Goal: Task Accomplishment & Management: Complete application form

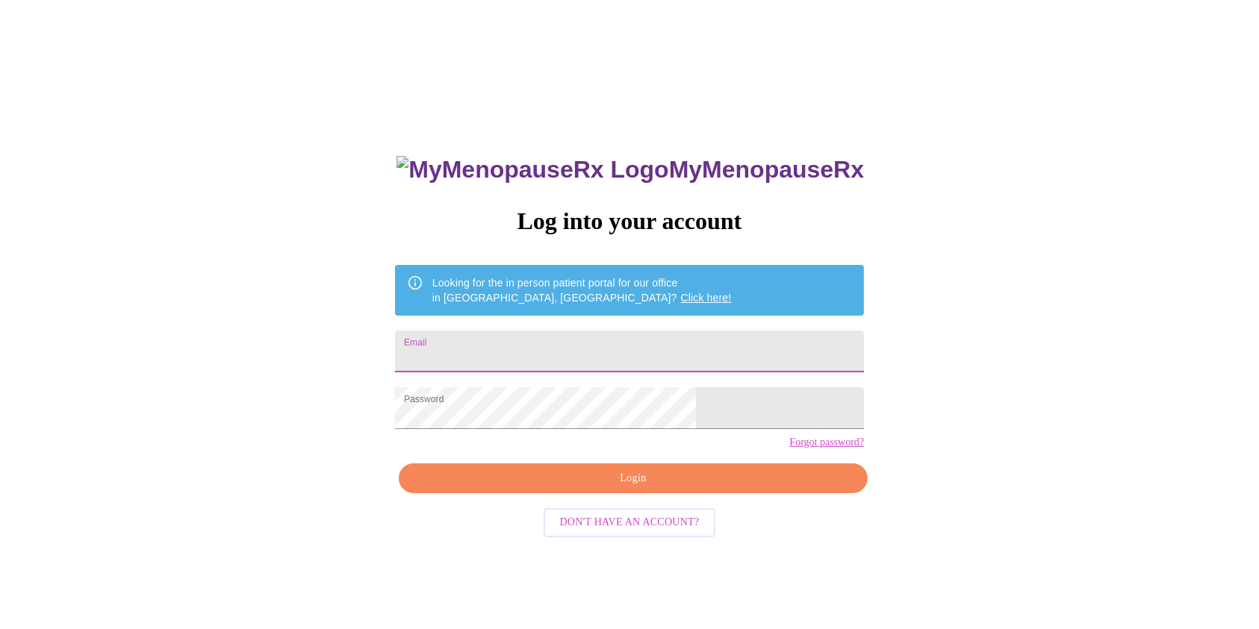
click at [633, 338] on input "Email" at bounding box center [629, 352] width 469 height 42
type input "[EMAIL_ADDRESS][DOMAIN_NAME]"
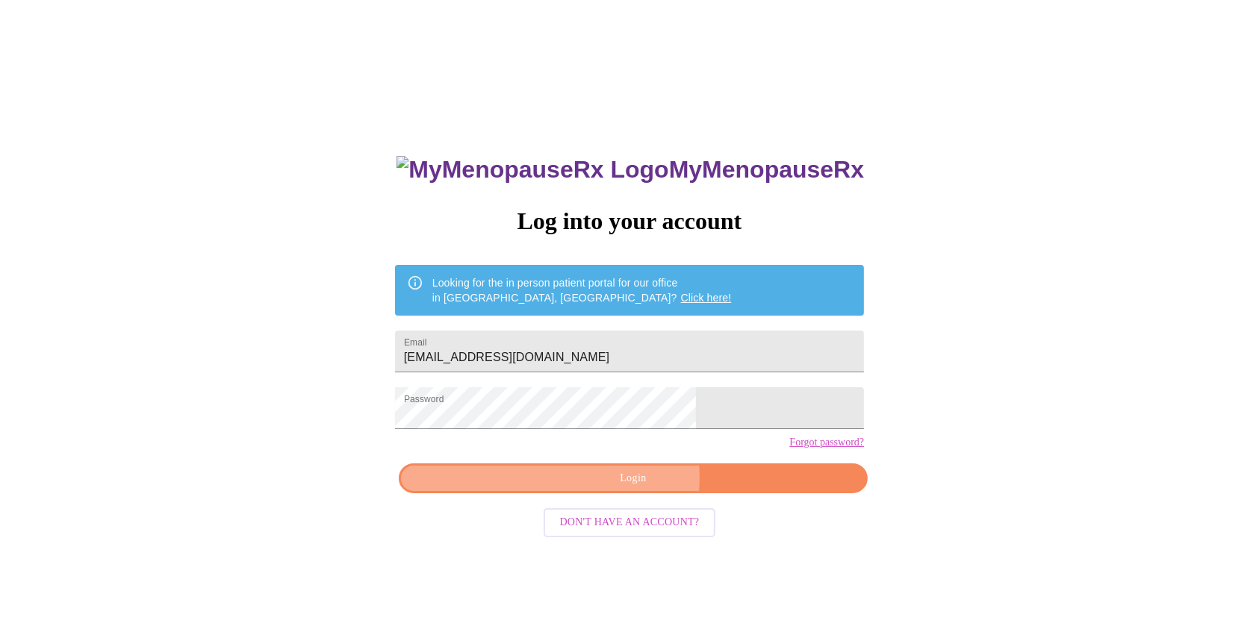
click at [630, 488] on span "Login" at bounding box center [633, 479] width 435 height 19
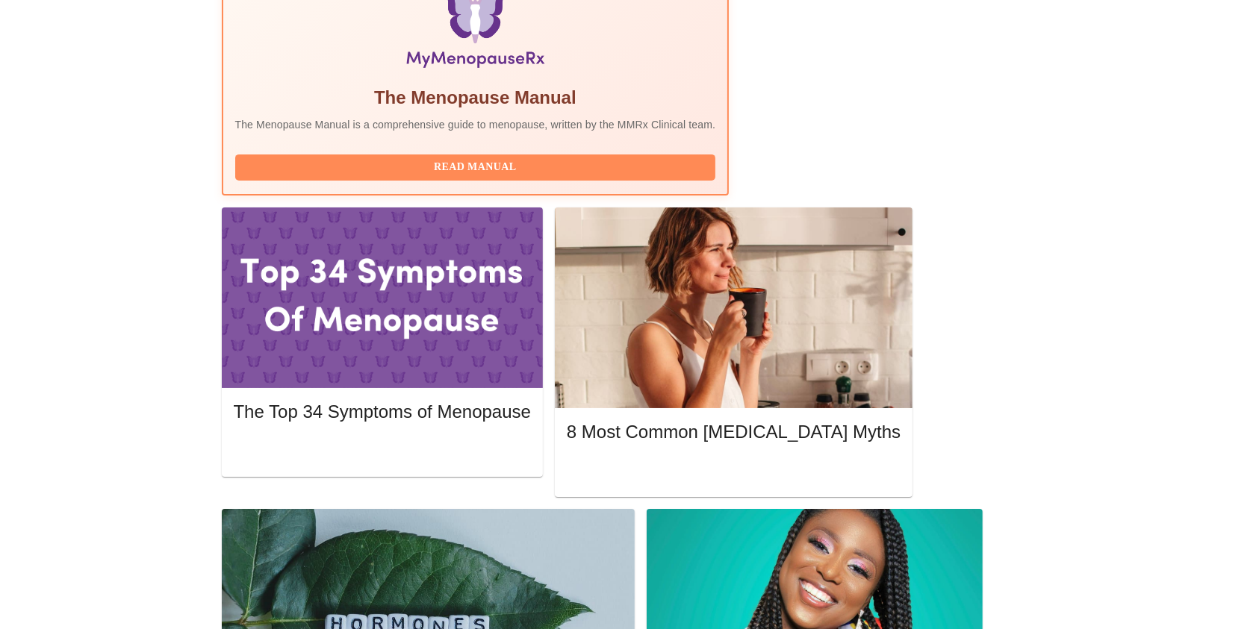
scroll to position [520, 0]
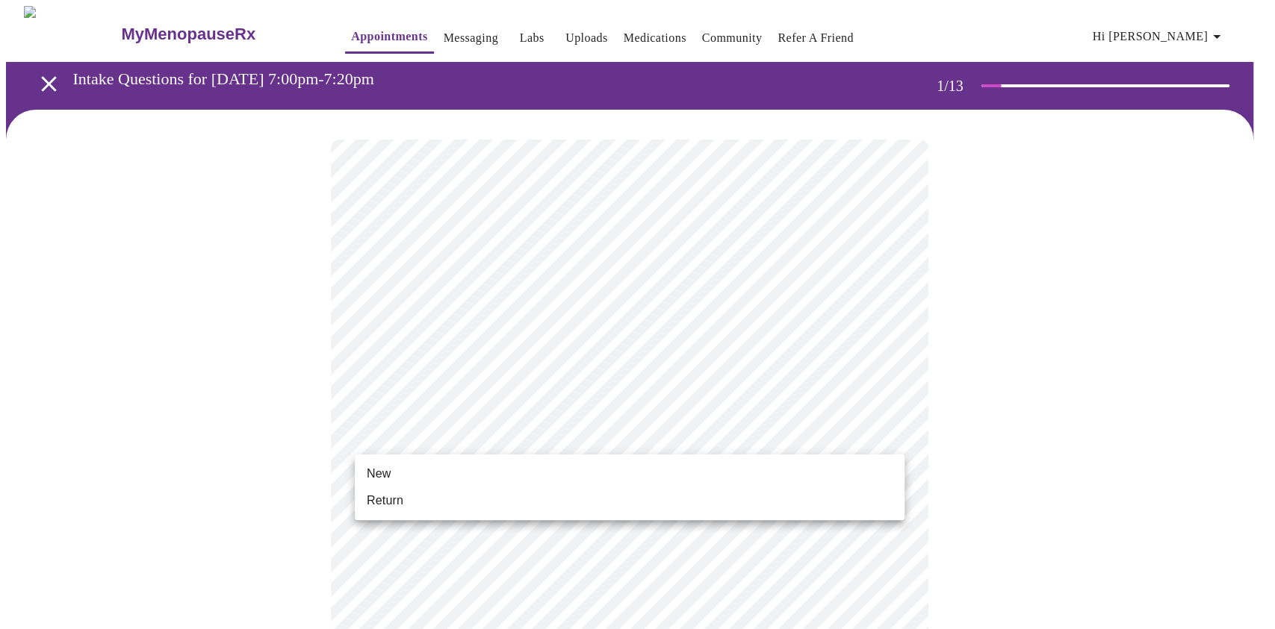
click at [657, 505] on li "Return" at bounding box center [630, 501] width 550 height 27
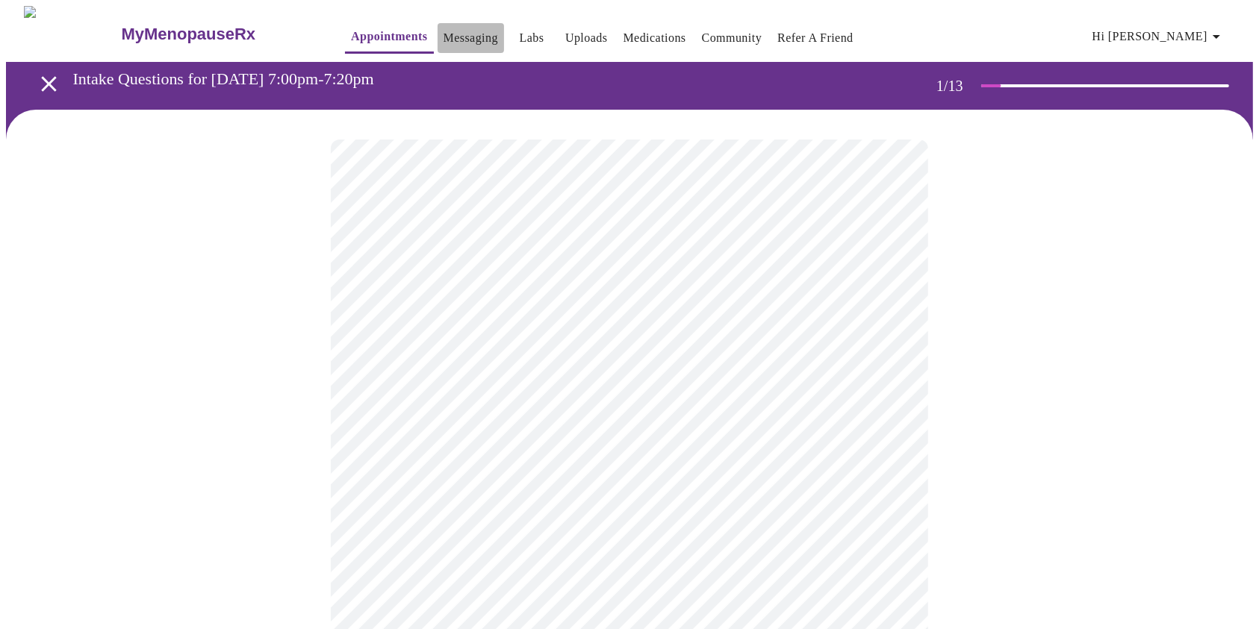
click at [458, 28] on link "Messaging" at bounding box center [471, 38] width 55 height 21
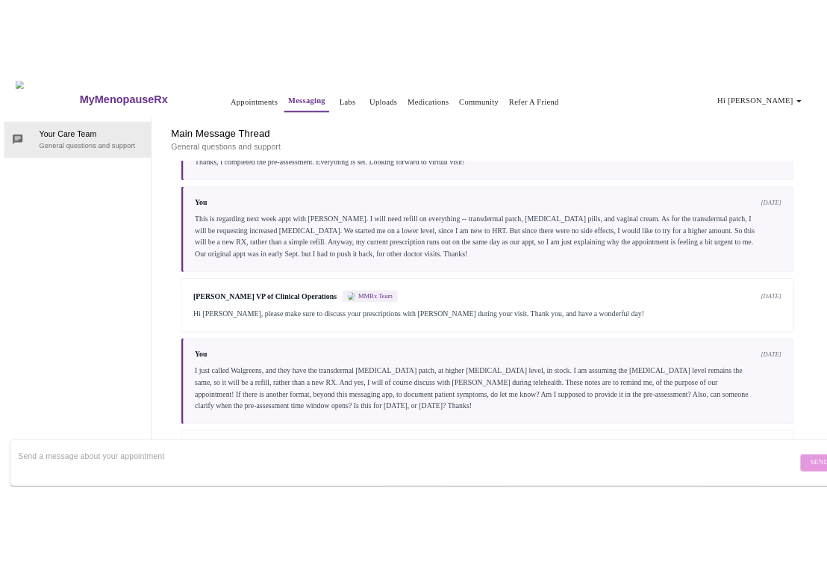
scroll to position [2436, 0]
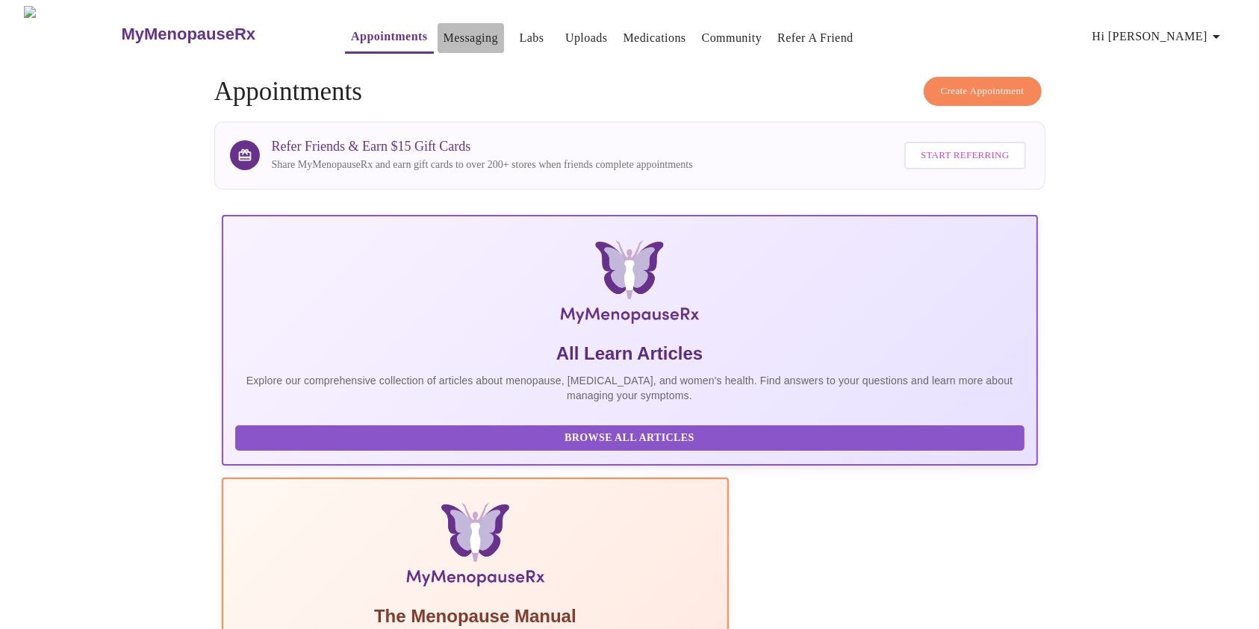
click at [444, 32] on link "Messaging" at bounding box center [471, 38] width 55 height 21
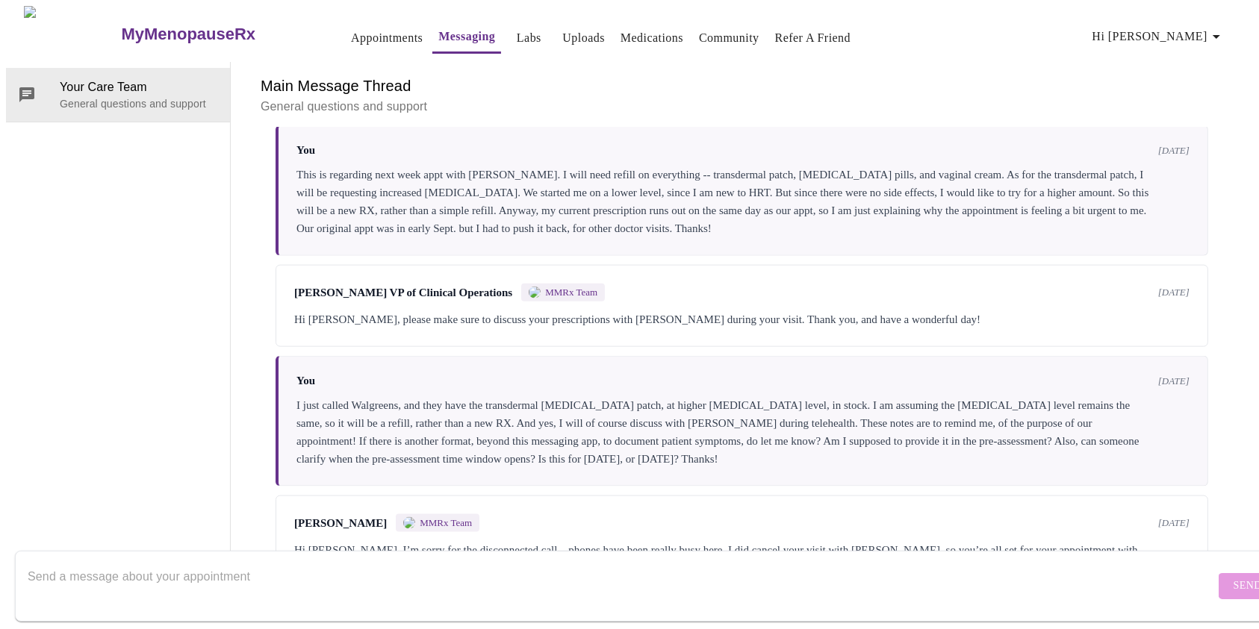
scroll to position [1899, 0]
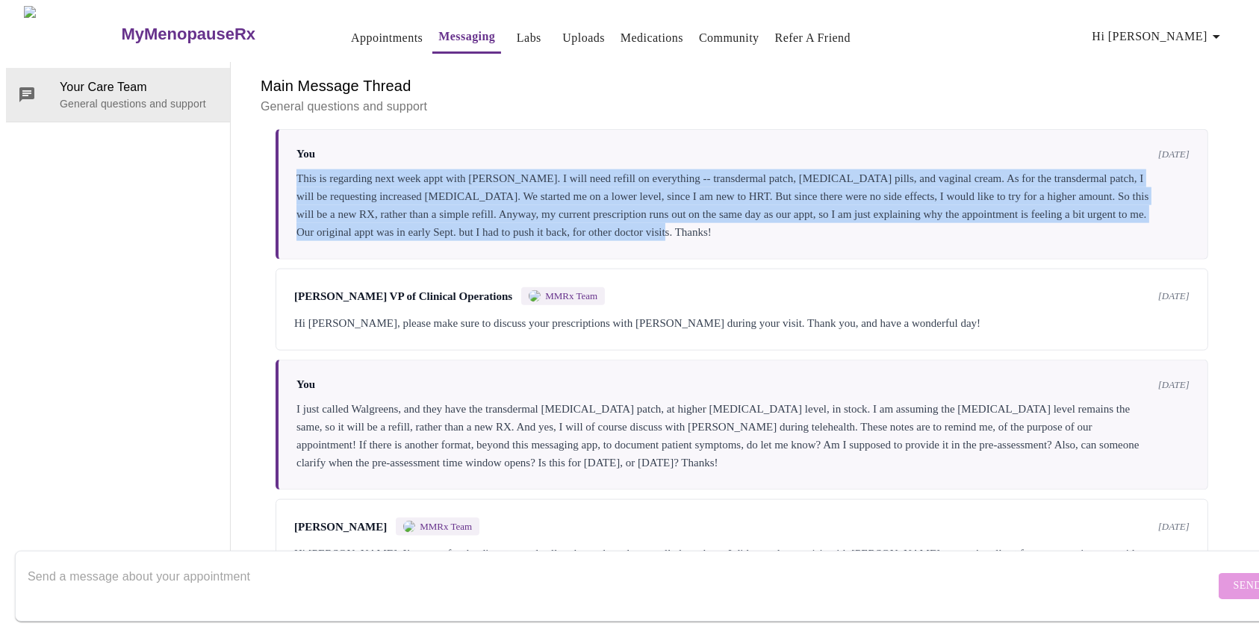
drag, startPoint x: 860, startPoint y: 269, endPoint x: 290, endPoint y: 202, distance: 573.6
click at [290, 202] on div "You 5 days ago This is regarding next week appt with Nurse Kelly. I will need r…" at bounding box center [742, 194] width 933 height 131
copy div "This is regarding next week appt with Nurse Kelly. I will need refill on everyt…"
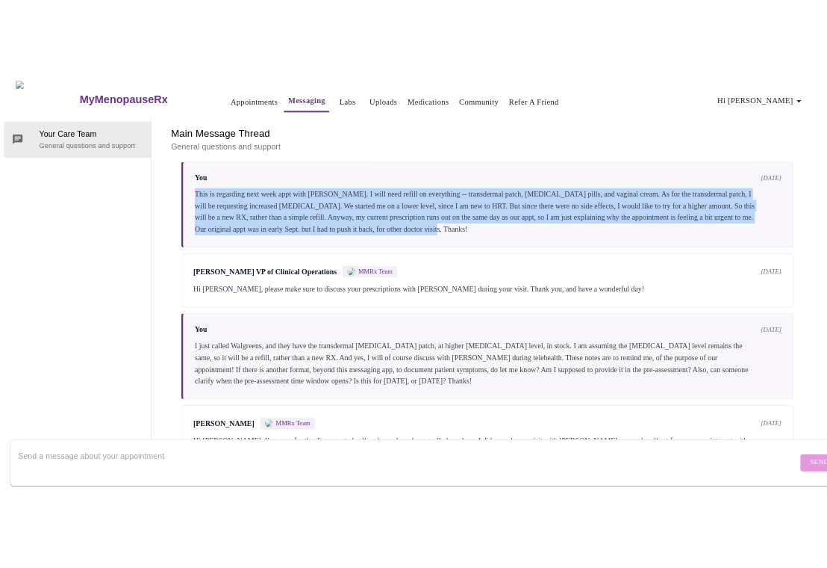
scroll to position [2508, 0]
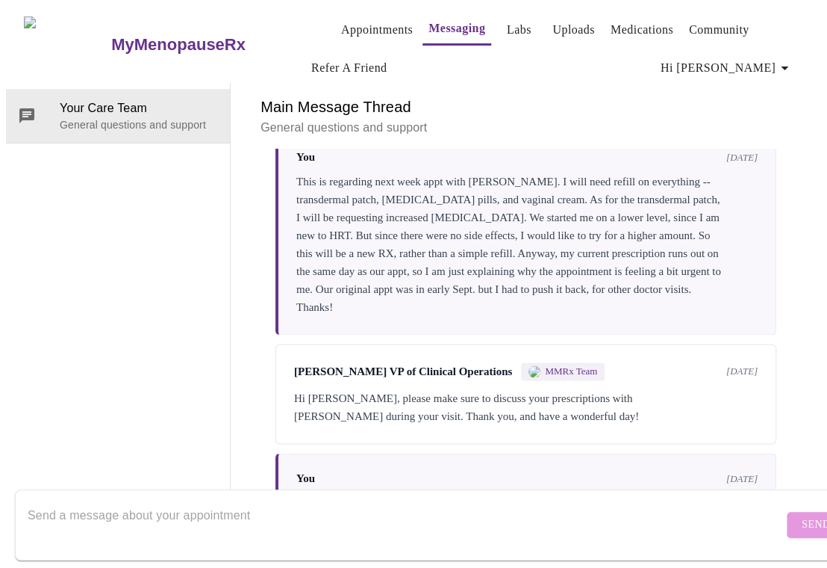
click at [152, 177] on div "Your Care Team General questions and support" at bounding box center [118, 306] width 225 height 447
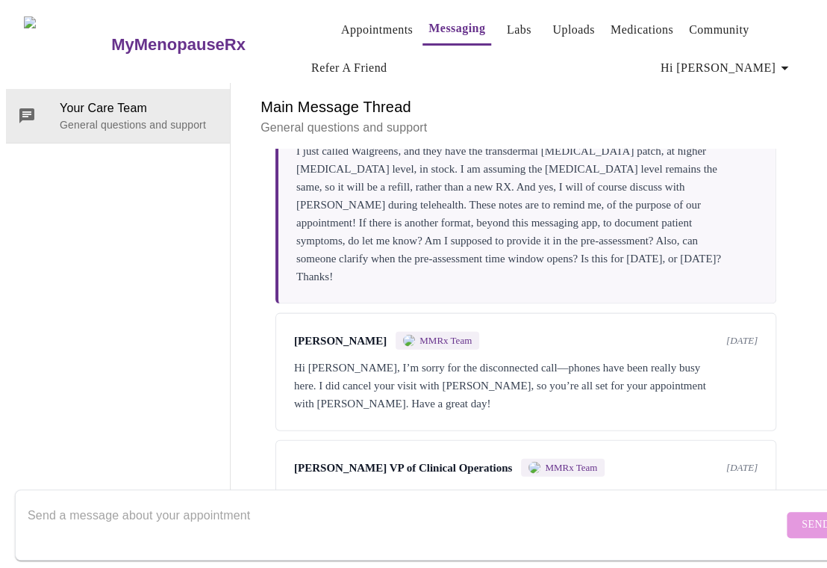
scroll to position [2867, 0]
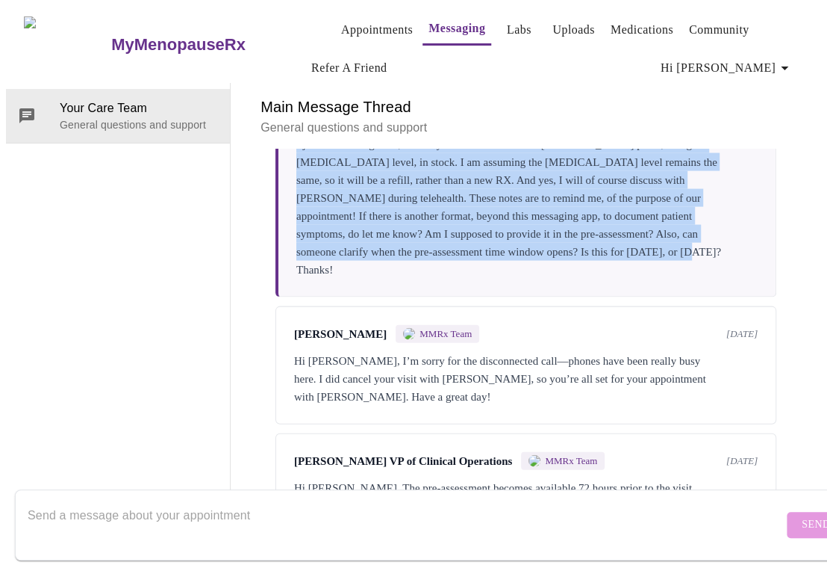
drag, startPoint x: 450, startPoint y: 336, endPoint x: 267, endPoint y: 211, distance: 221.4
click at [267, 211] on div "Messages are typically reviewed within 1-2 business days You 3 months ago New p…" at bounding box center [526, 339] width 555 height 381
copy div "I just called Walgreens, and they have the transdermal estradiol patch, at high…"
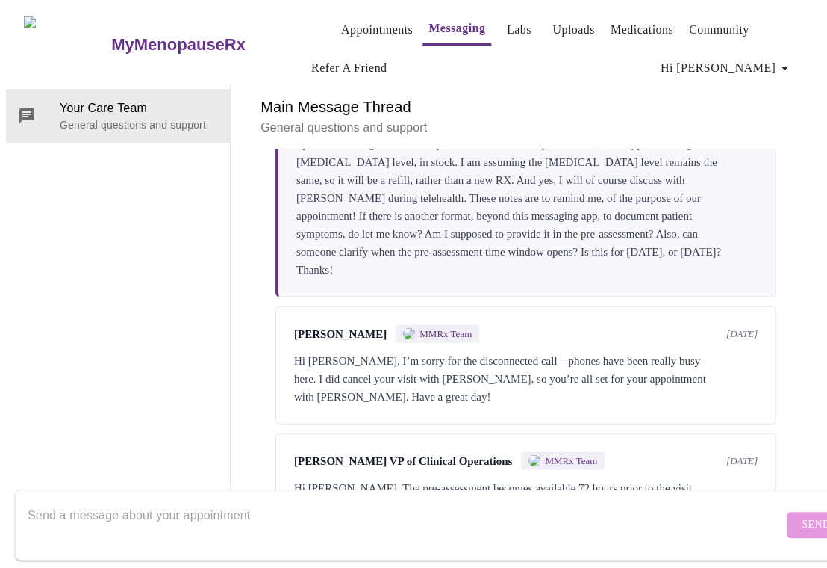
click at [621, 95] on h6 "Main Message Thread" at bounding box center [526, 107] width 531 height 24
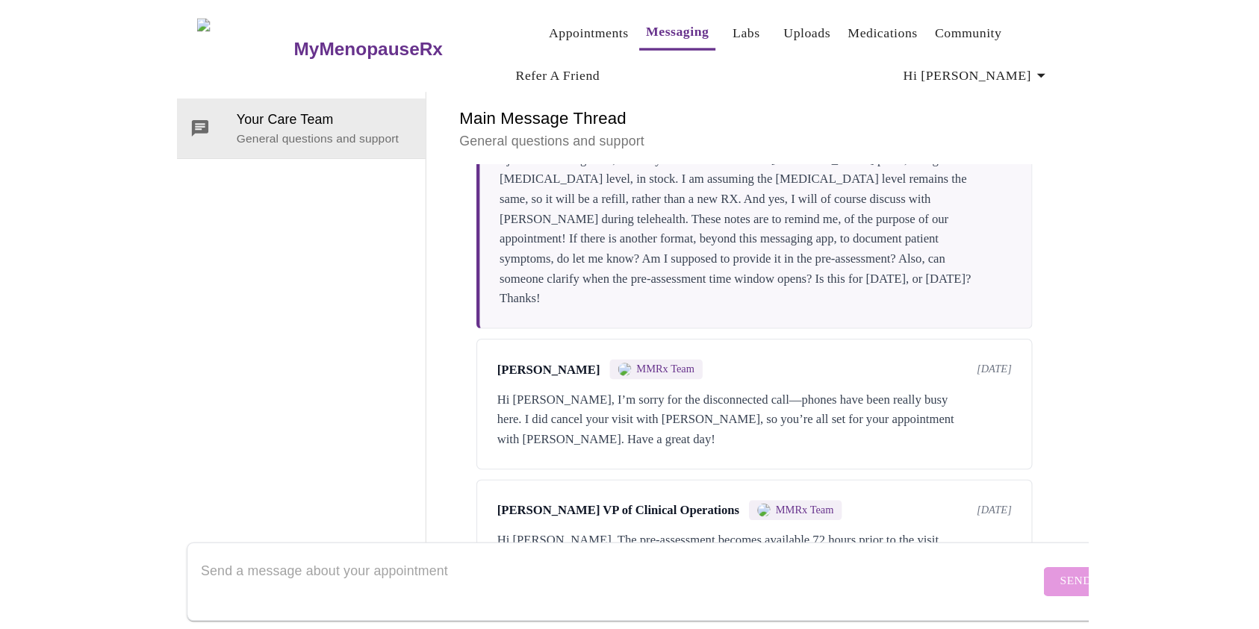
scroll to position [2168, 0]
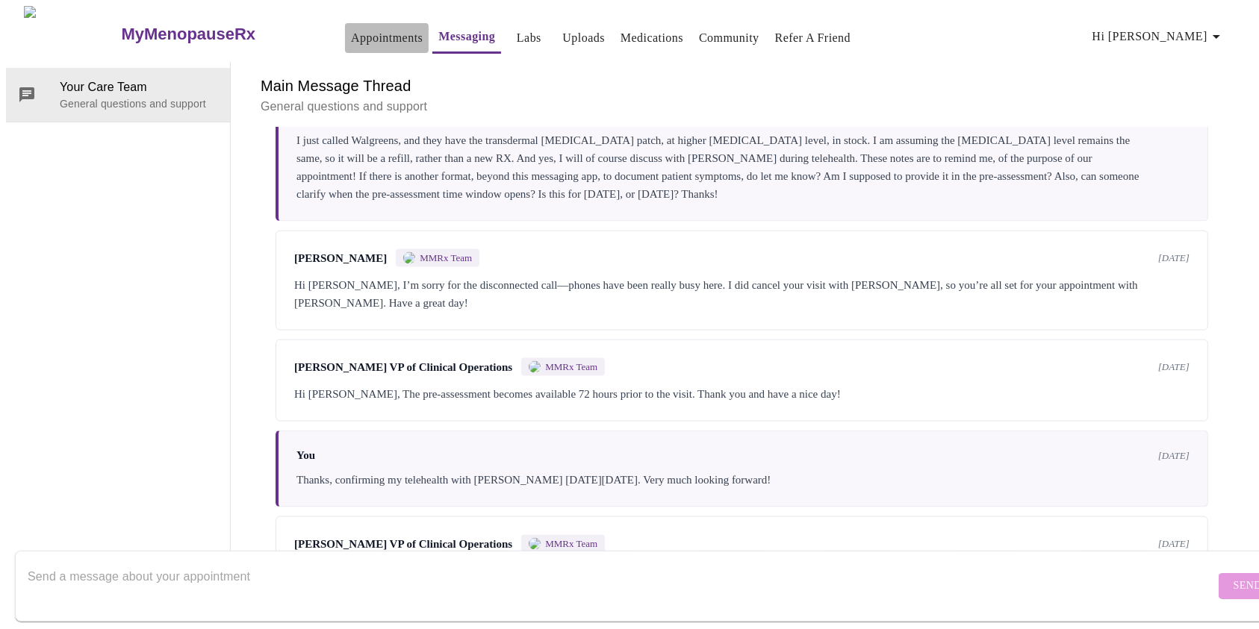
click at [351, 31] on link "Appointments" at bounding box center [387, 38] width 72 height 21
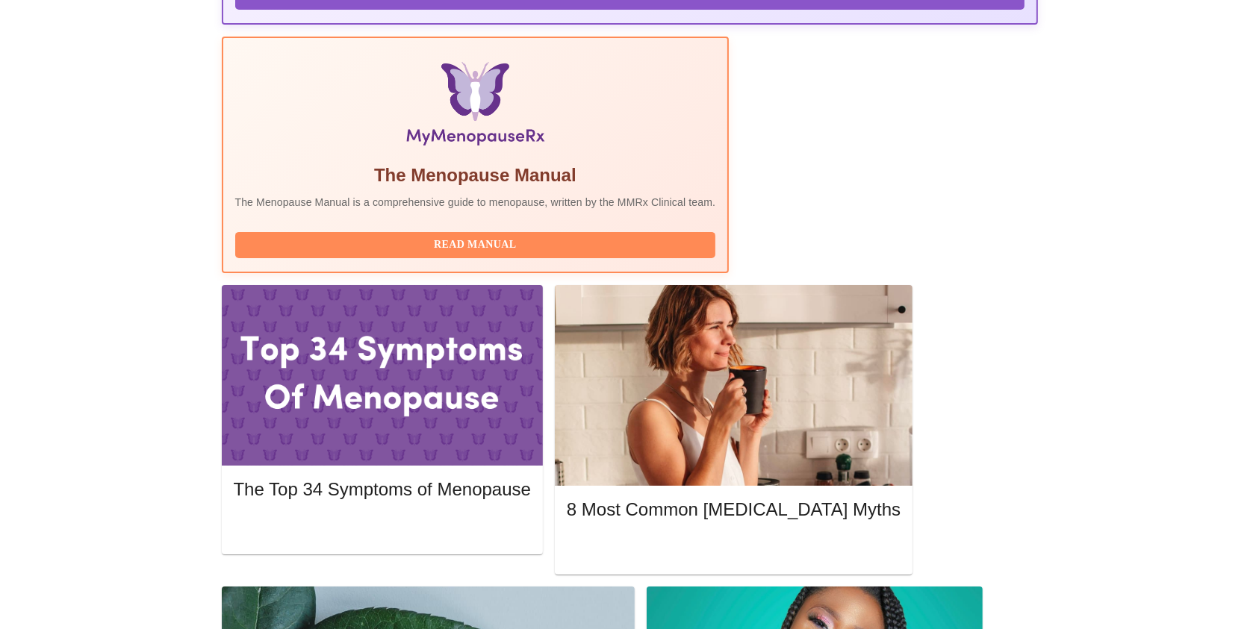
scroll to position [454, 0]
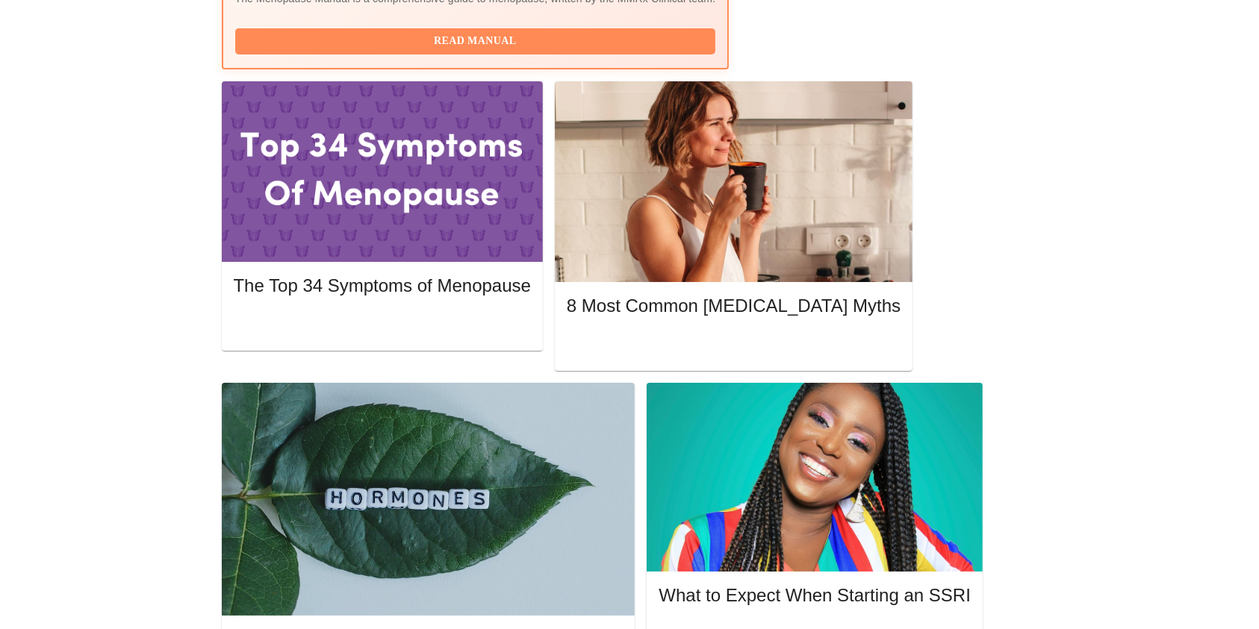
scroll to position [715, 0]
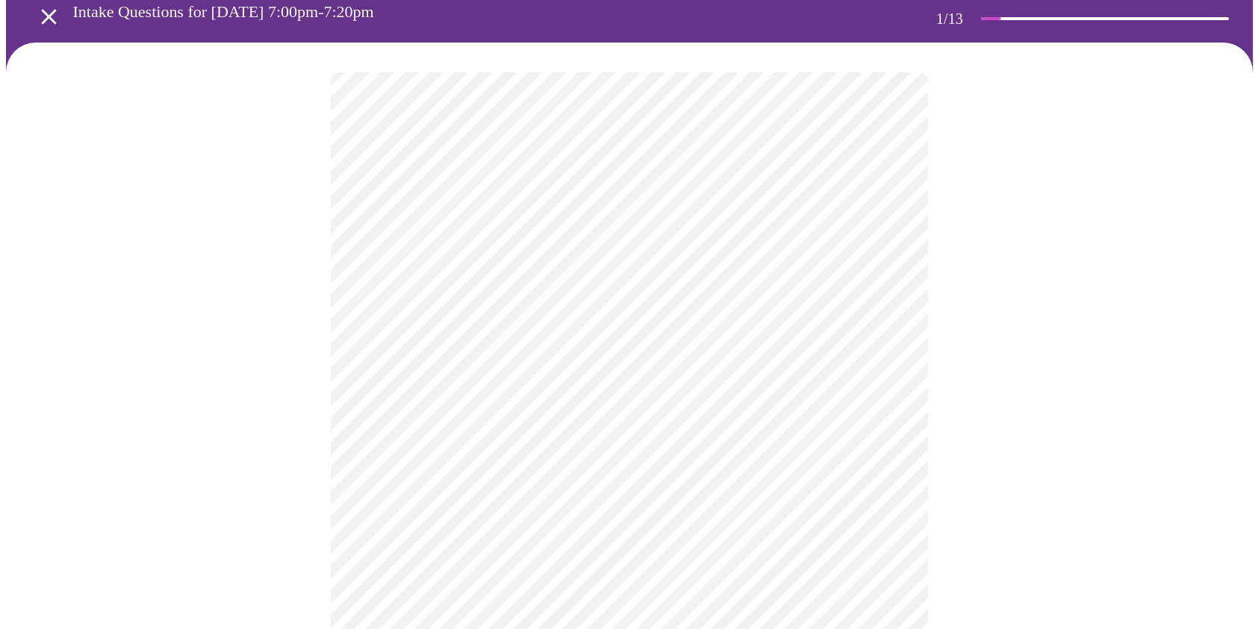
scroll to position [83, 0]
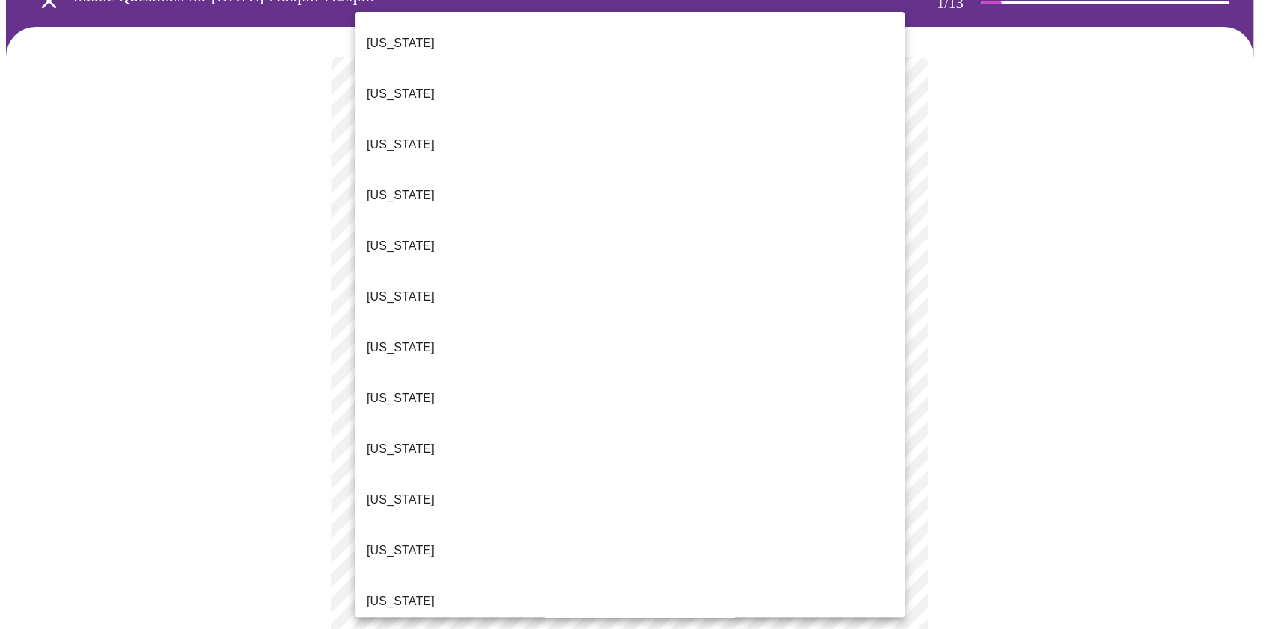
click at [798, 230] on body "MyMenopauseRx Appointments Messaging Labs Uploads Medications Community Refer a…" at bounding box center [637, 605] width 1263 height 1364
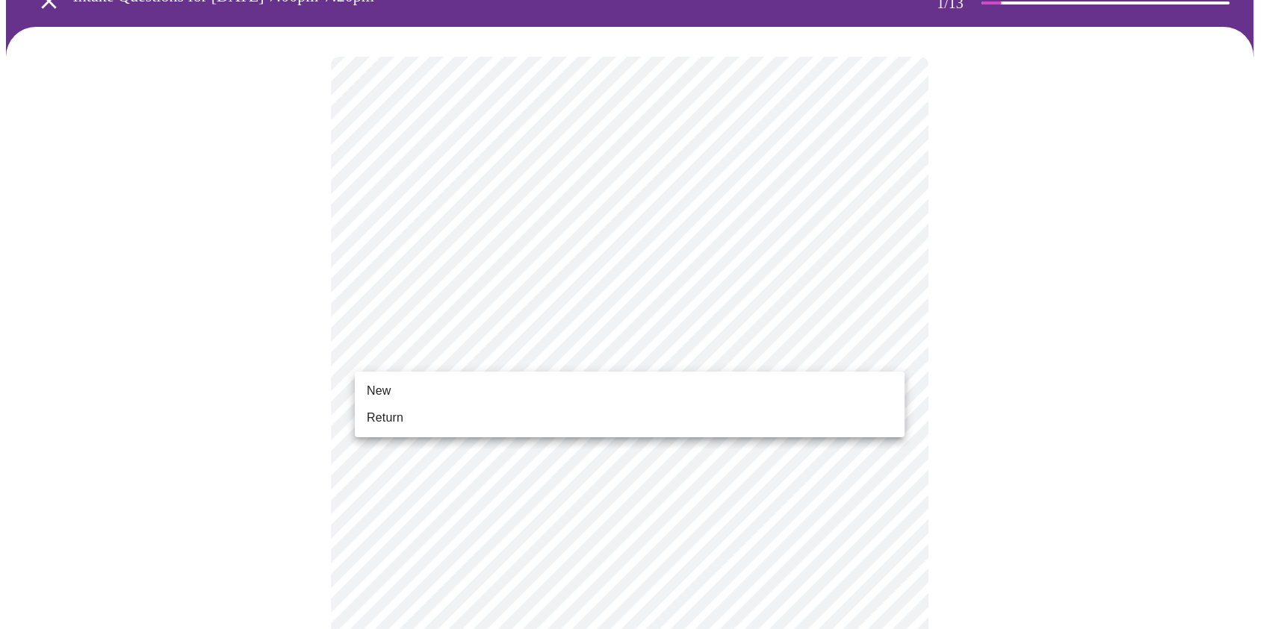
click at [688, 354] on body "MyMenopauseRx Appointments Messaging Labs Uploads Medications Community Refer a…" at bounding box center [637, 600] width 1263 height 1355
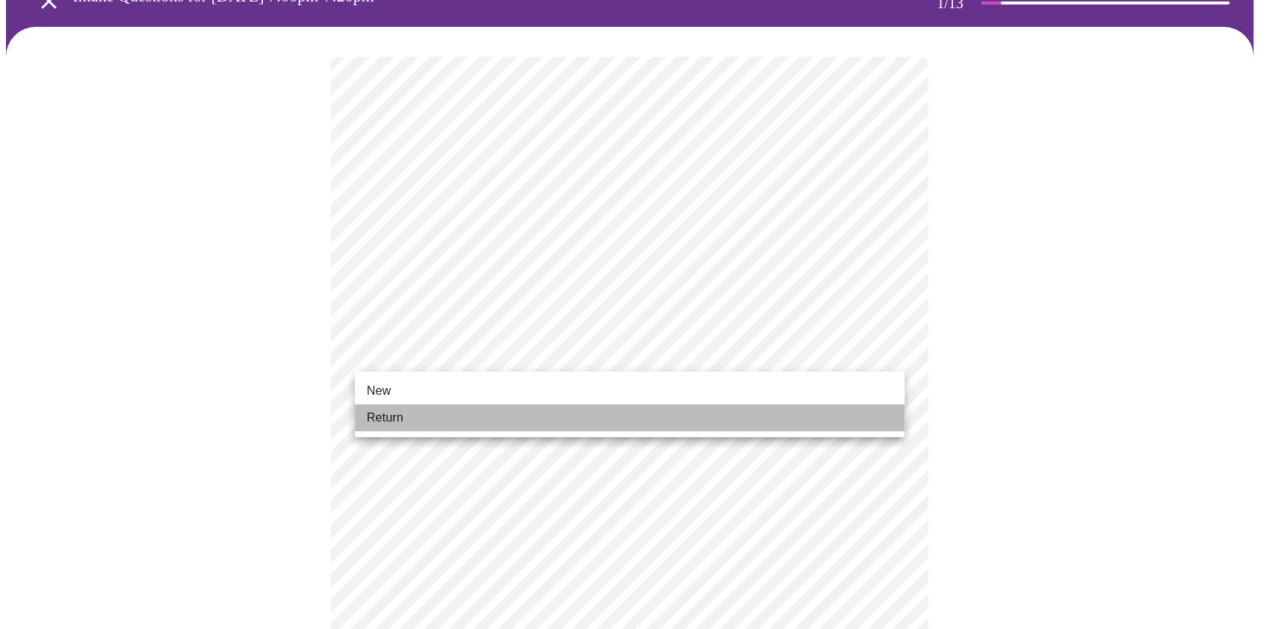
click at [667, 409] on li "Return" at bounding box center [630, 418] width 550 height 27
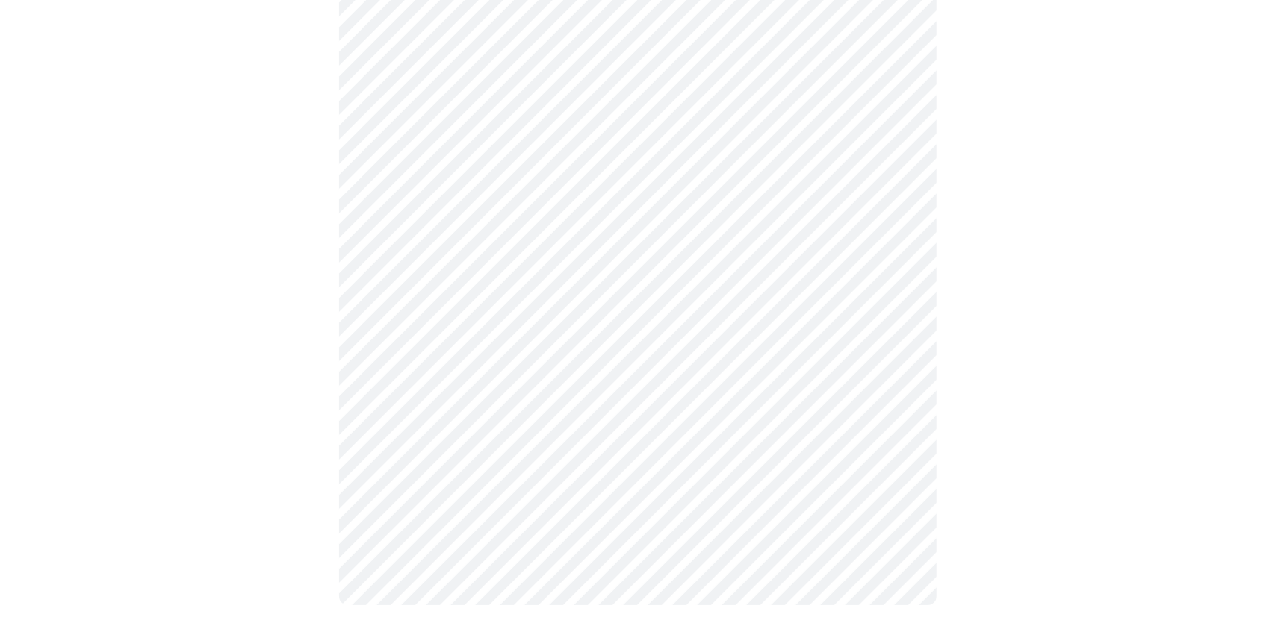
scroll to position [0, 0]
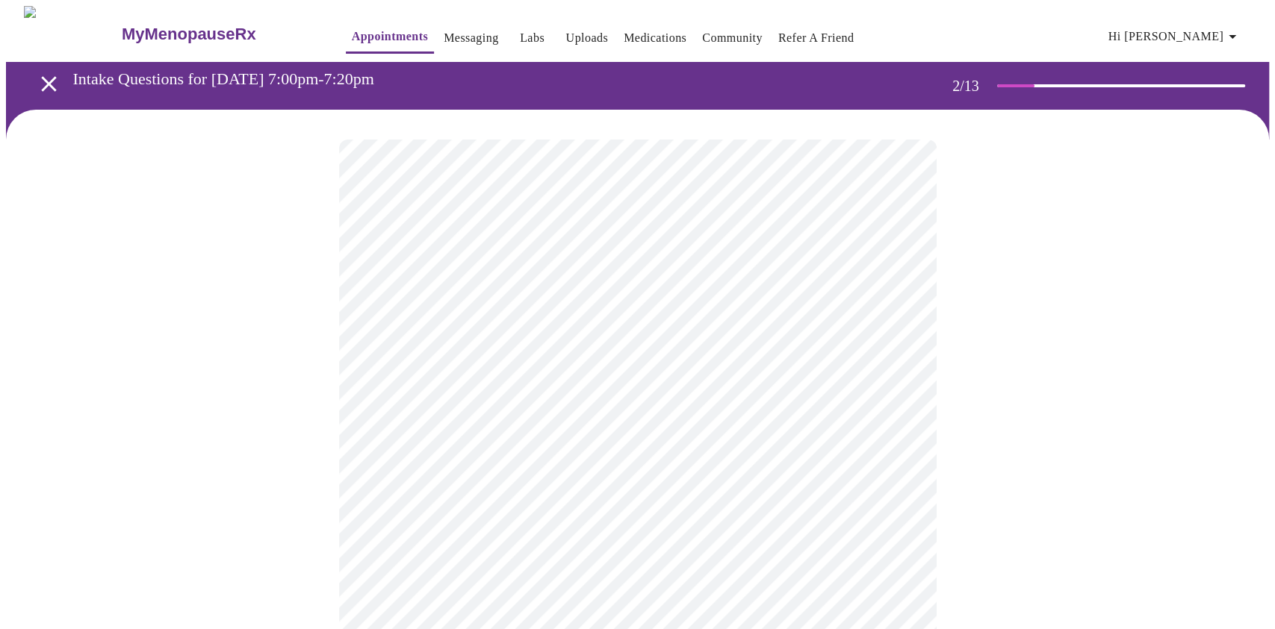
click at [765, 297] on body "MyMenopauseRx Appointments Messaging Labs Uploads Medications Community Refer a…" at bounding box center [637, 454] width 1263 height 897
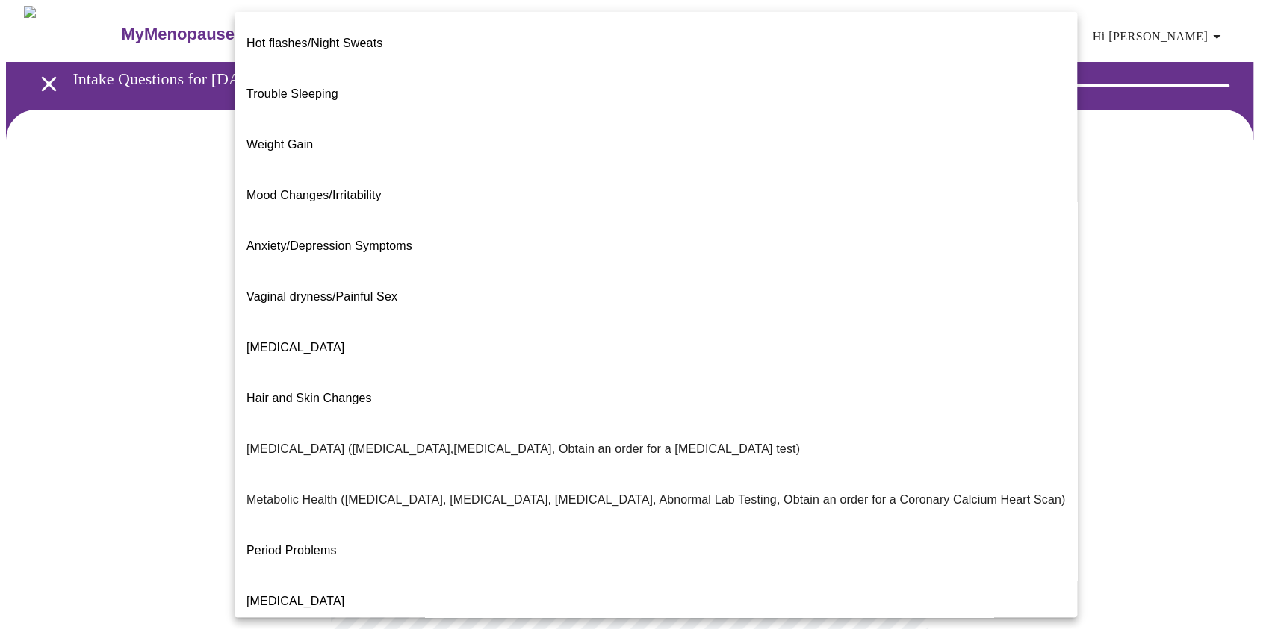
click at [1131, 260] on div at bounding box center [637, 314] width 1275 height 629
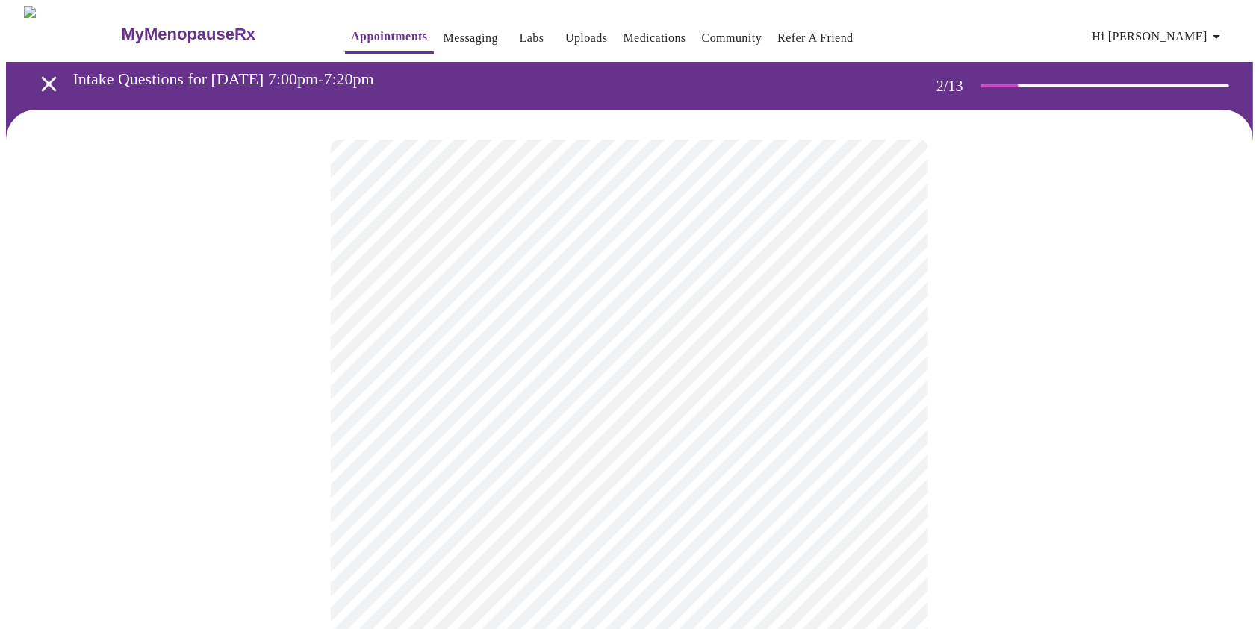
click at [893, 303] on body "MyMenopauseRx Appointments Messaging Labs Uploads Medications Community Refer a…" at bounding box center [629, 454] width 1247 height 897
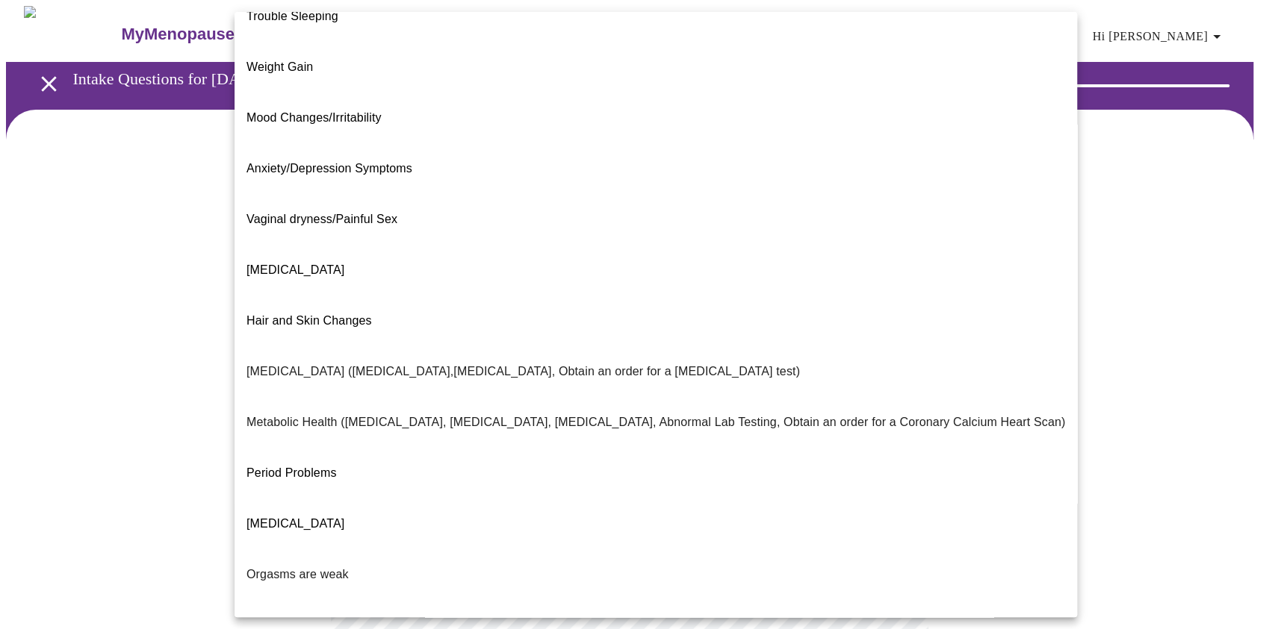
scroll to position [82, 0]
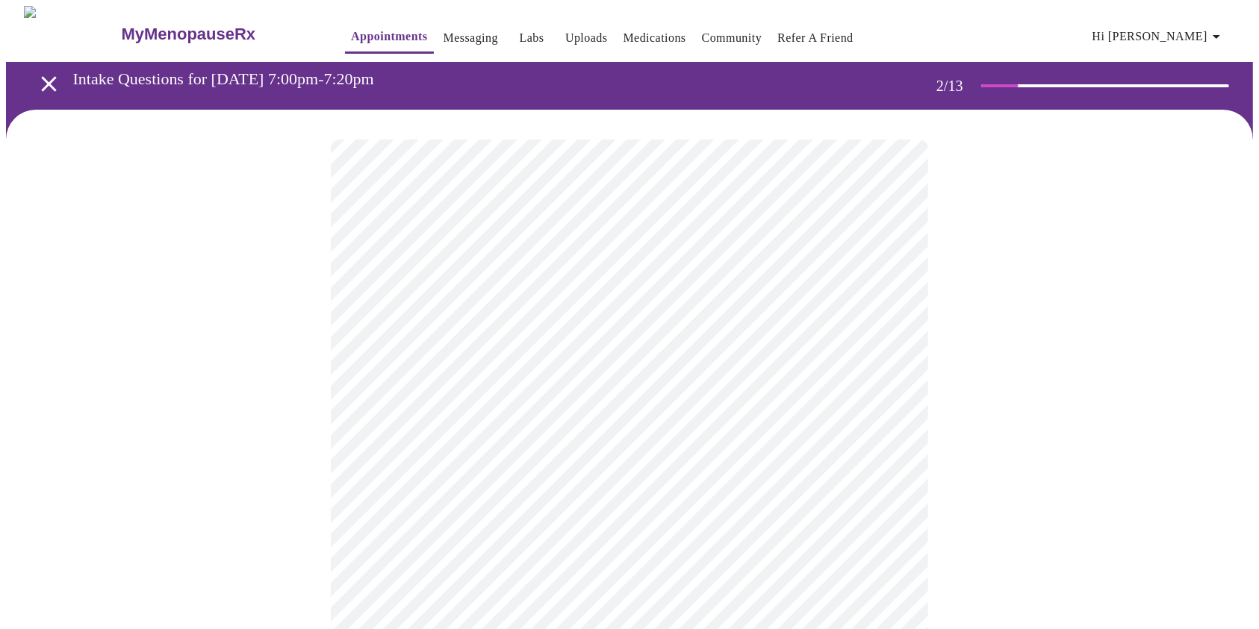
click at [887, 305] on body "MyMenopauseRx Appointments Messaging Labs Uploads Medications Community Refer a…" at bounding box center [629, 450] width 1247 height 888
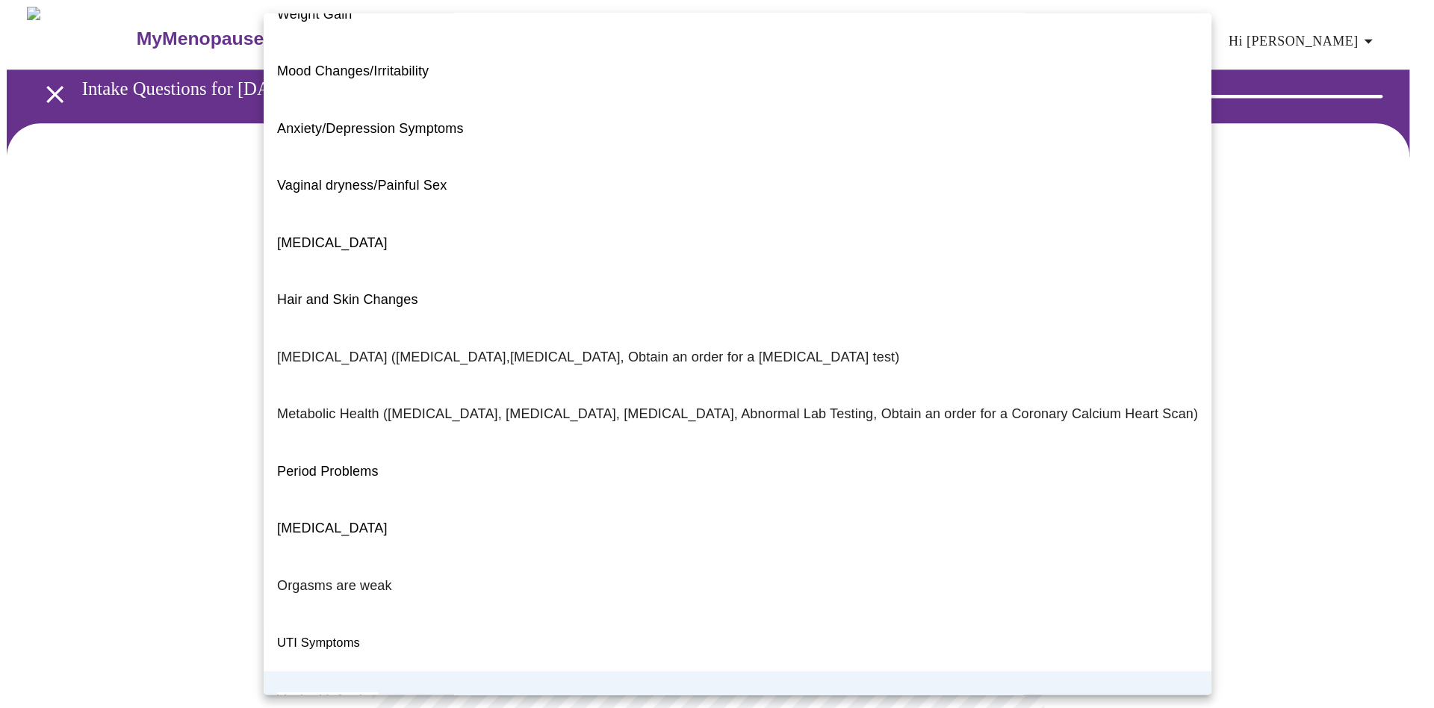
scroll to position [0, 0]
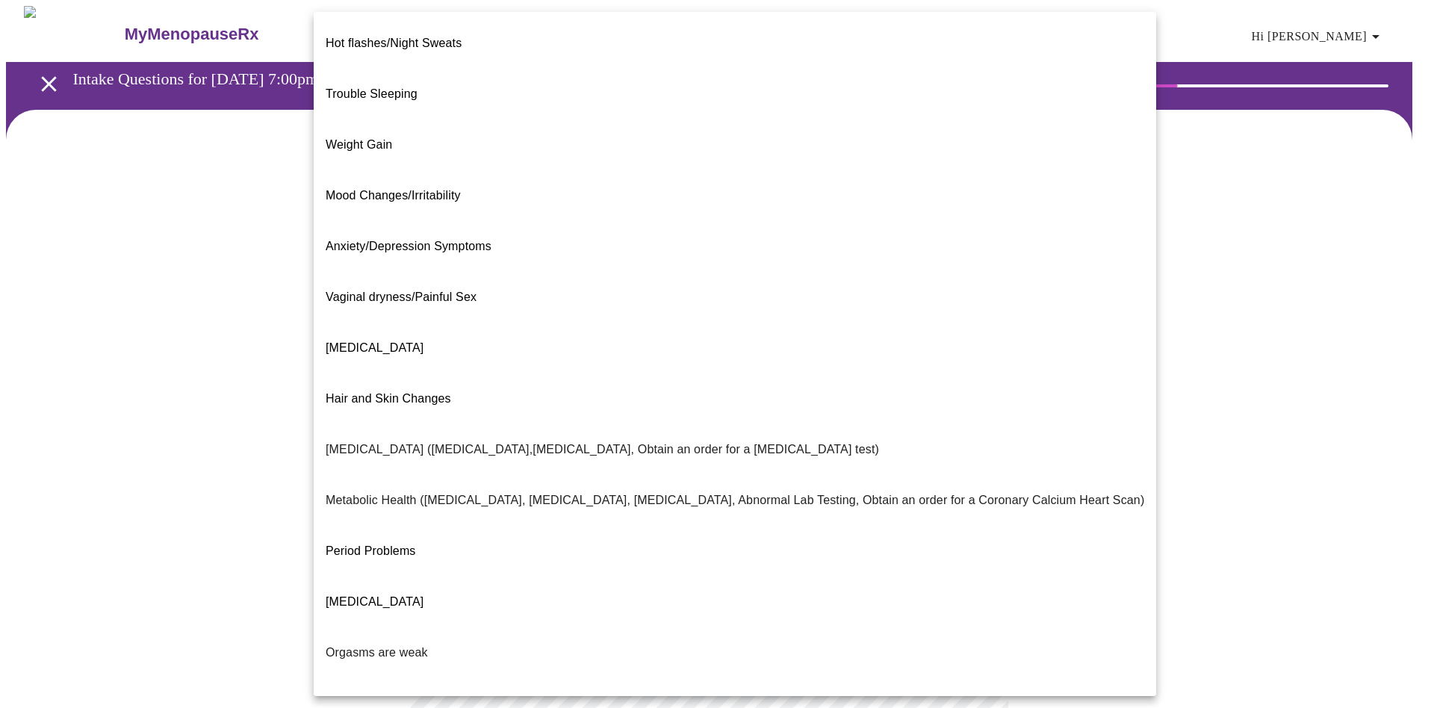
drag, startPoint x: 600, startPoint y: 12, endPoint x: 131, endPoint y: 380, distance: 596.8
click at [131, 380] on div at bounding box center [717, 354] width 1434 height 708
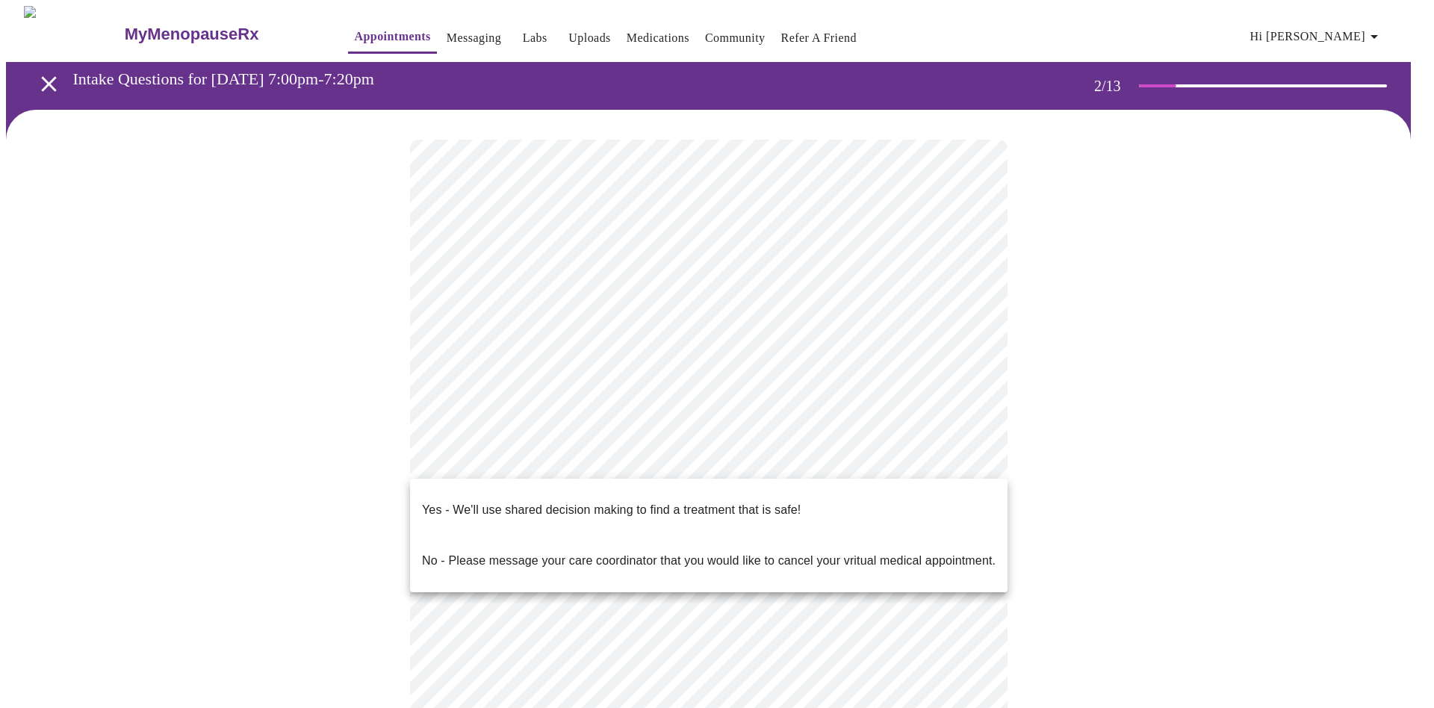
click at [544, 458] on body "MyMenopauseRx Appointments Messaging Labs Uploads Medications Community Refer a…" at bounding box center [717, 450] width 1422 height 889
click at [957, 305] on div at bounding box center [717, 354] width 1434 height 708
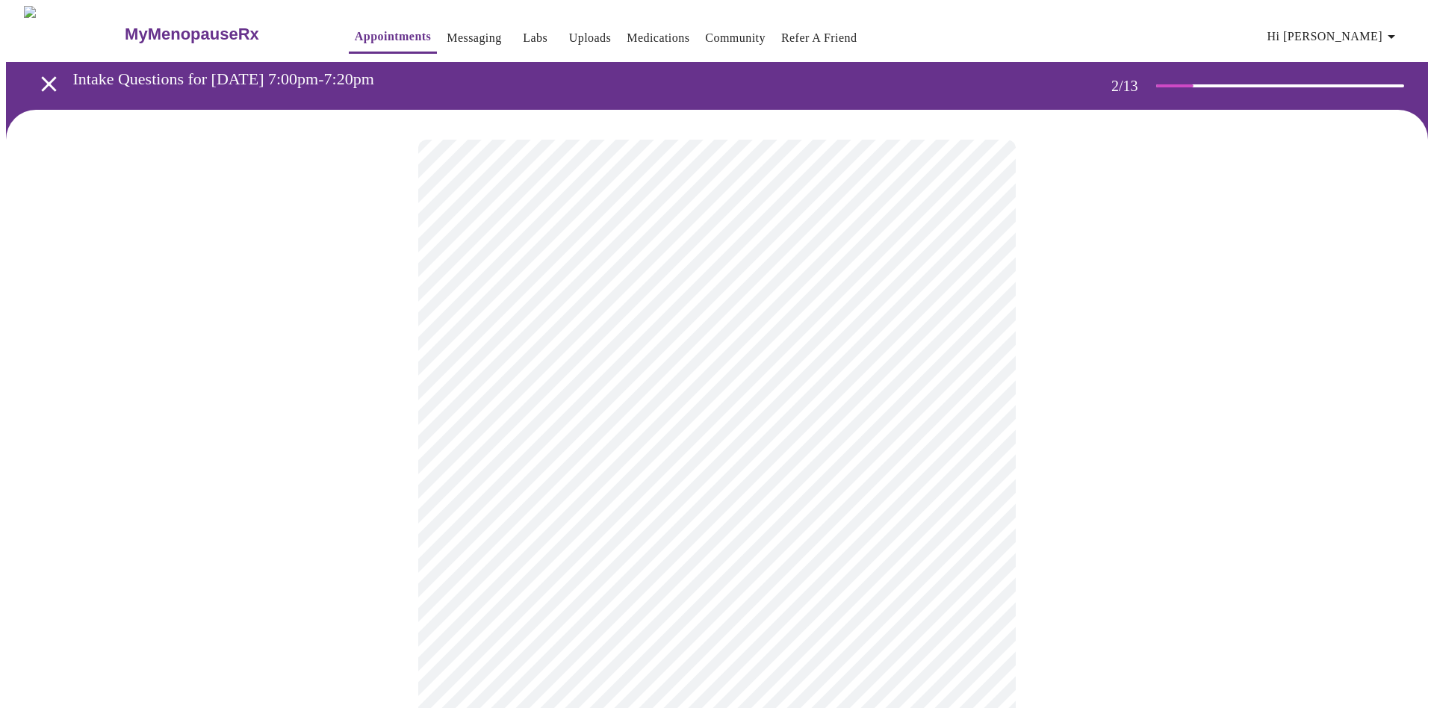
click at [967, 316] on body "MyMenopauseRx Appointments Messaging Labs Uploads Medications Community Refer a…" at bounding box center [717, 450] width 1422 height 889
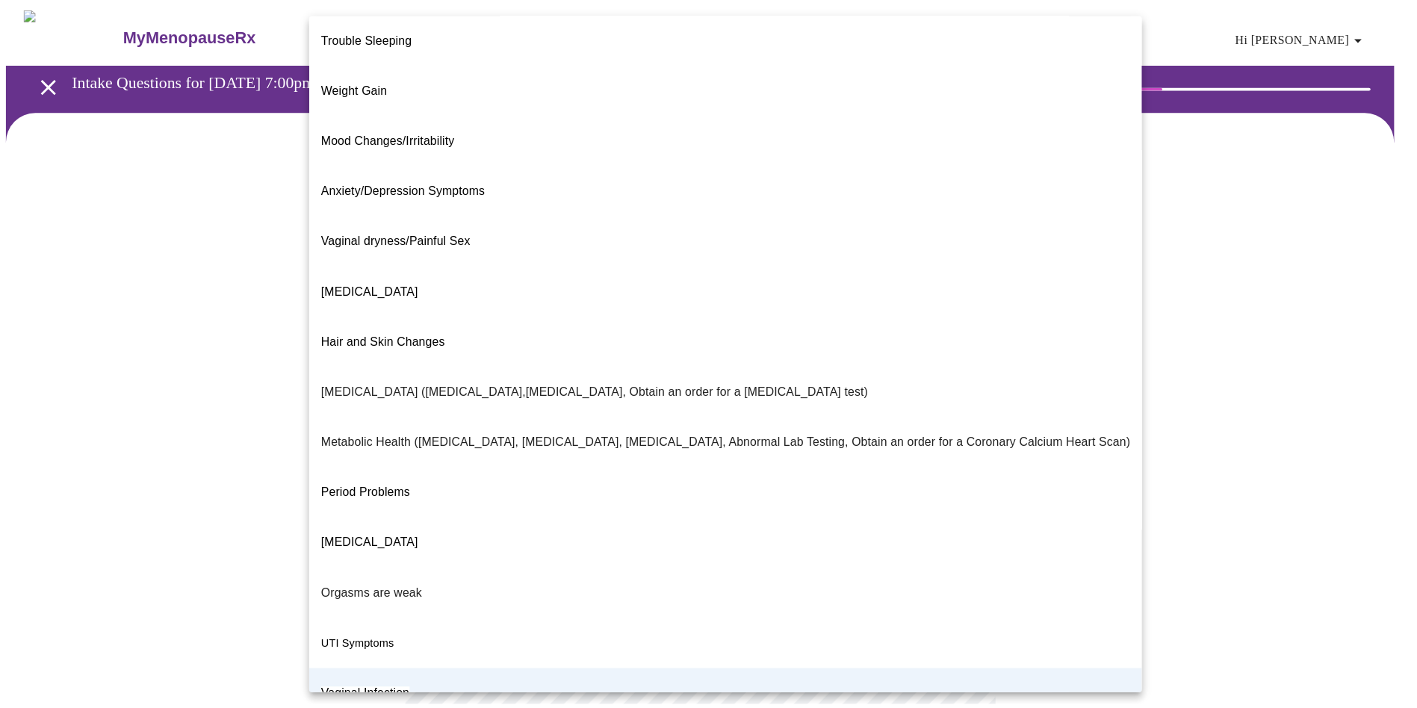
scroll to position [63, 0]
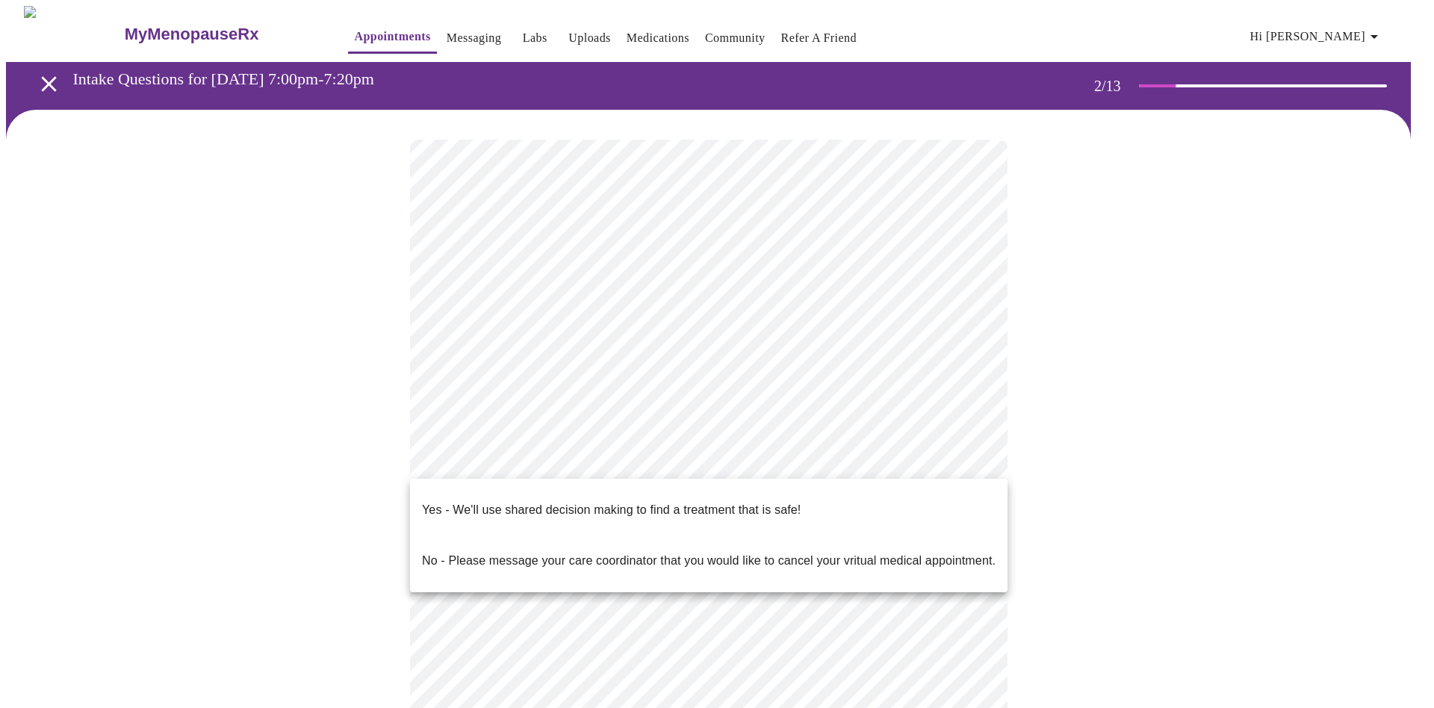
click at [970, 449] on body "MyMenopauseRx Appointments Messaging Labs Uploads Medications Community Refer a…" at bounding box center [717, 450] width 1422 height 889
click at [1070, 417] on div at bounding box center [717, 354] width 1434 height 708
click at [975, 456] on body "MyMenopauseRx Appointments Messaging Labs Uploads Medications Community Refer a…" at bounding box center [717, 450] width 1422 height 889
click at [881, 488] on li "Yes - We'll use shared decision making to find a treatment that is safe!" at bounding box center [708, 510] width 597 height 51
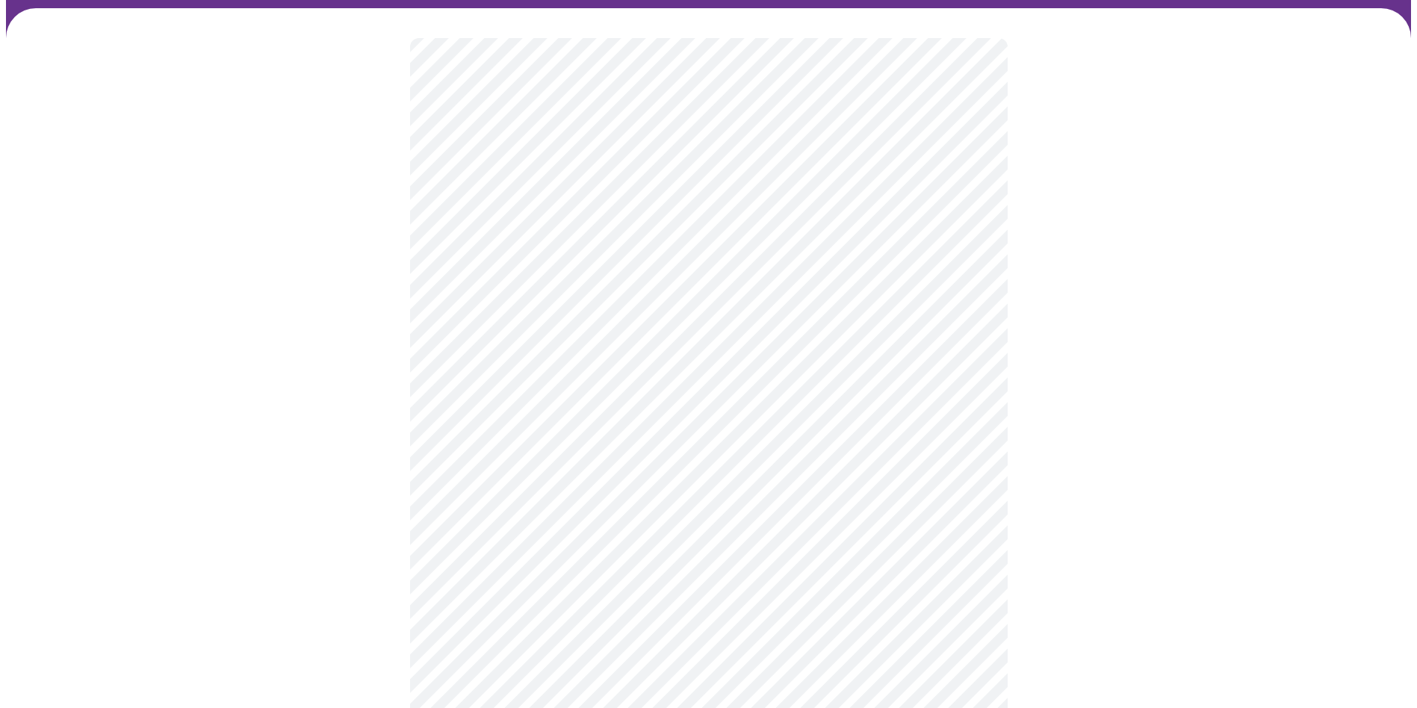
scroll to position [172, 0]
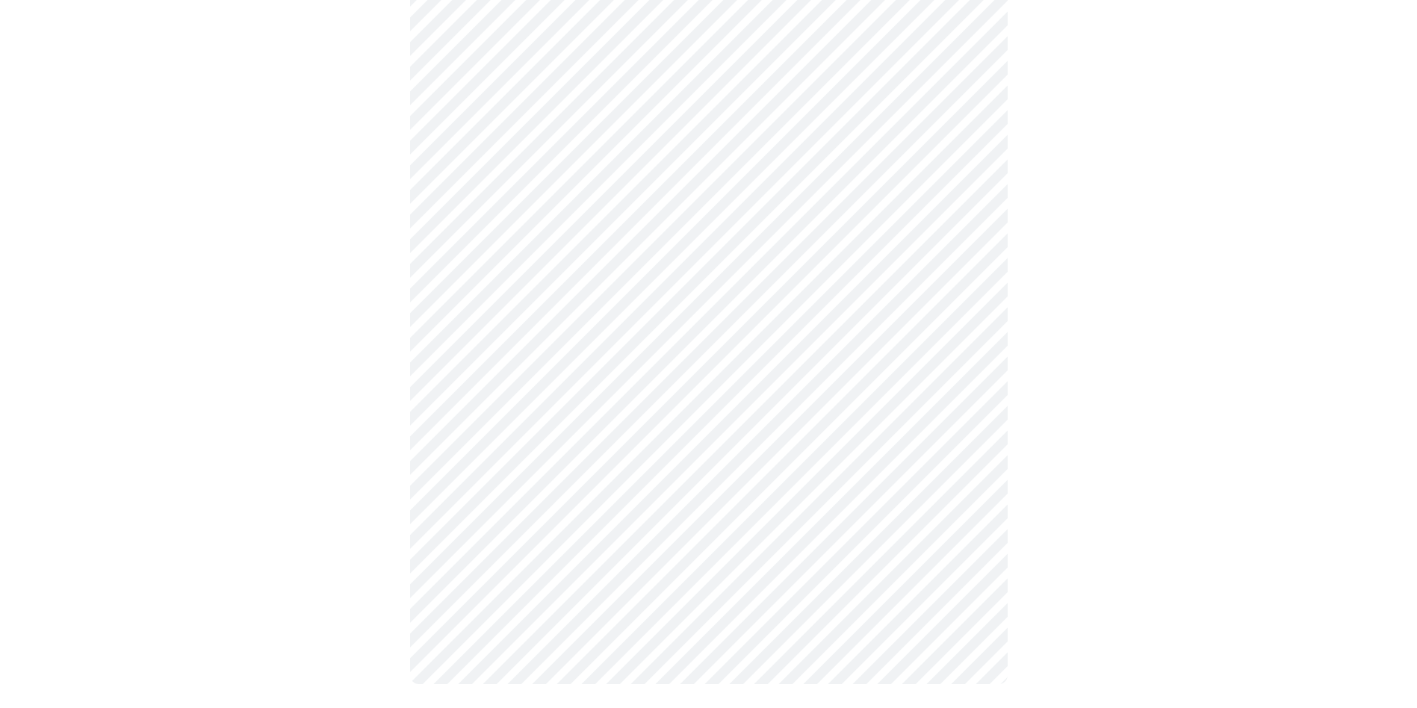
click at [1082, 430] on div at bounding box center [708, 326] width 1405 height 776
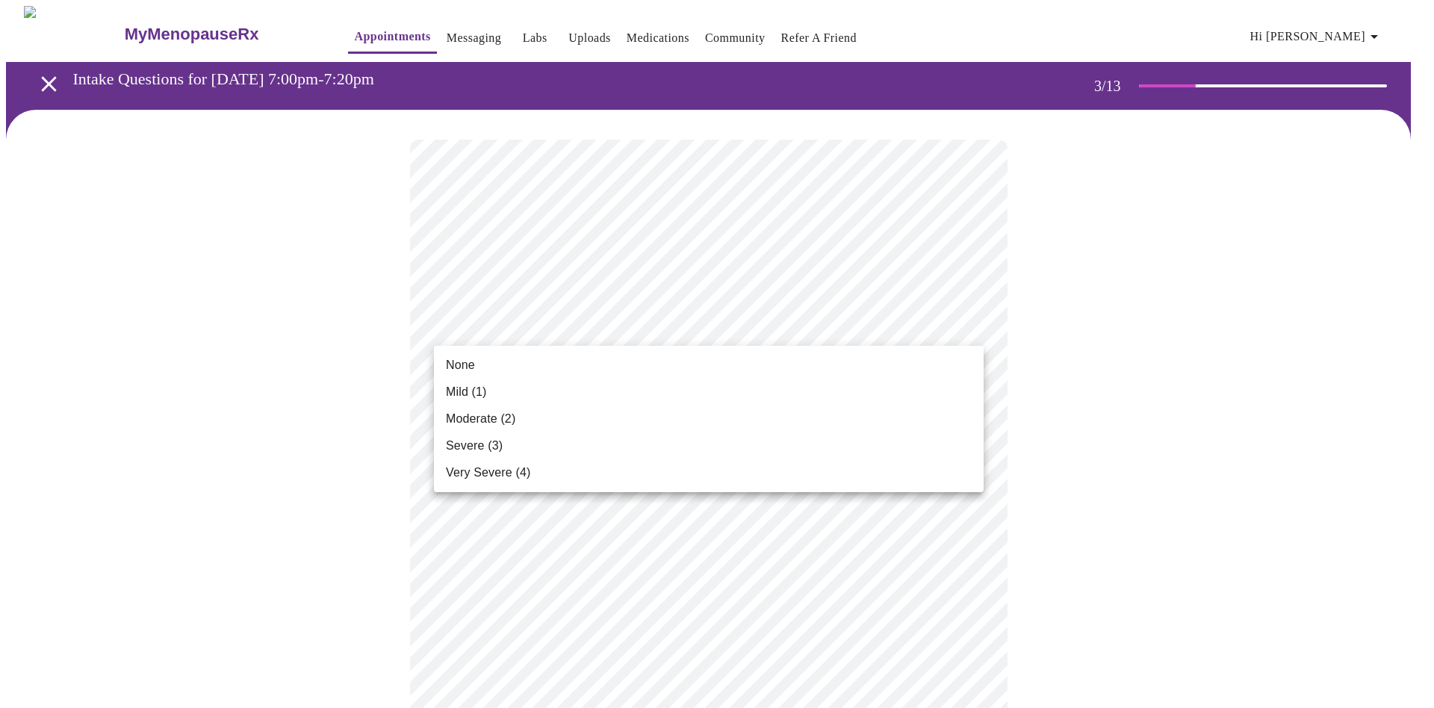
click at [810, 388] on li "Mild (1)" at bounding box center [709, 392] width 550 height 27
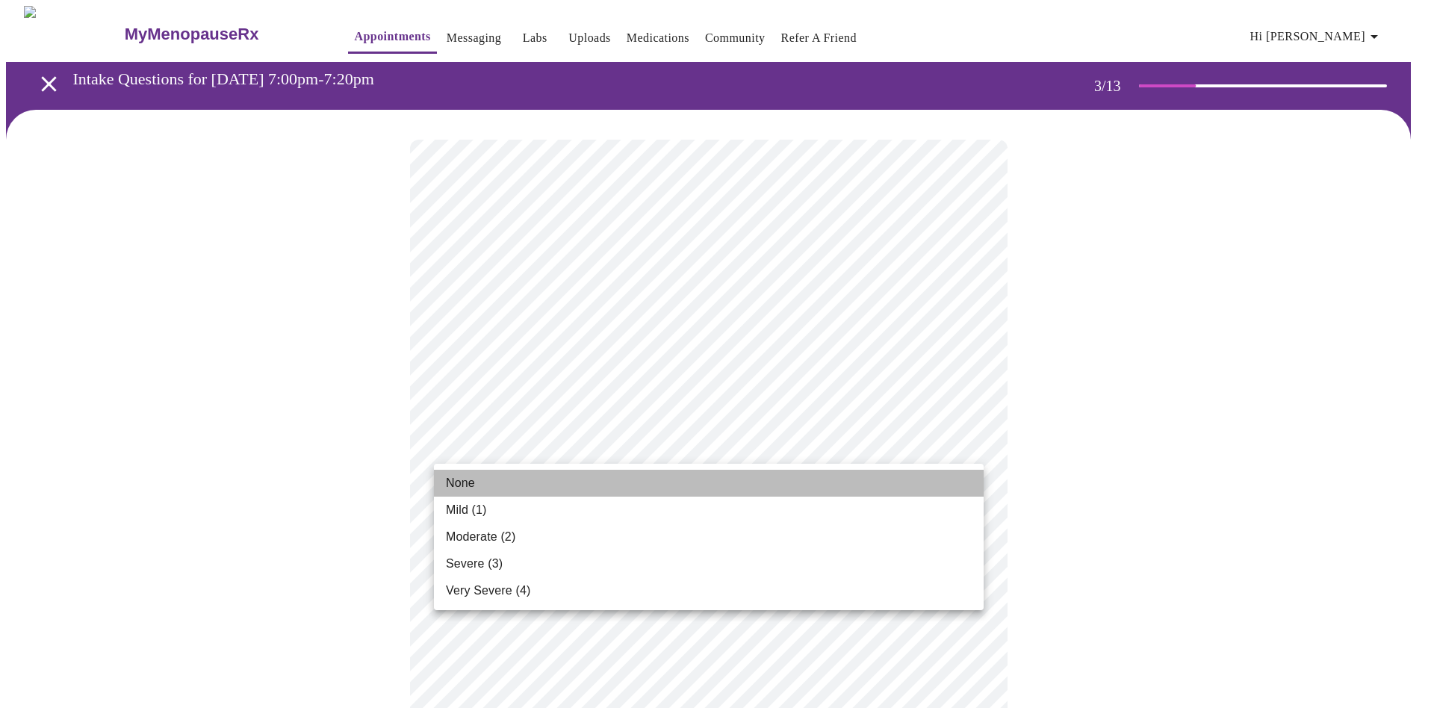
click at [877, 488] on li "None" at bounding box center [709, 483] width 550 height 27
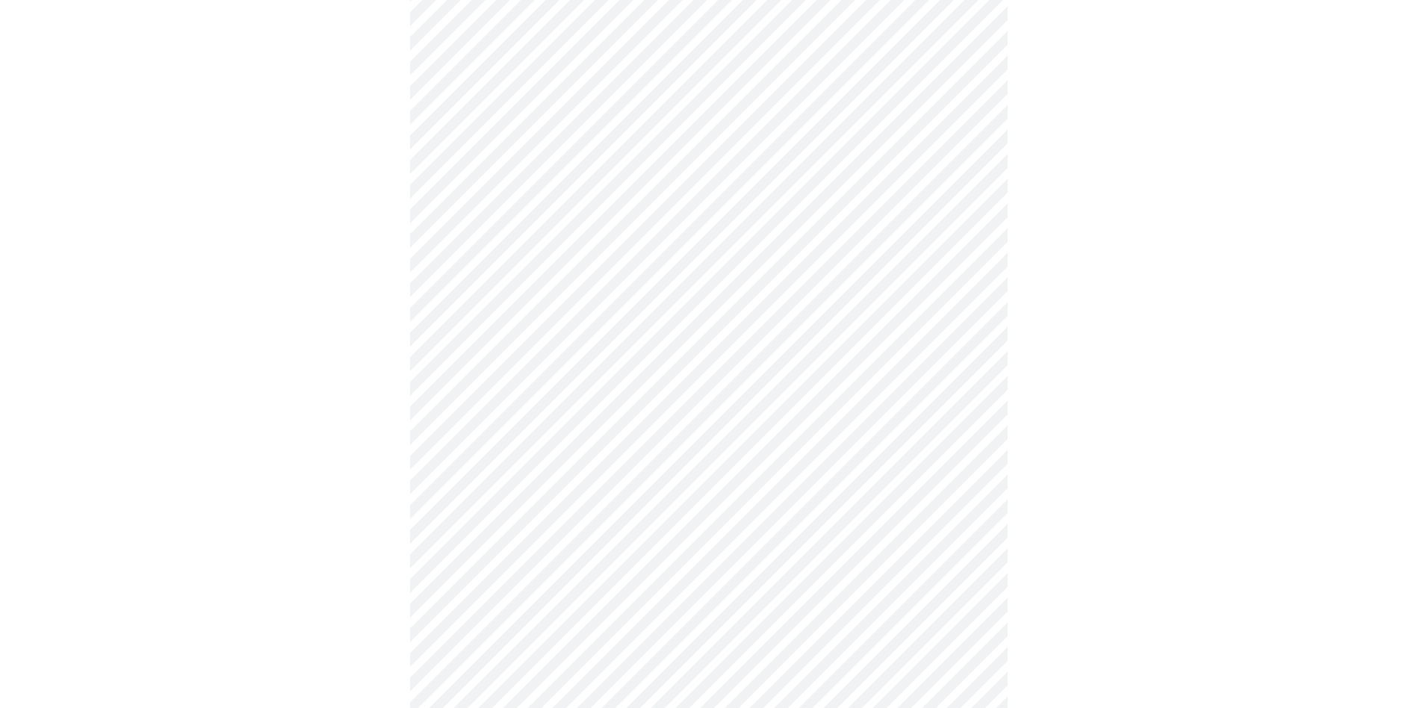
scroll to position [263, 0]
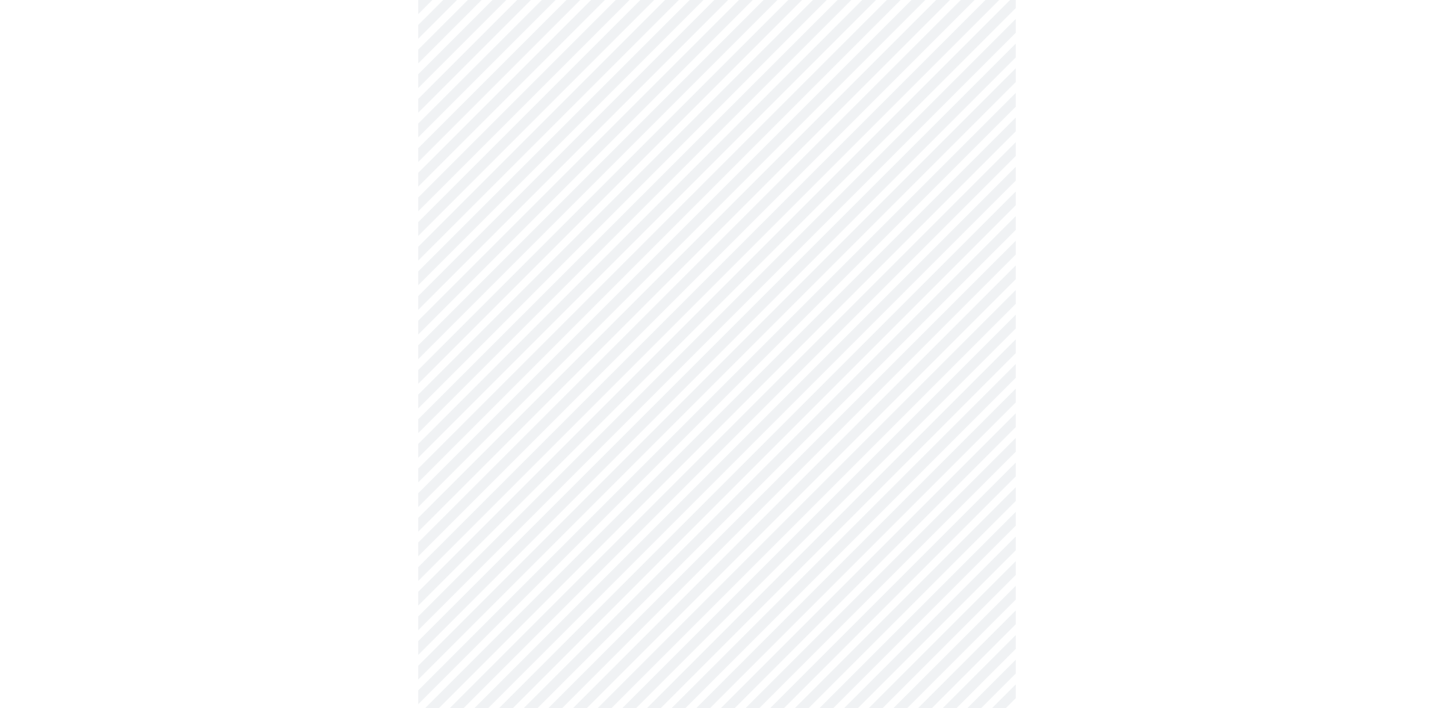
click at [948, 295] on body "MyMenopauseRx Appointments Messaging Labs Uploads Medications Community Refer a…" at bounding box center [717, 715] width 1422 height 1944
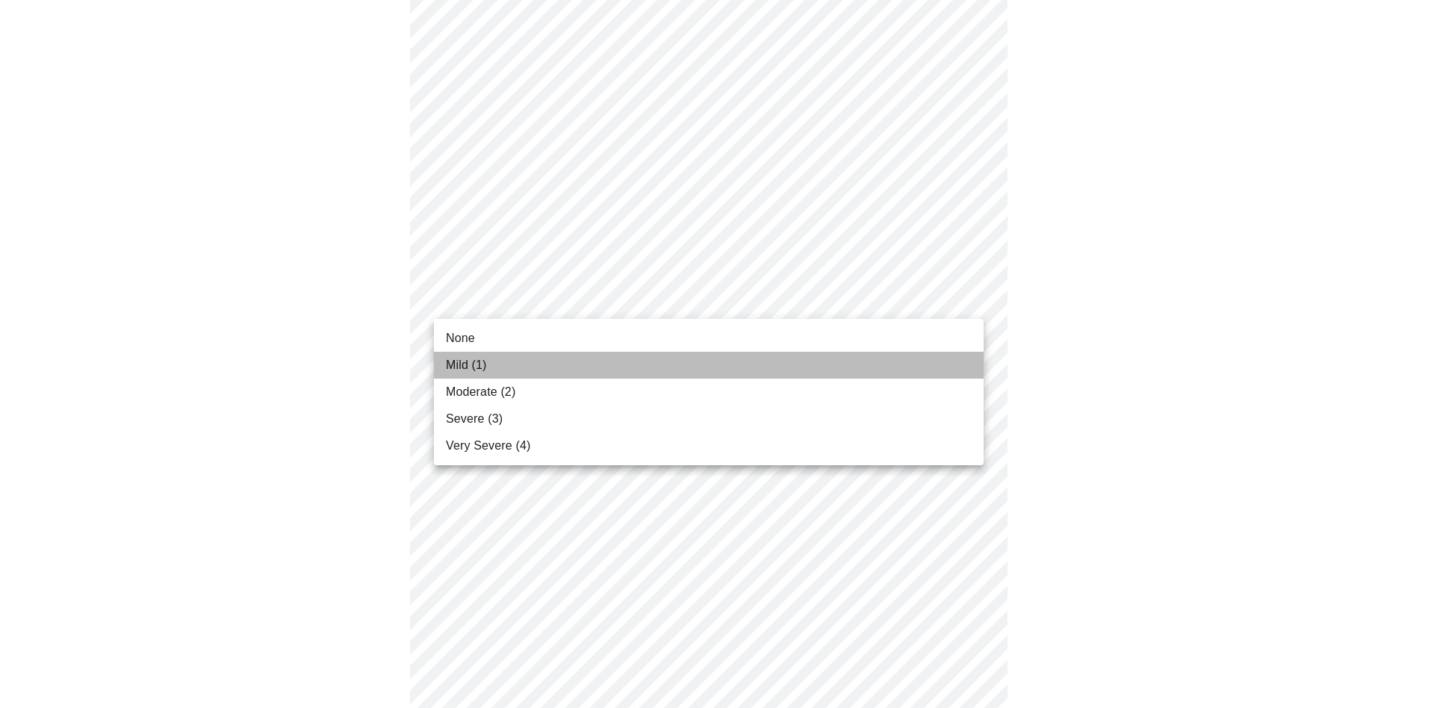
click at [862, 360] on li "Mild (1)" at bounding box center [709, 365] width 550 height 27
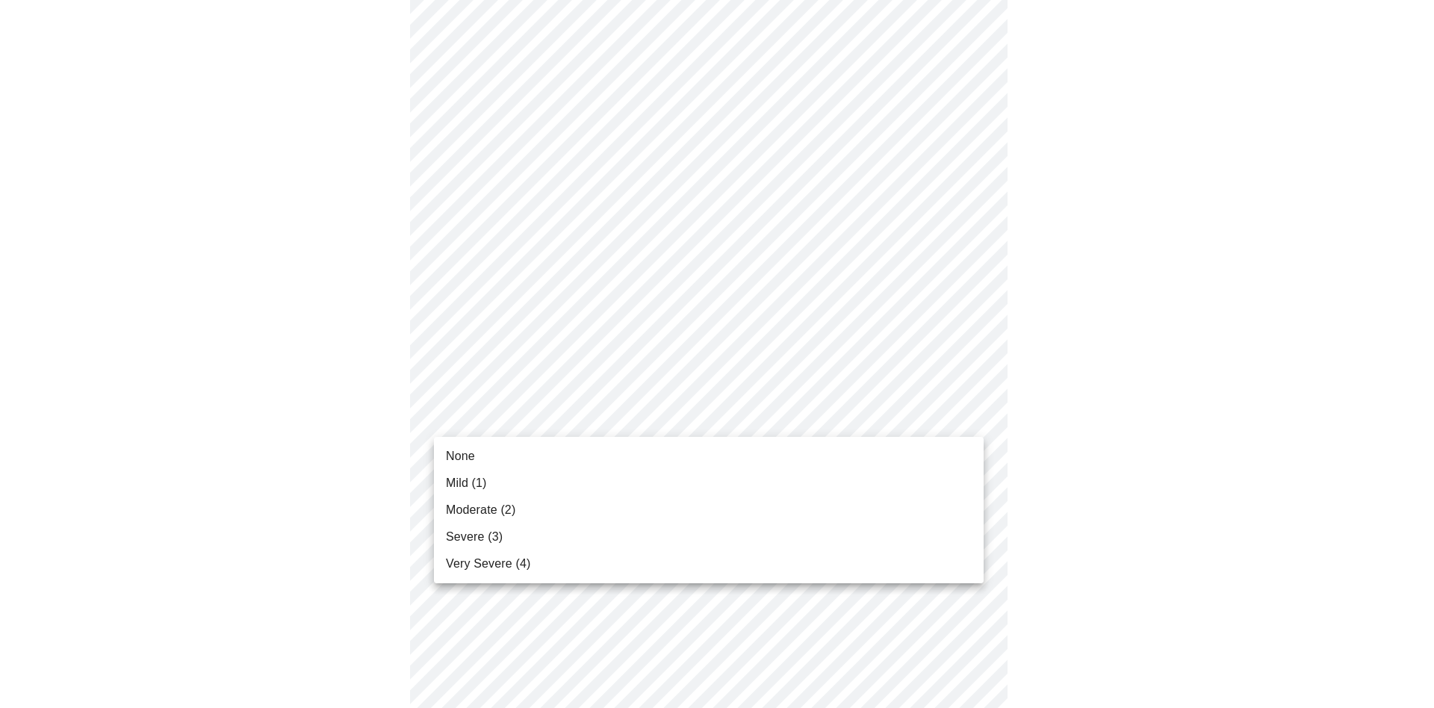
click at [967, 412] on body "MyMenopauseRx Appointments Messaging Labs Uploads Medications Community Refer a…" at bounding box center [717, 705] width 1422 height 1924
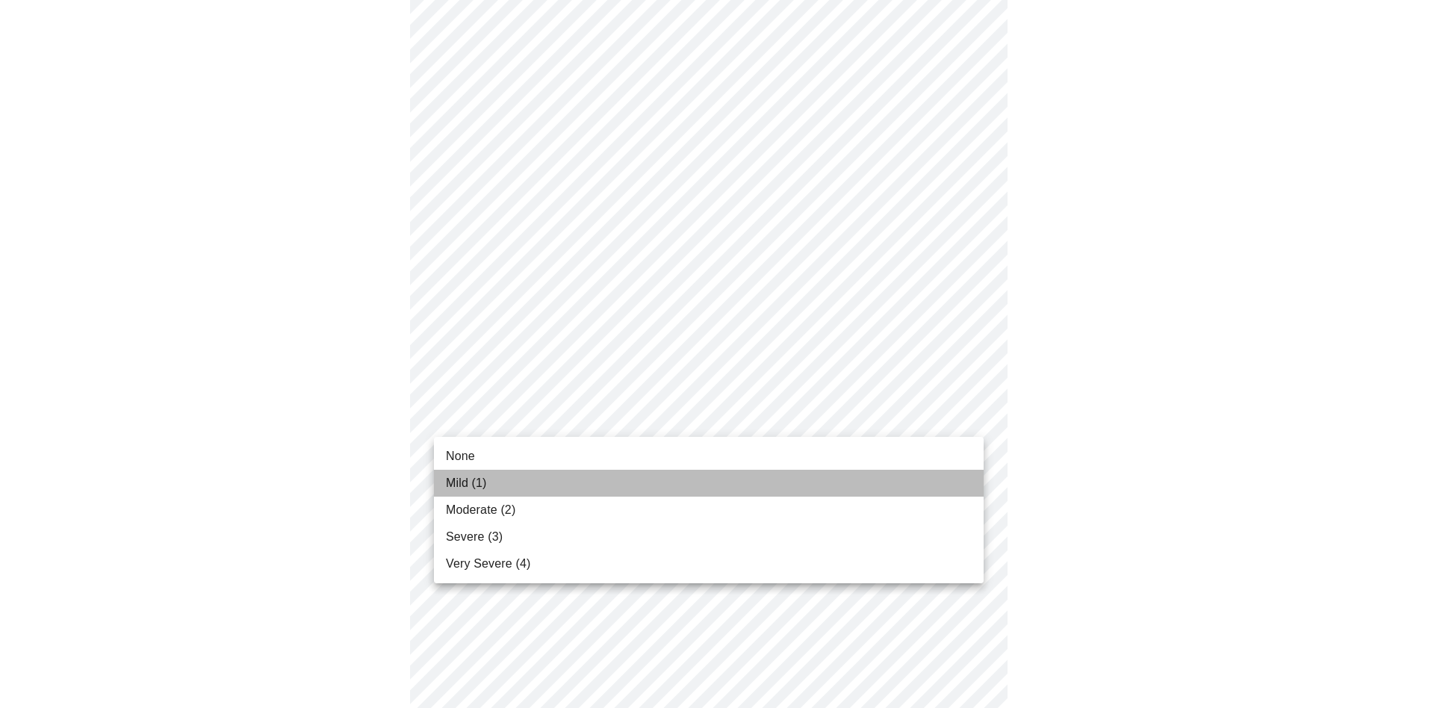
click at [913, 484] on li "Mild (1)" at bounding box center [709, 483] width 550 height 27
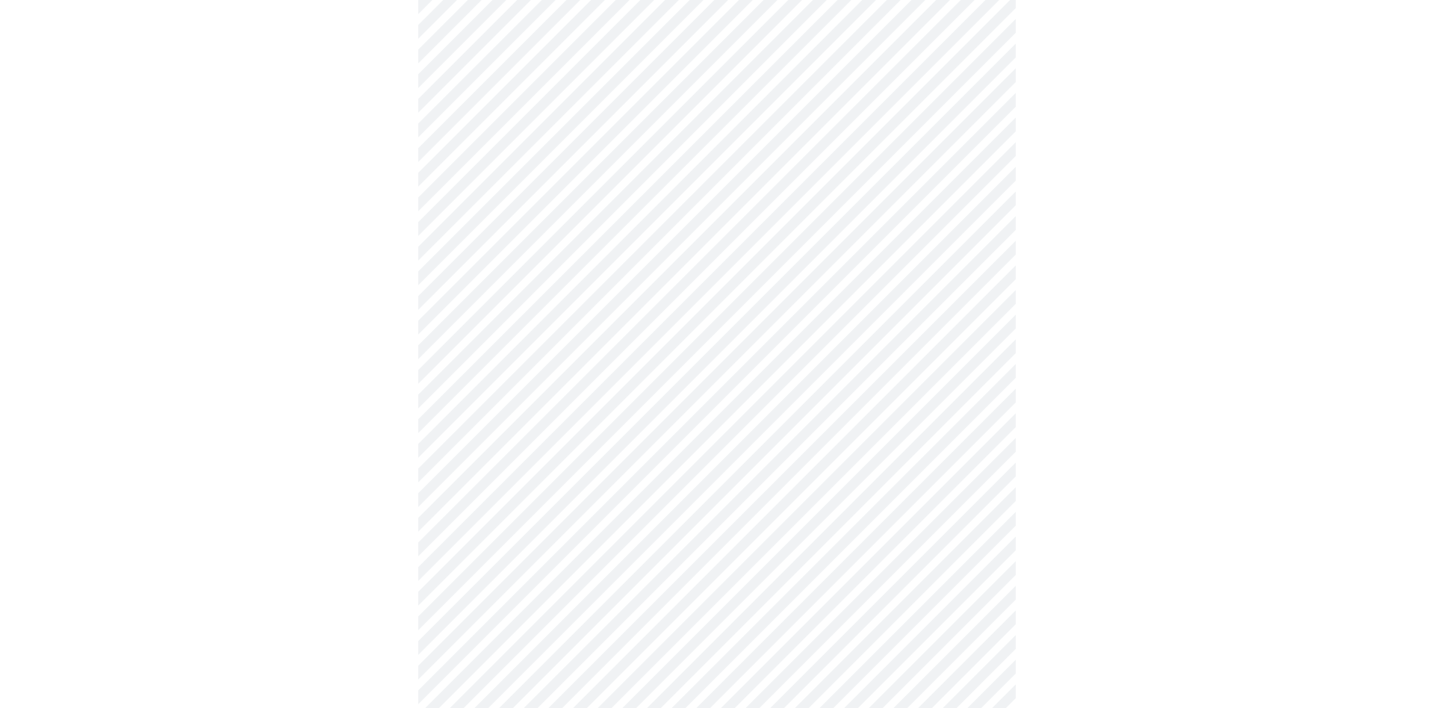
click at [975, 512] on body "MyMenopauseRx Appointments Messaging Labs Uploads Medications Community Refer a…" at bounding box center [717, 694] width 1422 height 1903
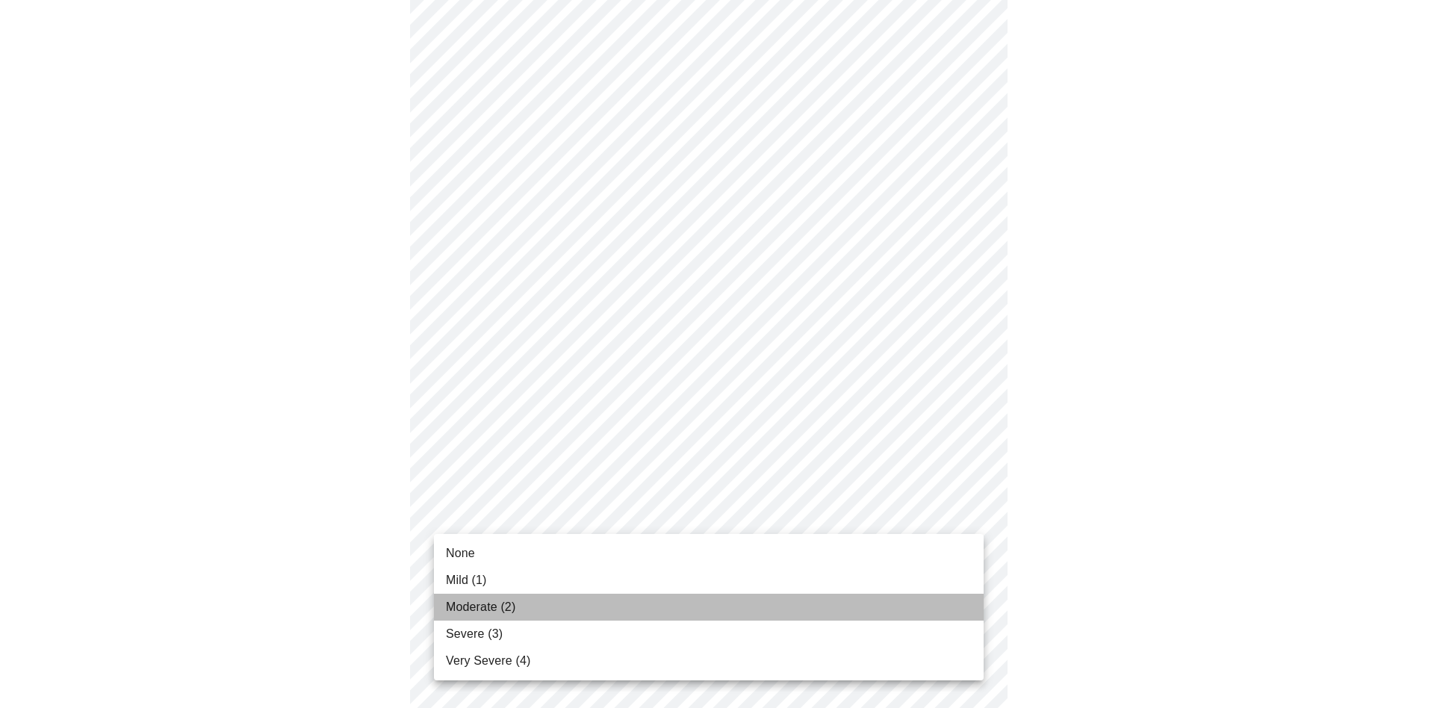
click at [898, 598] on li "Moderate (2)" at bounding box center [709, 607] width 550 height 27
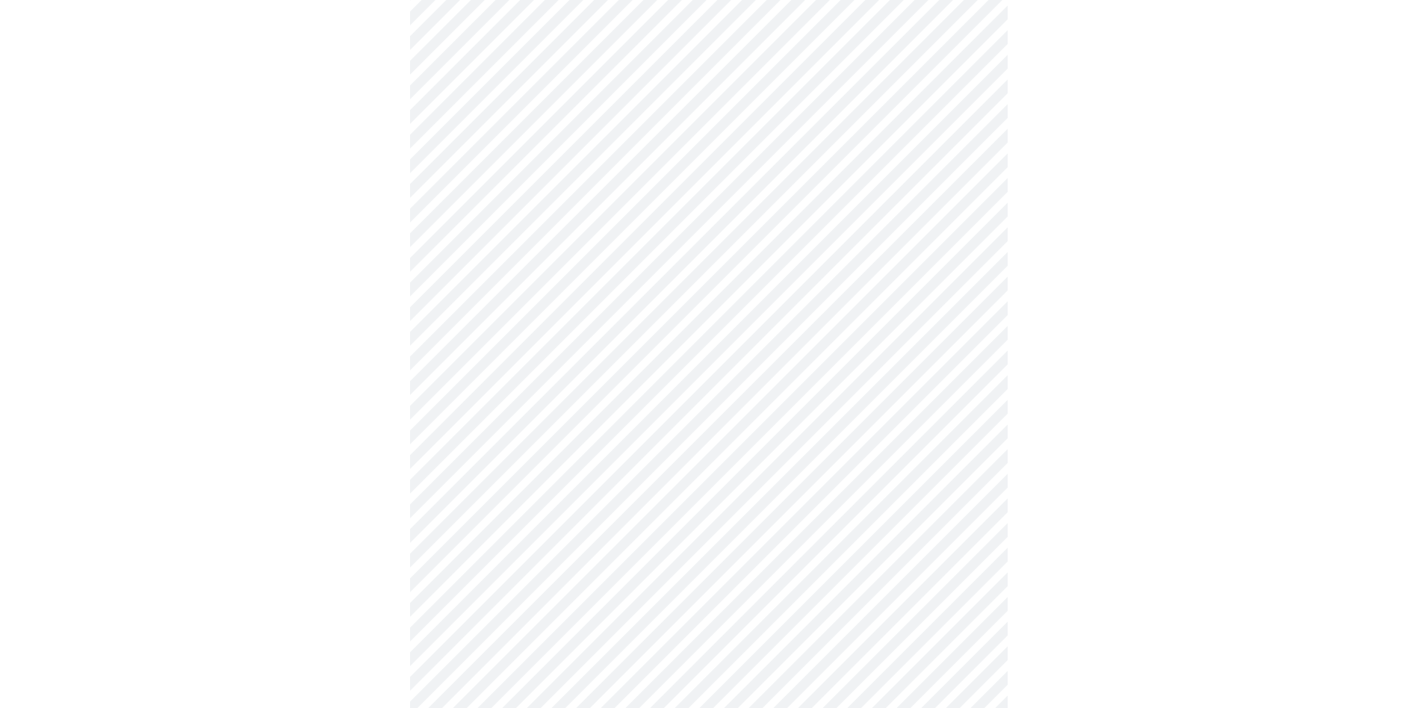
scroll to position [624, 0]
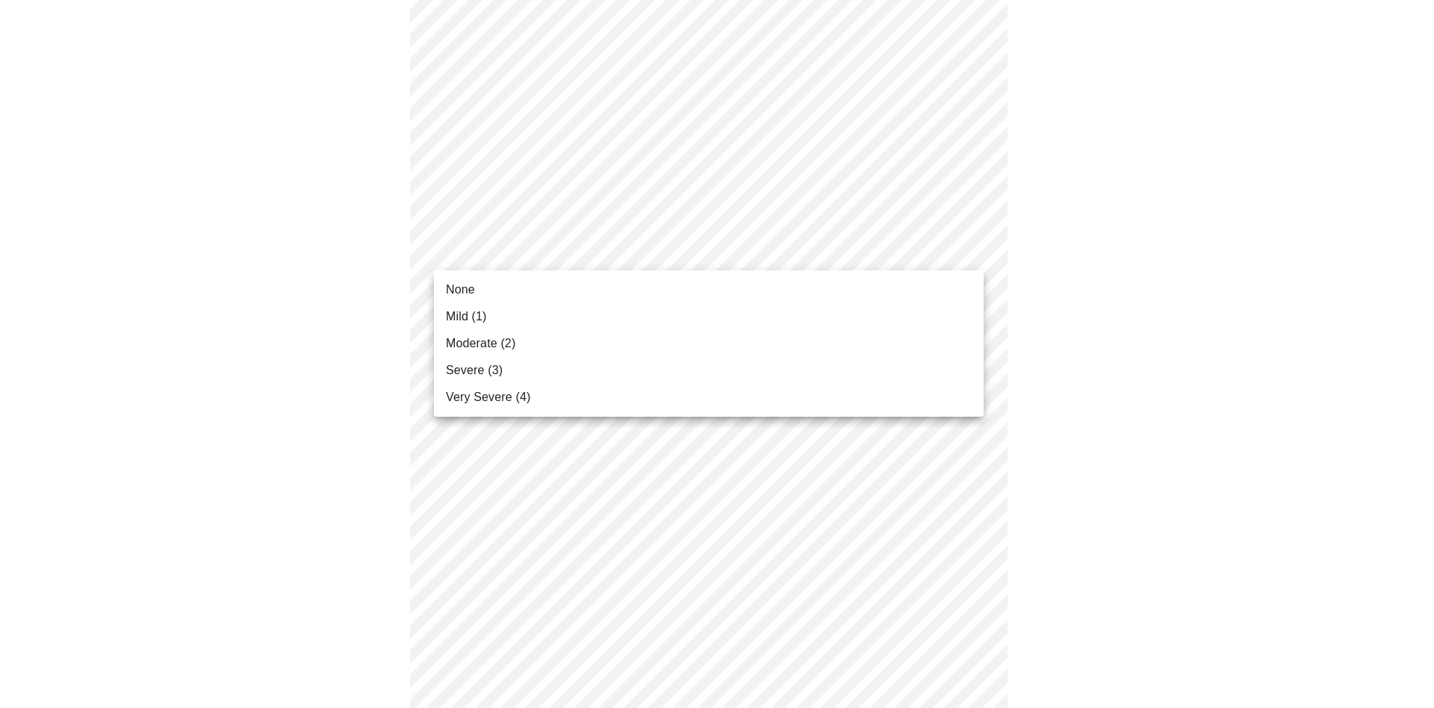
click at [973, 249] on body "MyMenopauseRx Appointments Messaging Labs Uploads Medications Community Refer a…" at bounding box center [717, 323] width 1422 height 1882
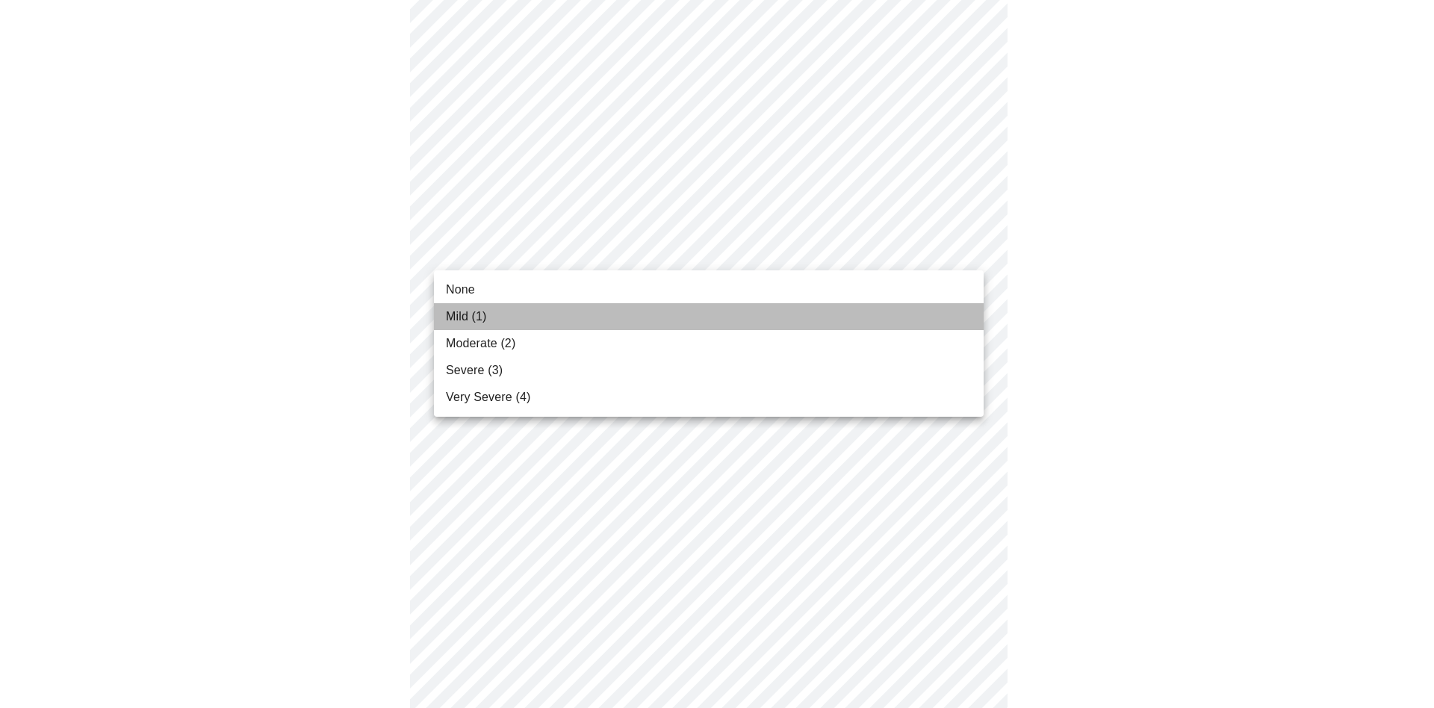
click at [924, 316] on li "Mild (1)" at bounding box center [709, 316] width 550 height 27
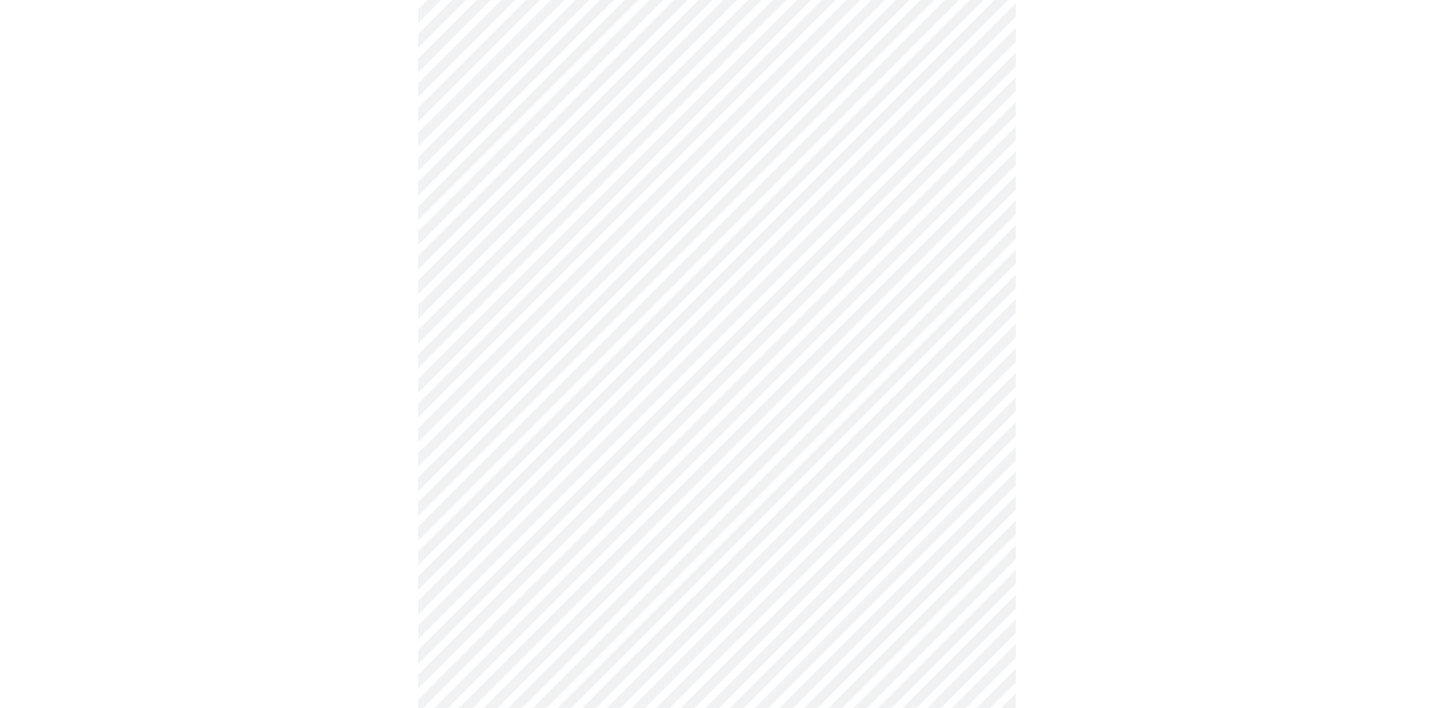
click at [927, 366] on body "MyMenopauseRx Appointments Messaging Labs Uploads Medications Community Refer a…" at bounding box center [717, 312] width 1422 height 1861
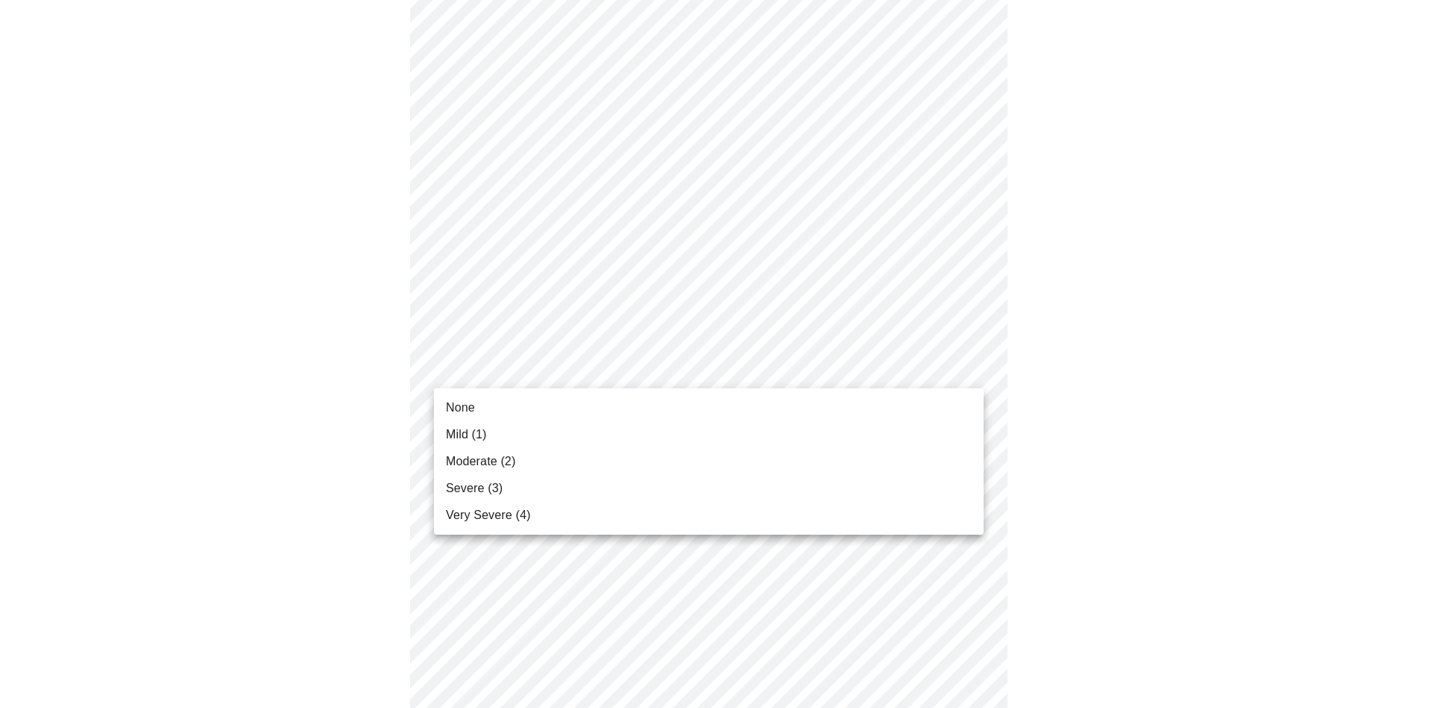
click at [874, 457] on li "Moderate (2)" at bounding box center [709, 461] width 550 height 27
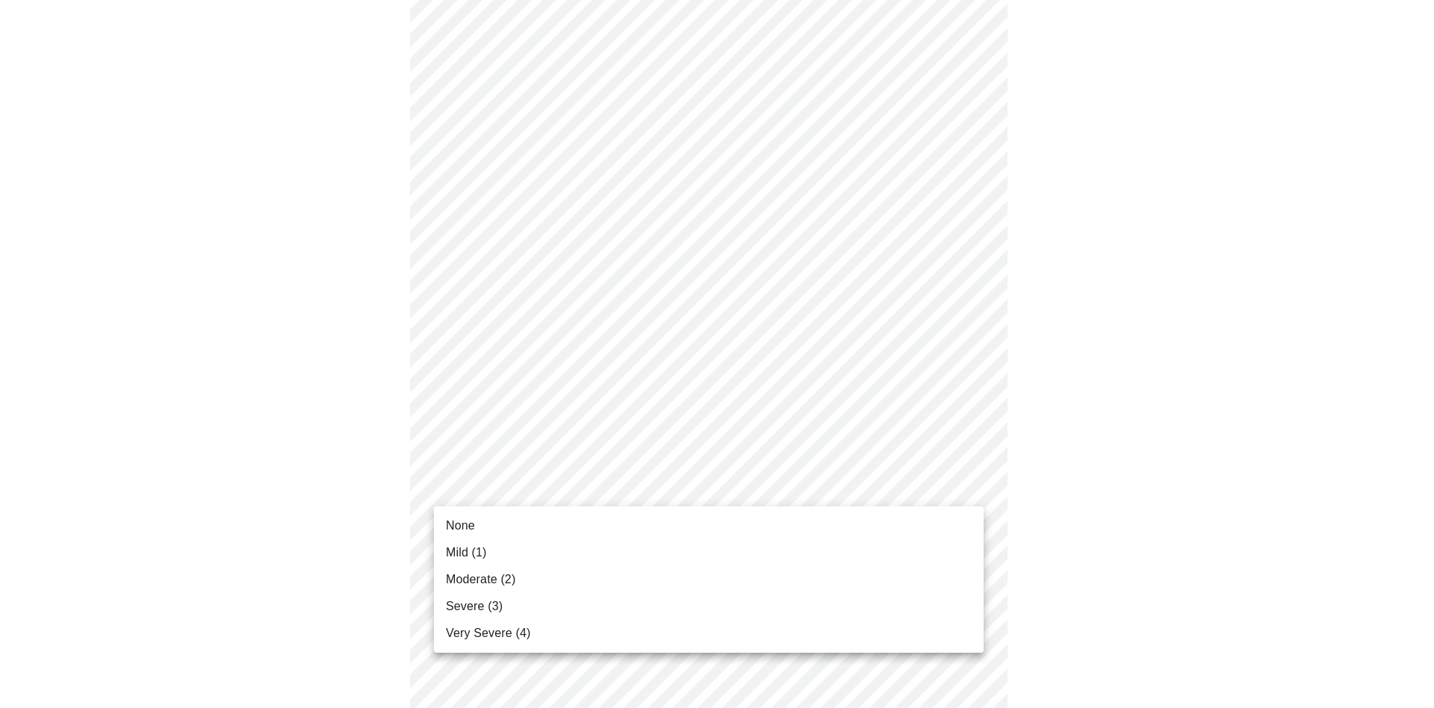
click at [905, 477] on body "MyMenopauseRx Appointments Messaging Labs Uploads Medications Community Refer a…" at bounding box center [717, 302] width 1422 height 1840
click at [877, 527] on li "None" at bounding box center [709, 525] width 550 height 27
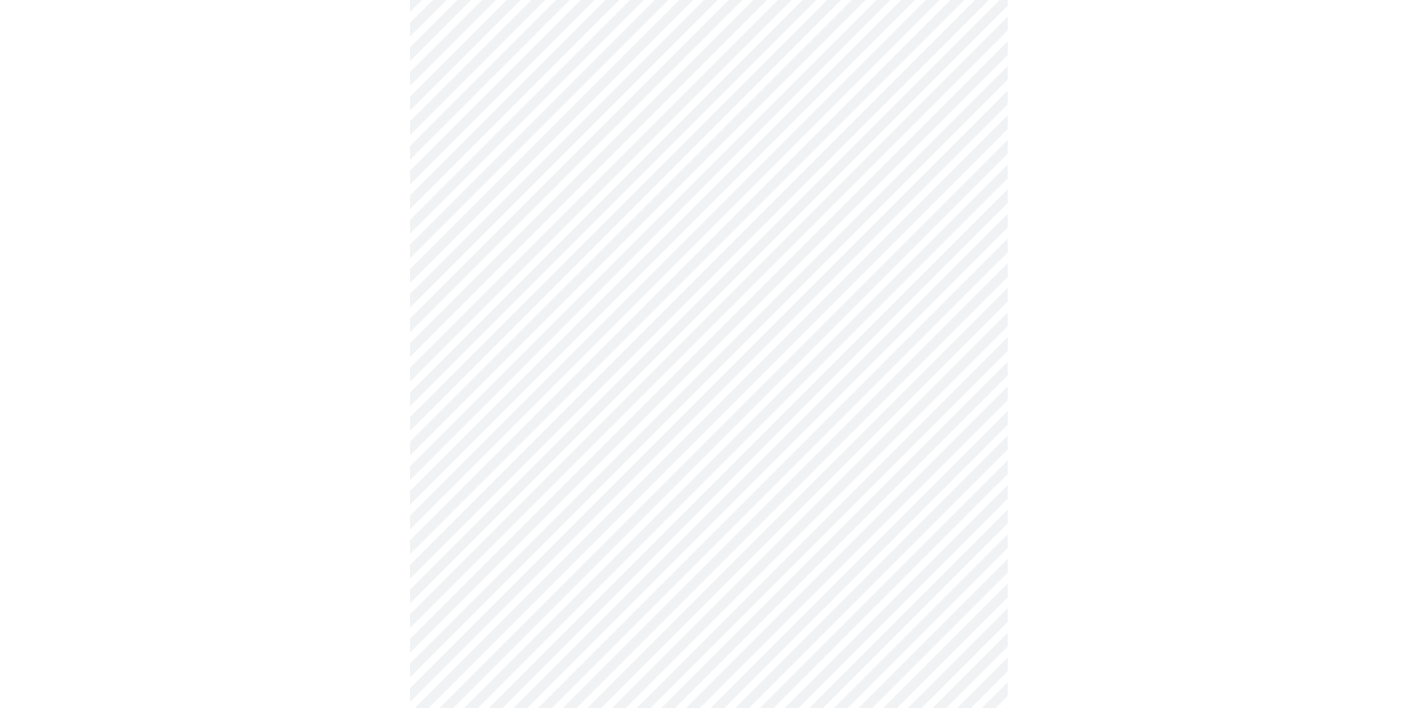
scroll to position [945, 0]
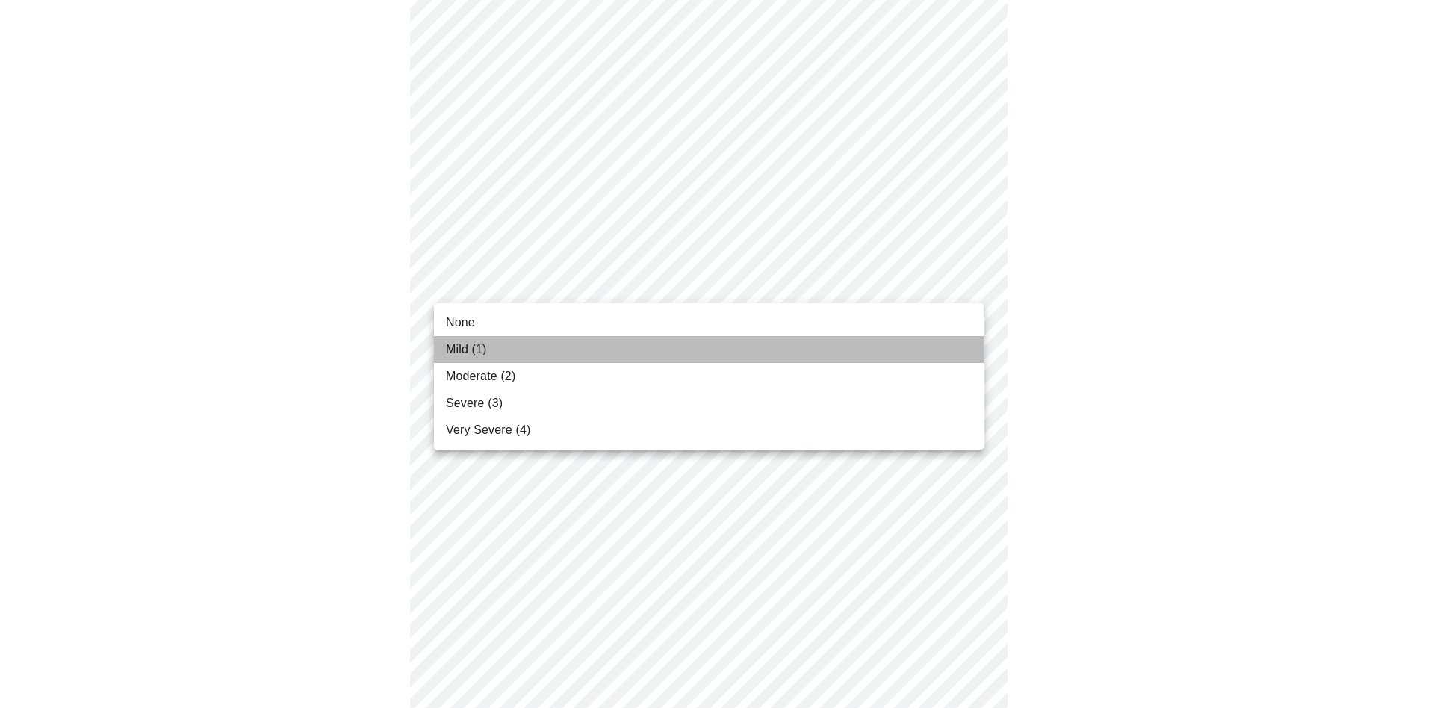
click at [906, 346] on li "Mild (1)" at bounding box center [709, 349] width 550 height 27
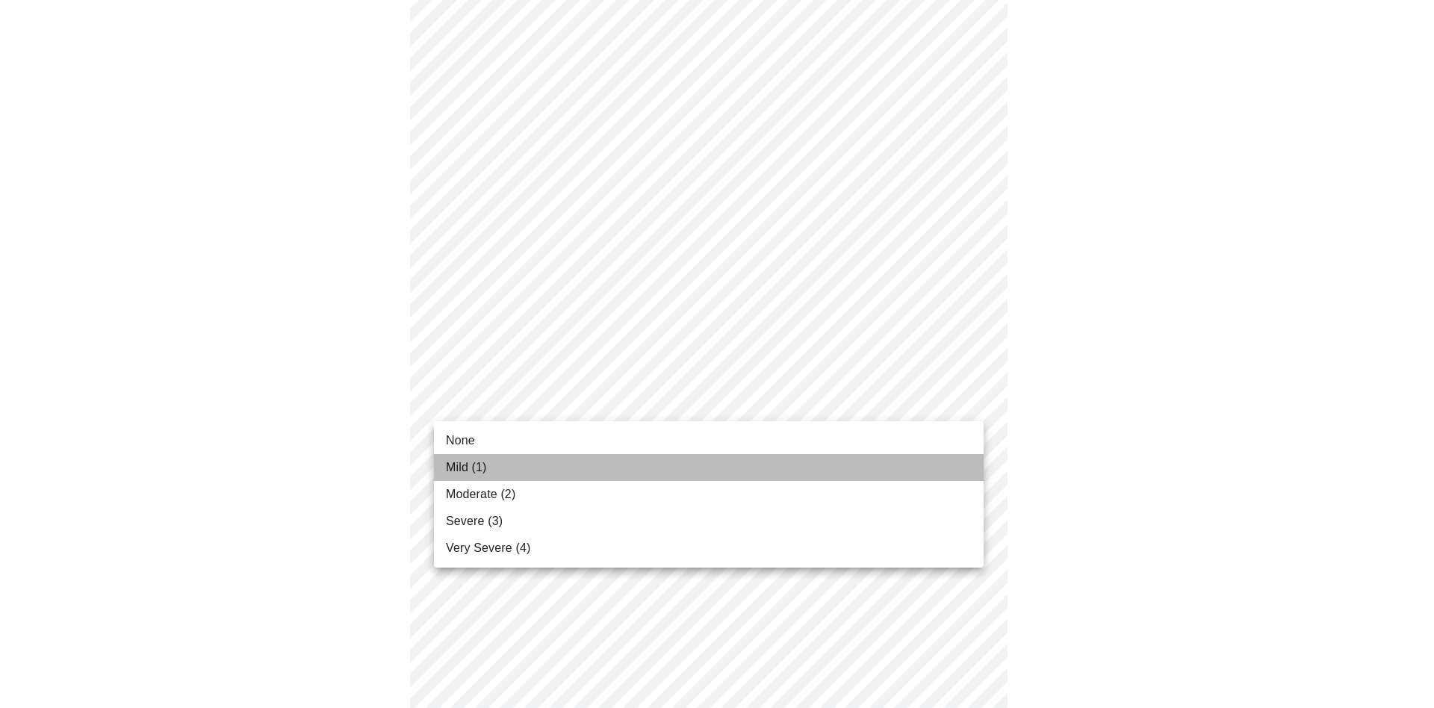
click at [899, 460] on li "Mild (1)" at bounding box center [709, 467] width 550 height 27
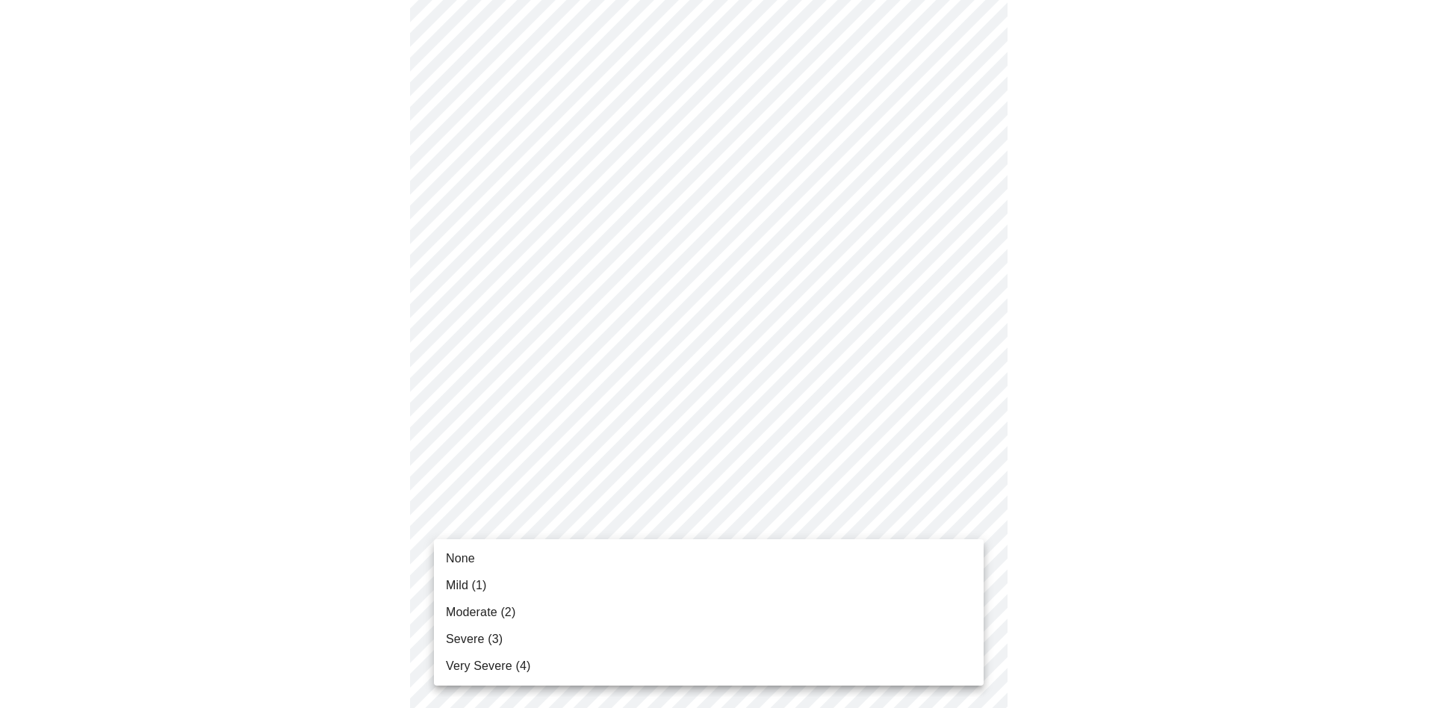
click at [865, 559] on li "None" at bounding box center [709, 558] width 550 height 27
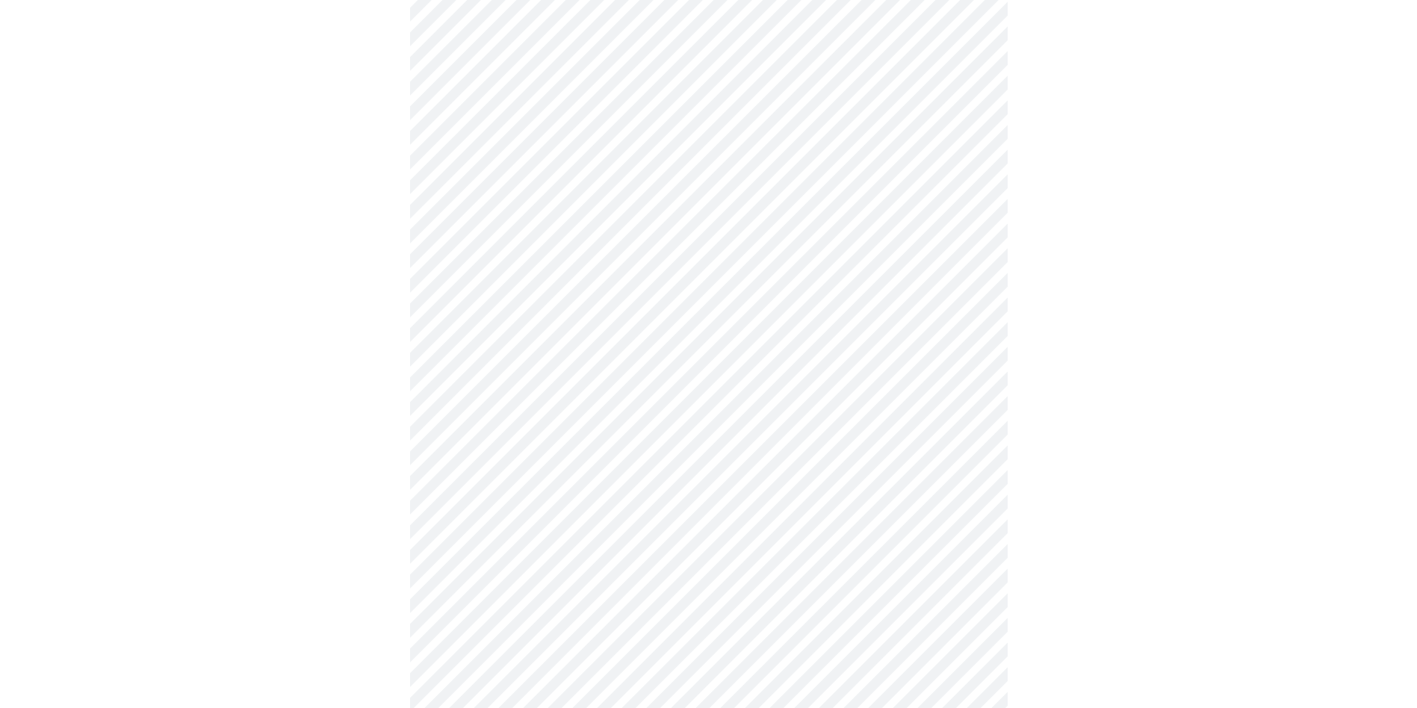
scroll to position [436, 0]
click at [932, 473] on body "MyMenopauseRx Appointments Messaging Labs Uploads Medications Community Refer a…" at bounding box center [708, 307] width 1405 height 1474
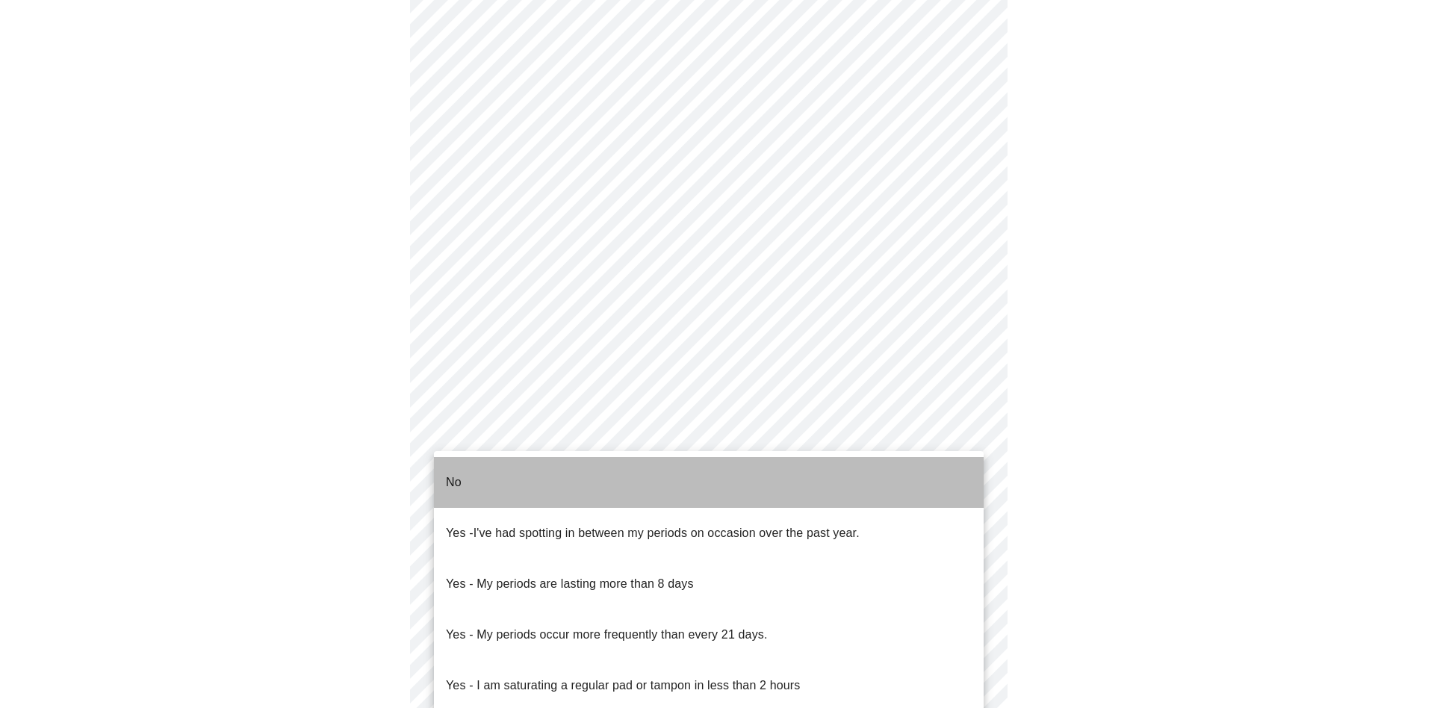
click at [888, 476] on li "No" at bounding box center [709, 482] width 550 height 51
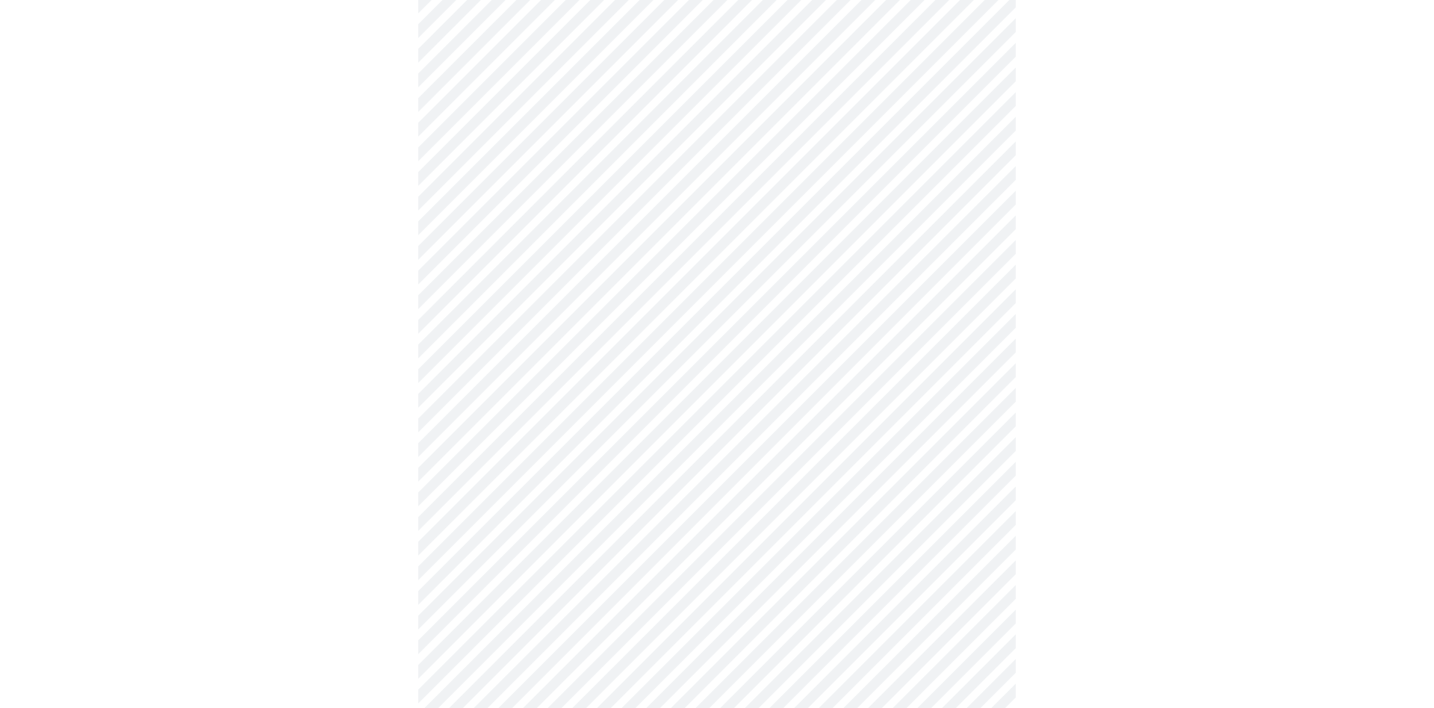
click at [860, 579] on body "MyMenopauseRx Appointments Messaging Labs Uploads Medications Community Refer a…" at bounding box center [717, 302] width 1422 height 1465
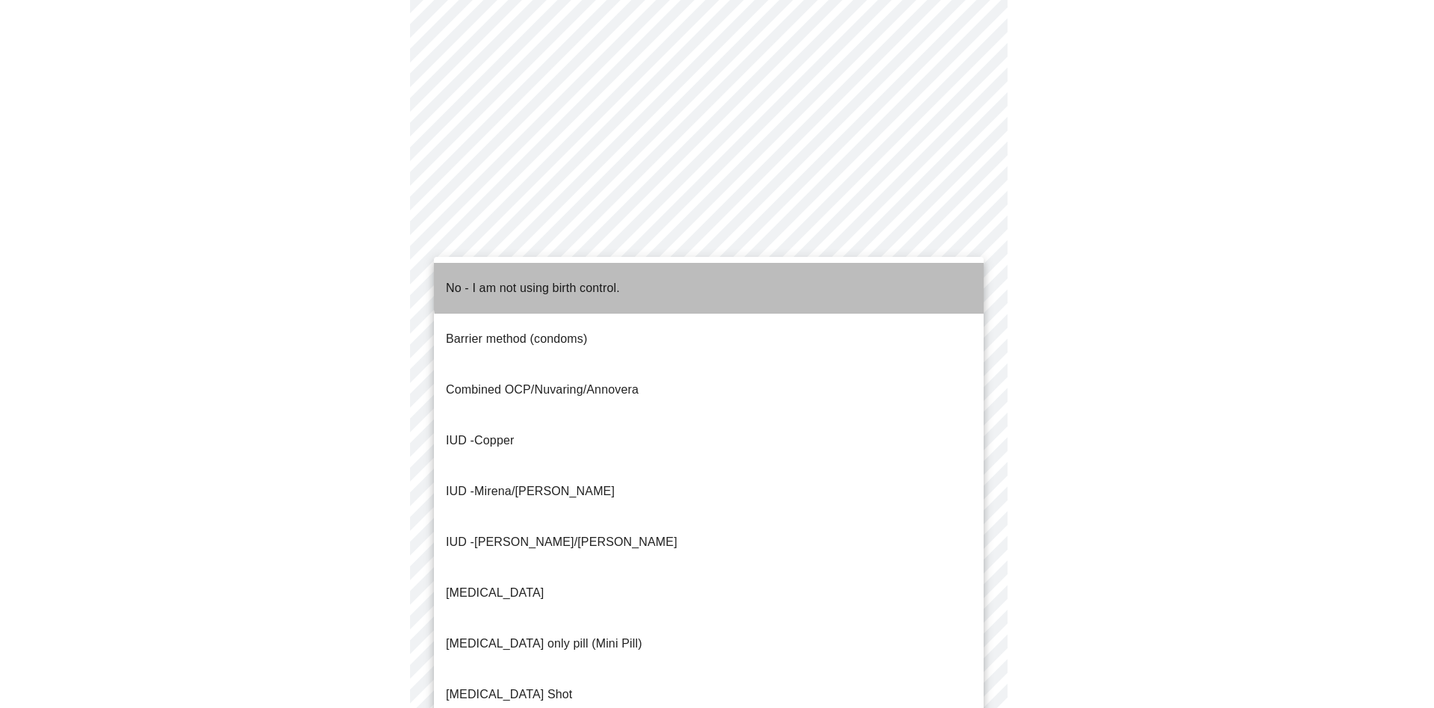
click at [778, 270] on li "No - I am not using birth control." at bounding box center [709, 288] width 550 height 51
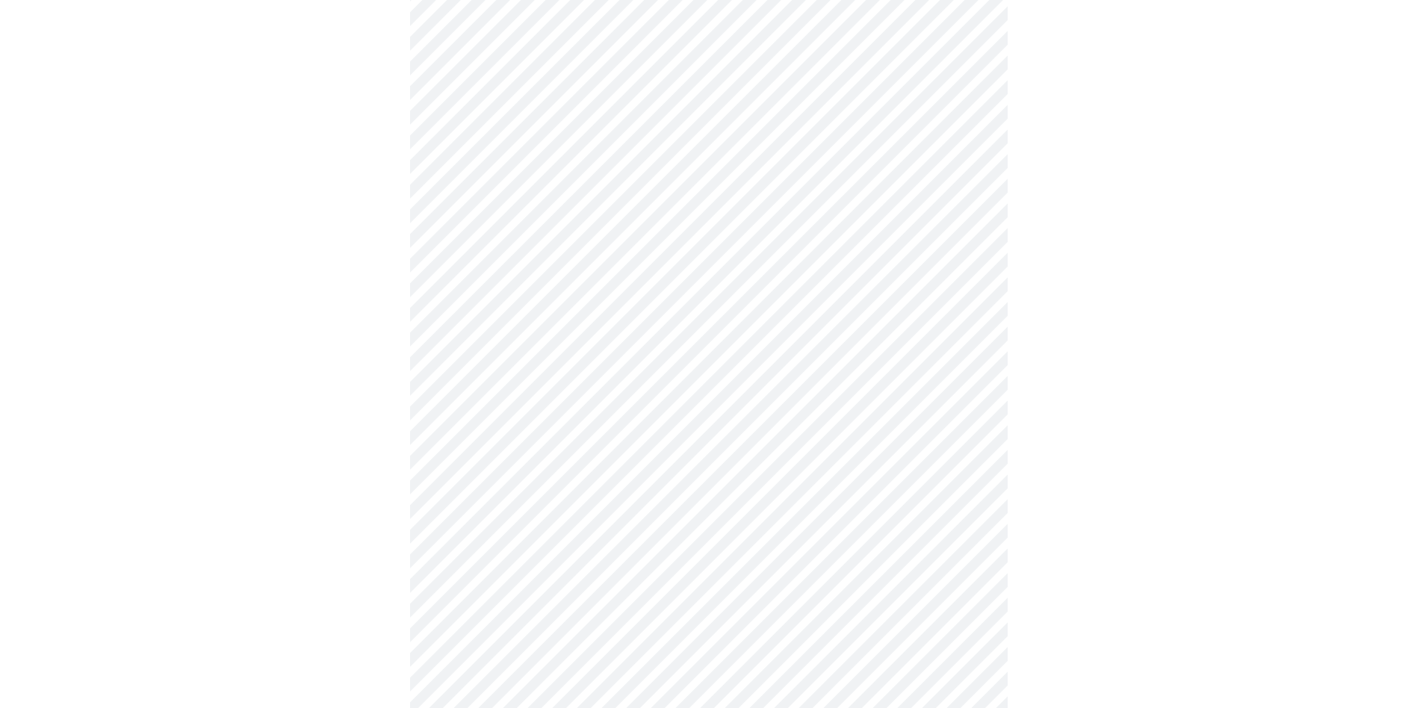
scroll to position [722, 0]
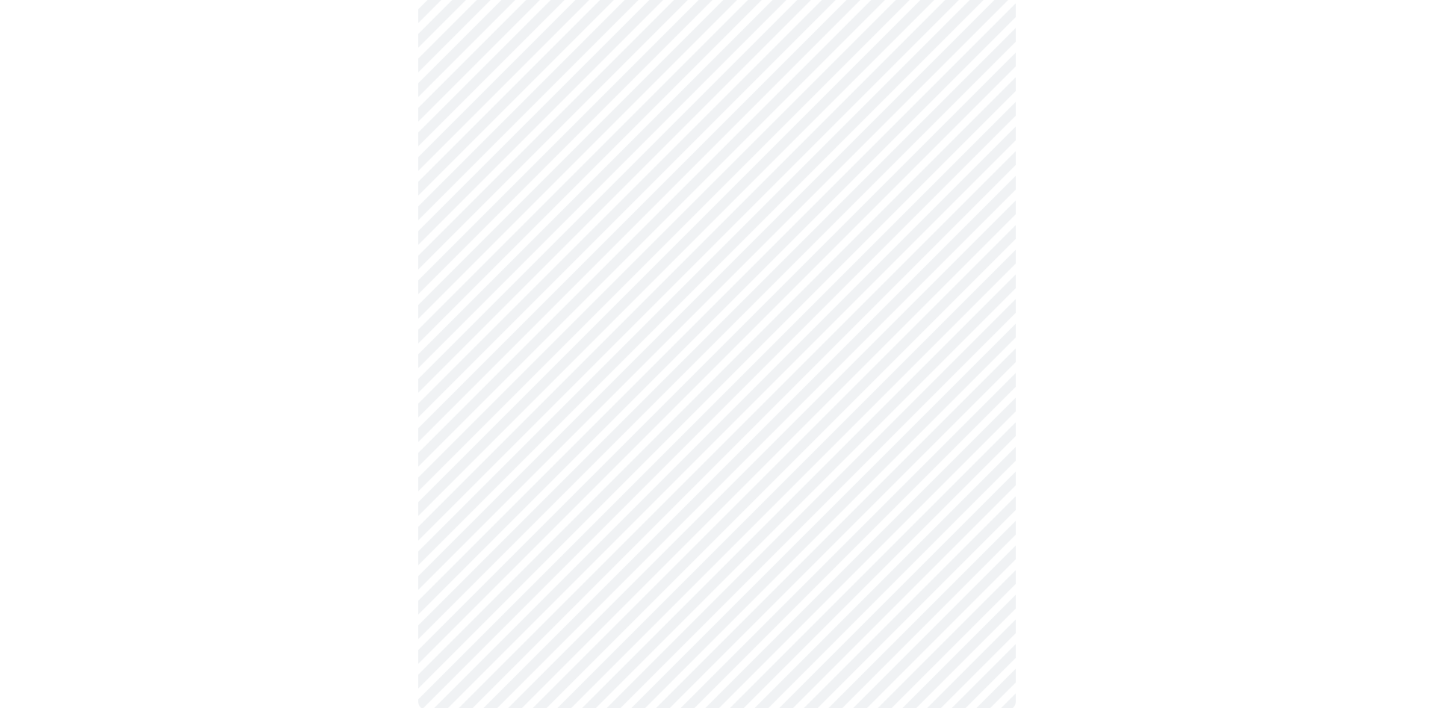
click at [898, 394] on body "MyMenopauseRx Appointments Messaging Labs Uploads Medications Community Refer a…" at bounding box center [717, 12] width 1422 height 1456
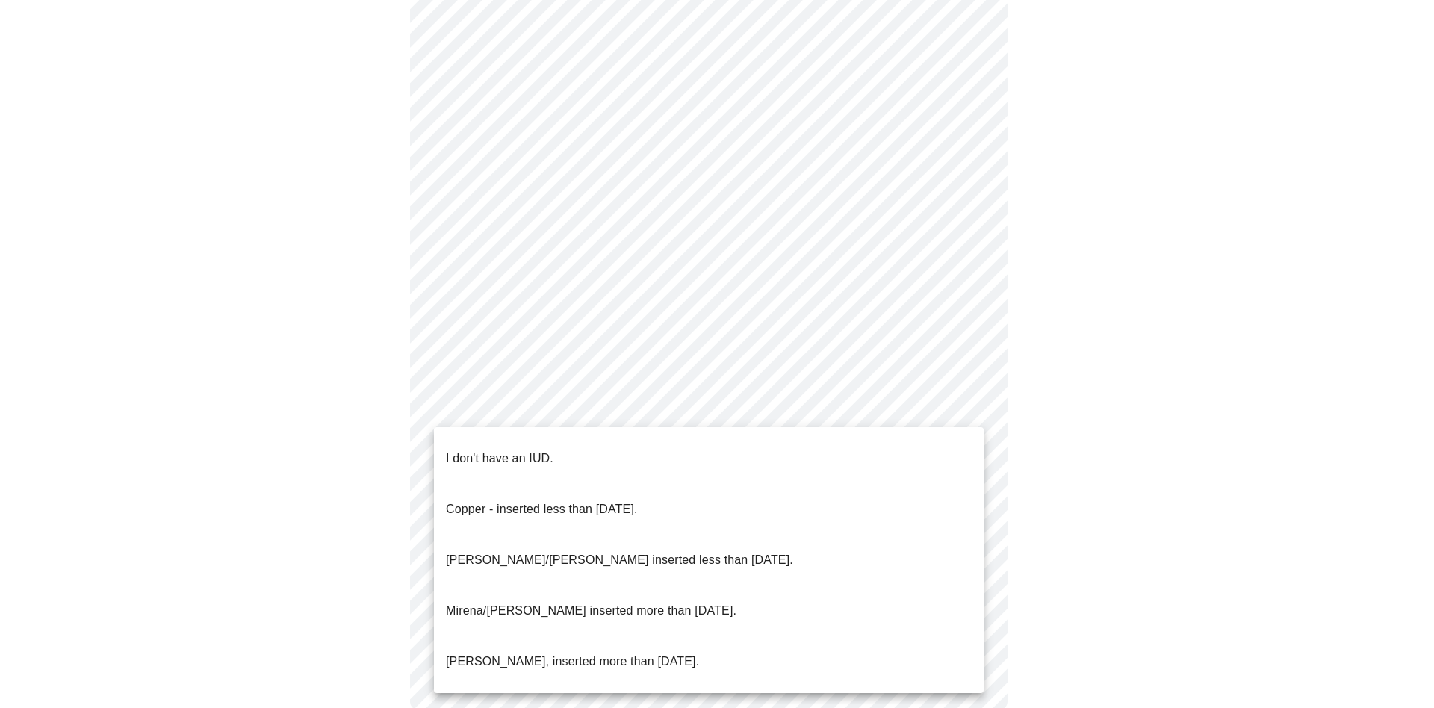
click at [777, 440] on li "I don't have an IUD." at bounding box center [709, 458] width 550 height 51
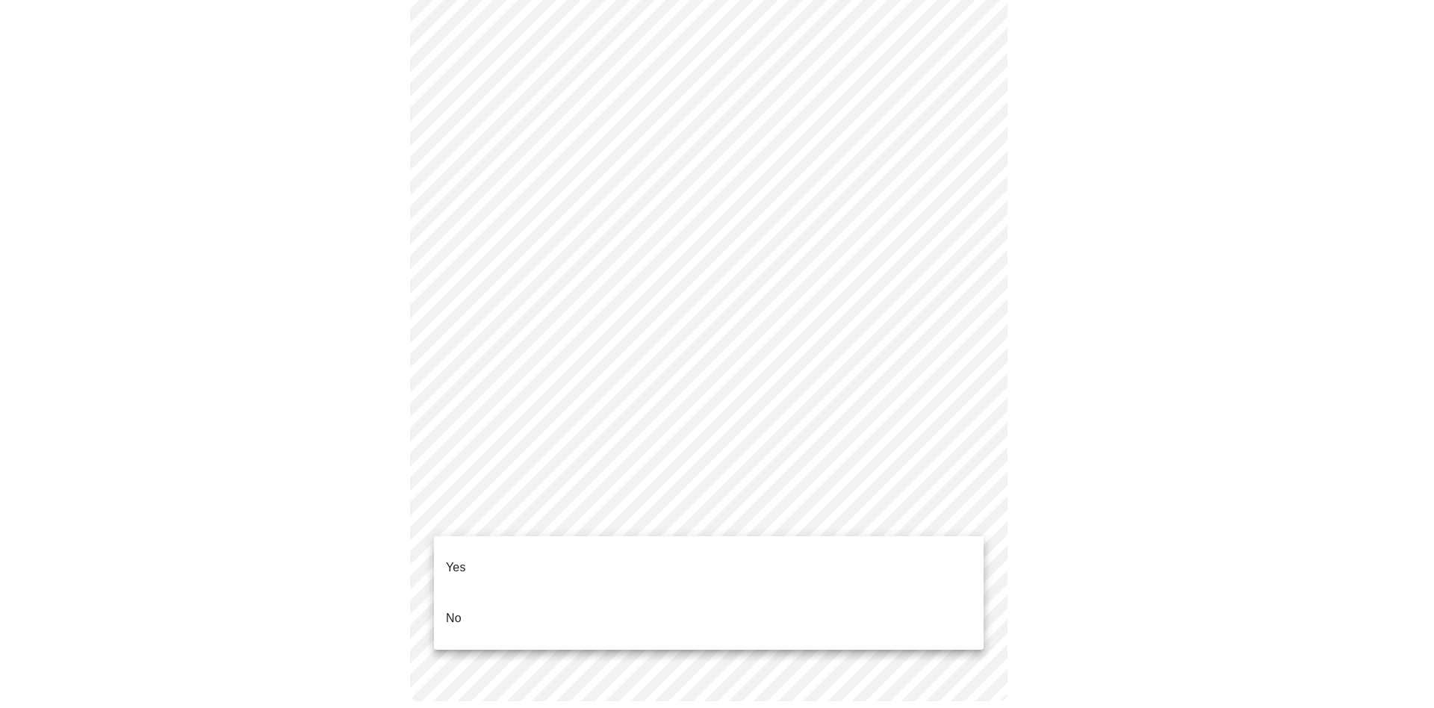
click at [760, 512] on body "MyMenopauseRx Appointments Messaging Labs Uploads Medications Community Refer a…" at bounding box center [717, 7] width 1422 height 1447
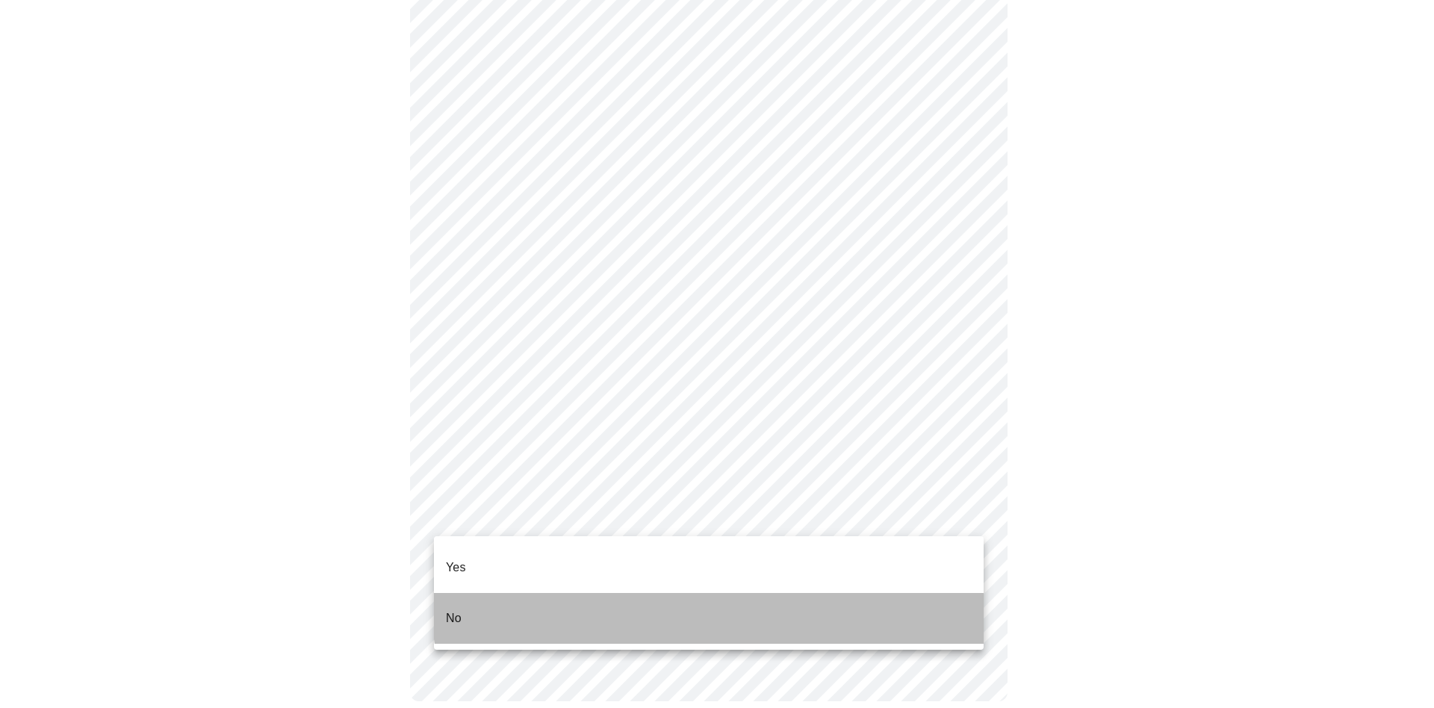
click at [719, 593] on li "No" at bounding box center [709, 618] width 550 height 51
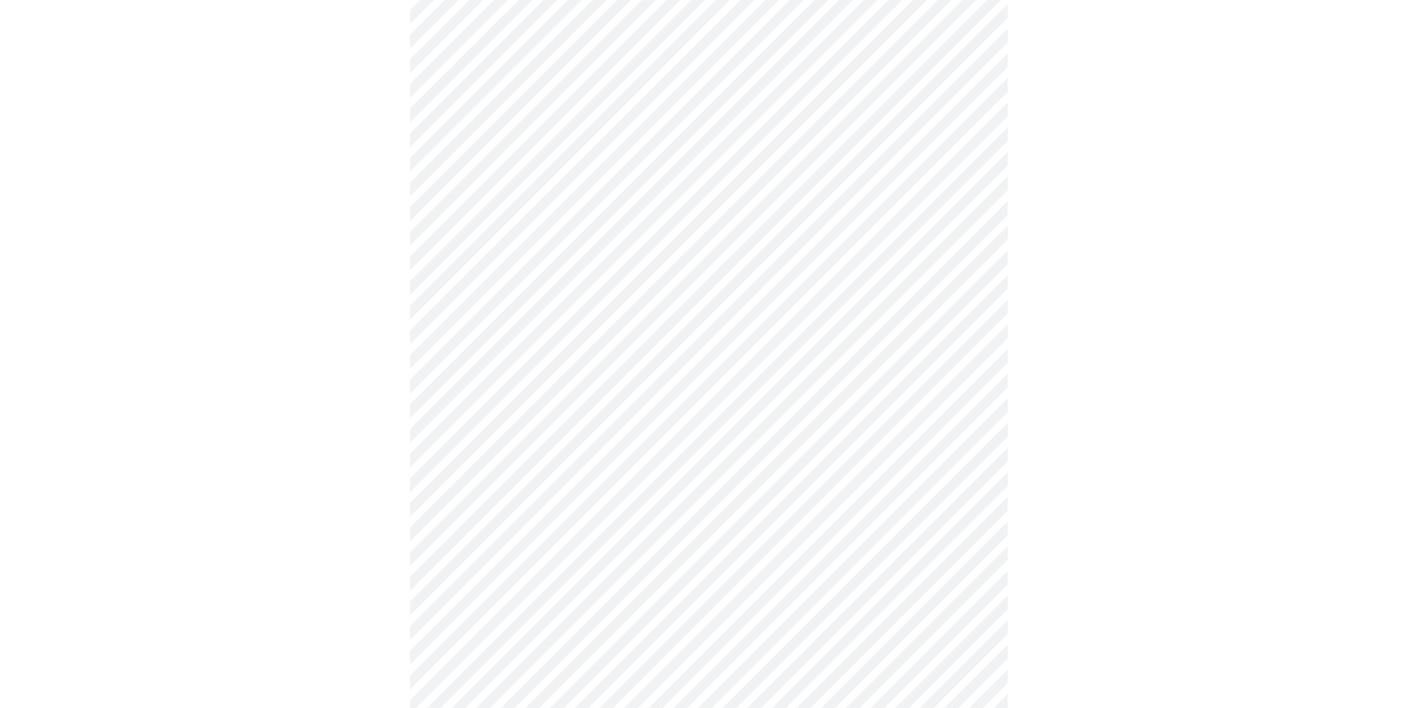
scroll to position [251, 0]
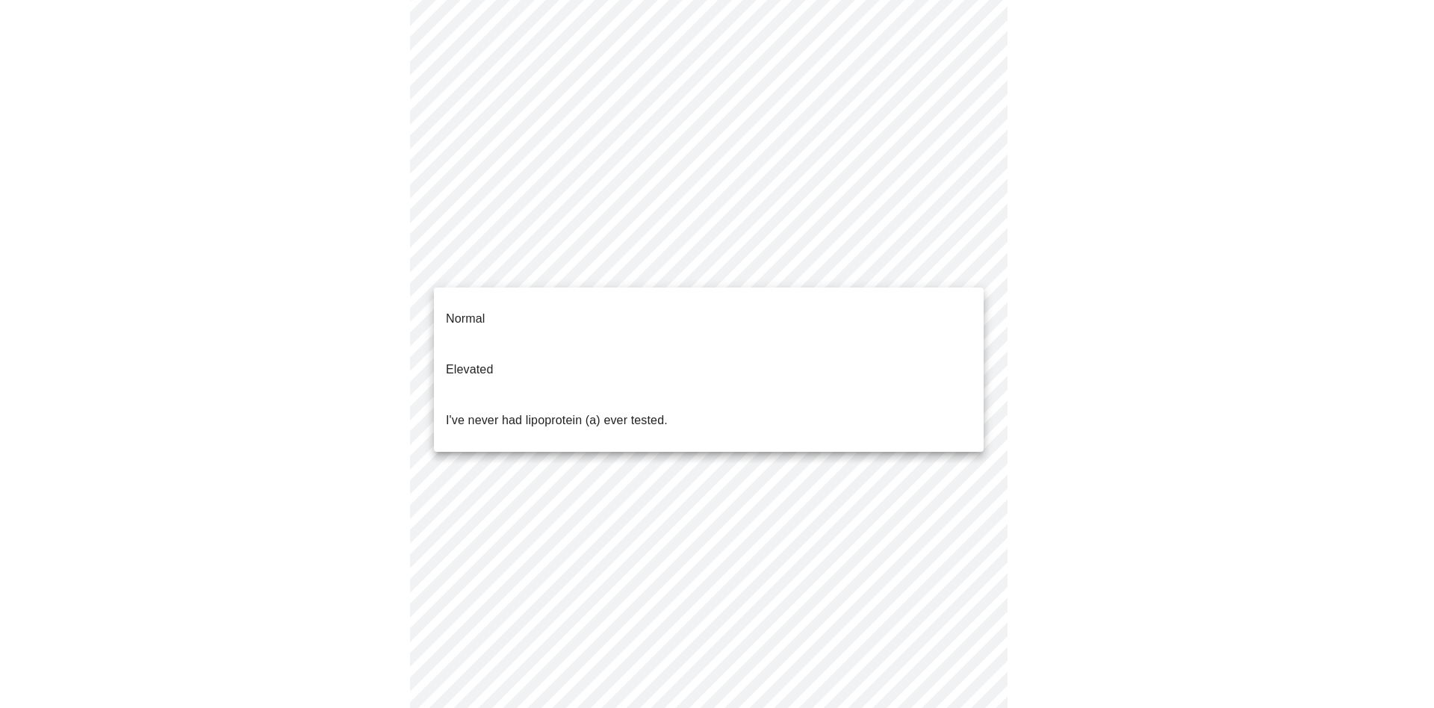
click at [948, 264] on body "MyMenopauseRx Appointments Messaging Labs Uploads Medications Community Refer a…" at bounding box center [717, 307] width 1422 height 1104
click at [907, 302] on li "Normal" at bounding box center [709, 318] width 550 height 51
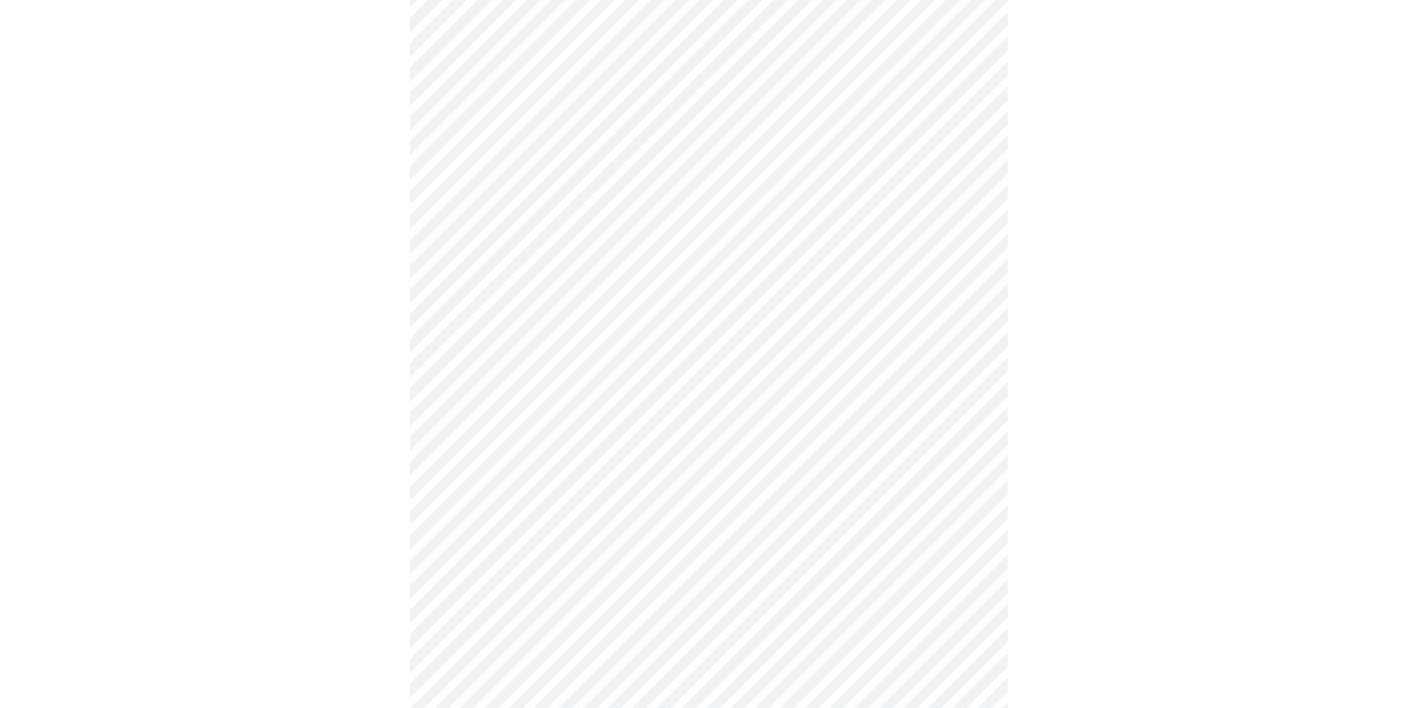
scroll to position [388, 0]
click at [1274, 359] on div at bounding box center [708, 218] width 1405 height 992
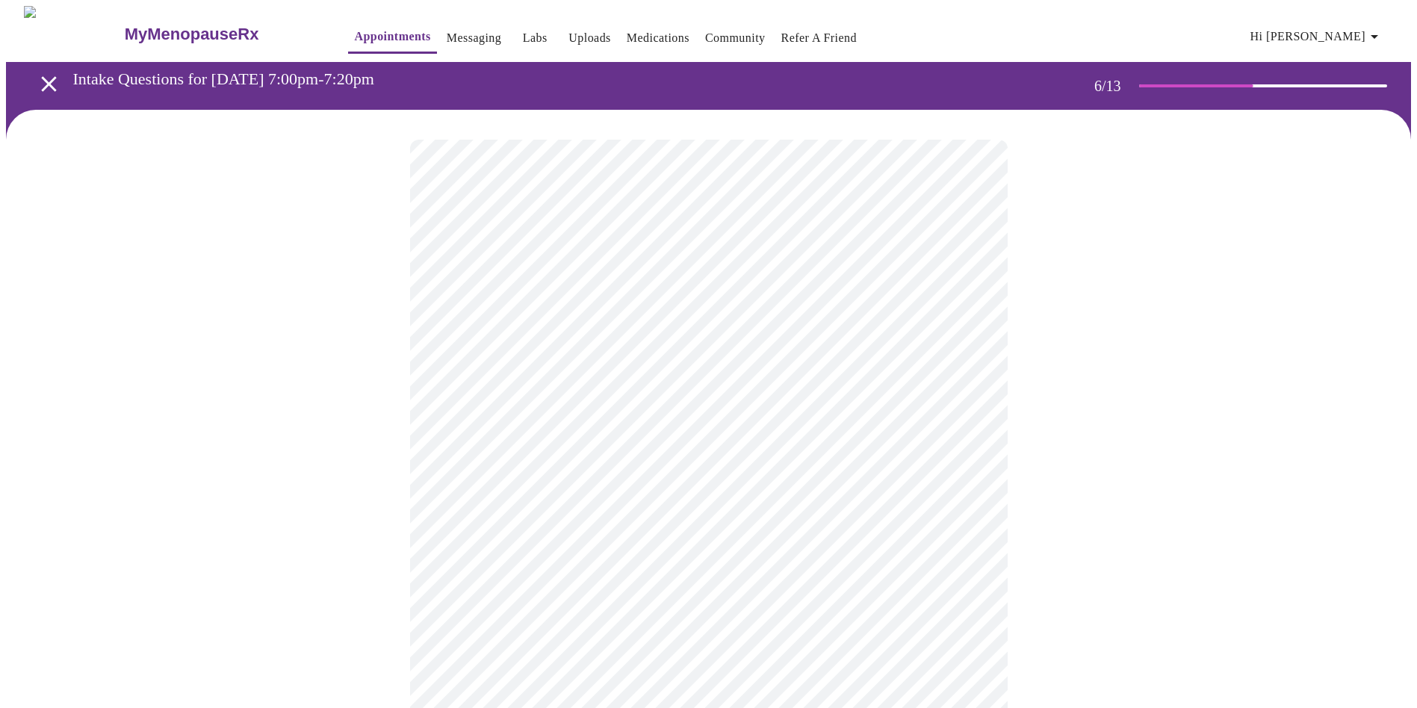
click at [1152, 525] on div at bounding box center [708, 452] width 1405 height 685
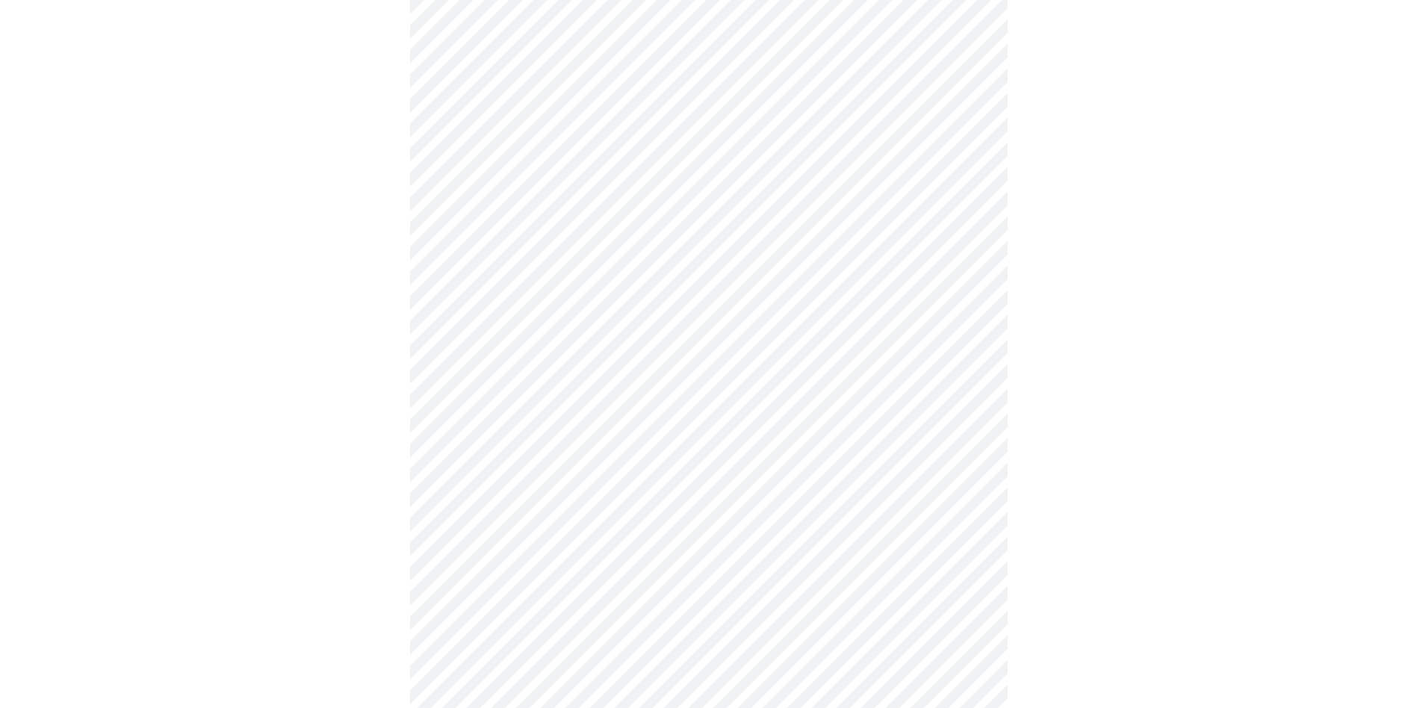
scroll to position [3817, 0]
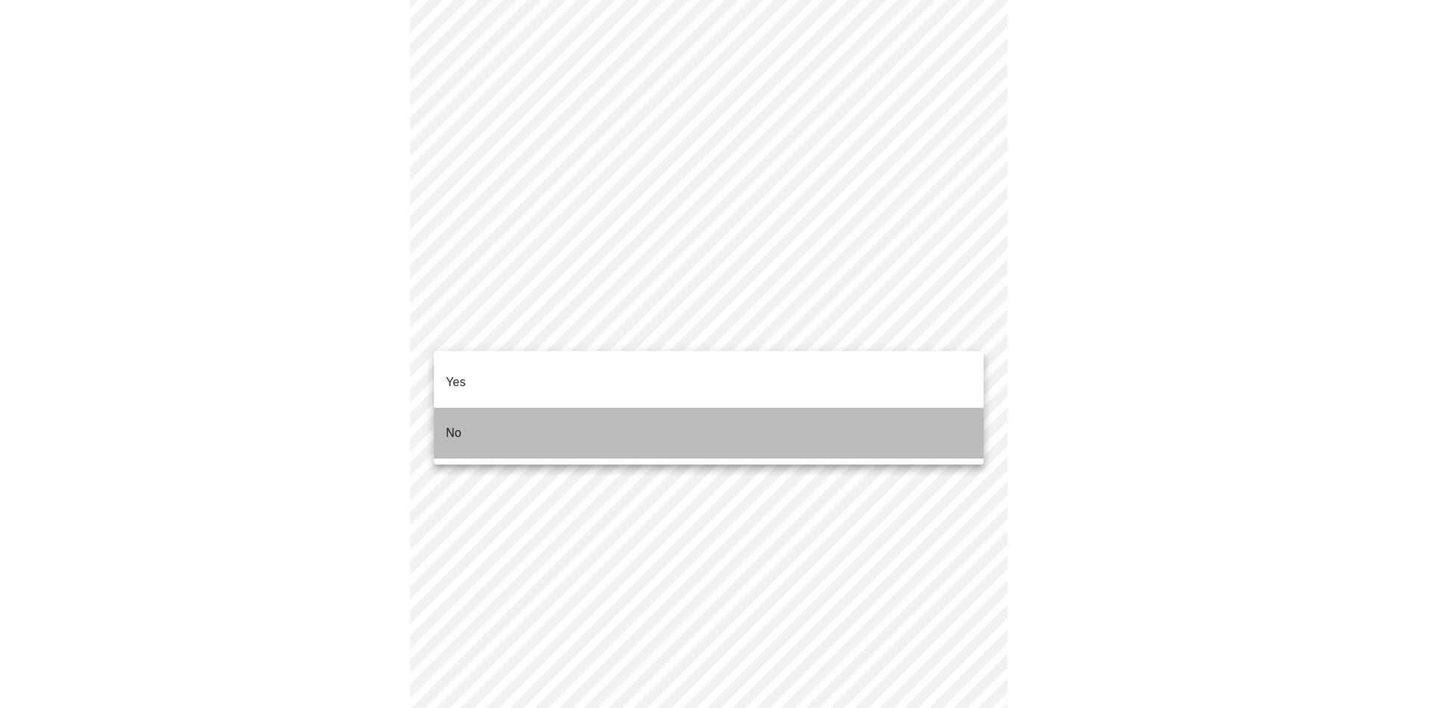
click at [892, 408] on li "No" at bounding box center [709, 433] width 550 height 51
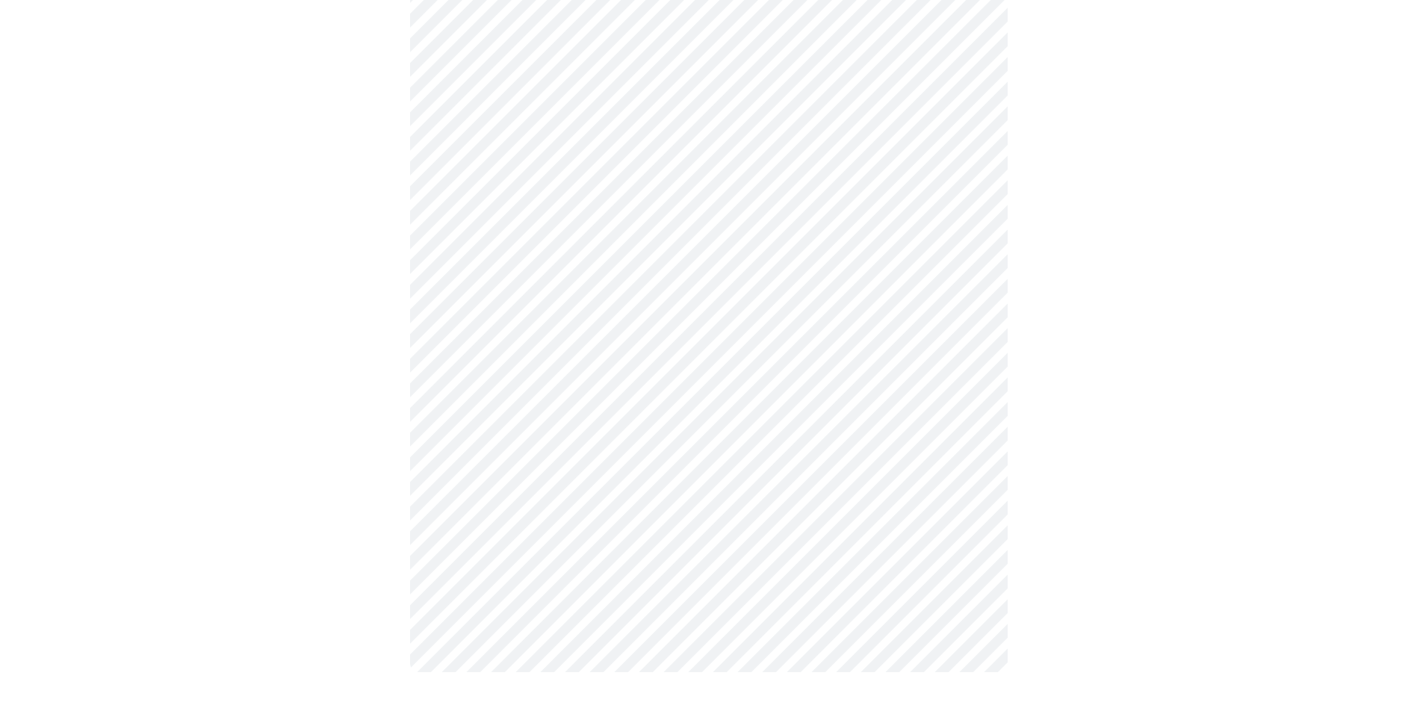
scroll to position [4008, 0]
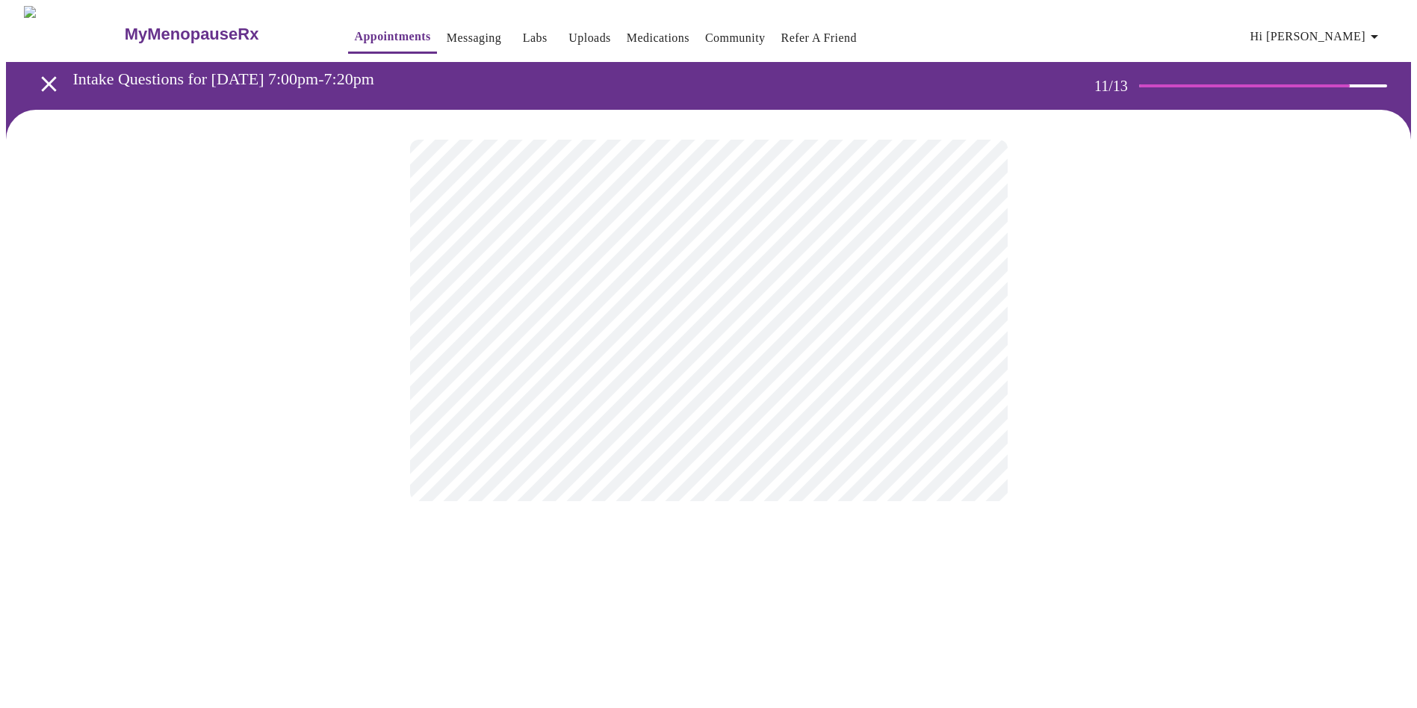
scroll to position [0, 0]
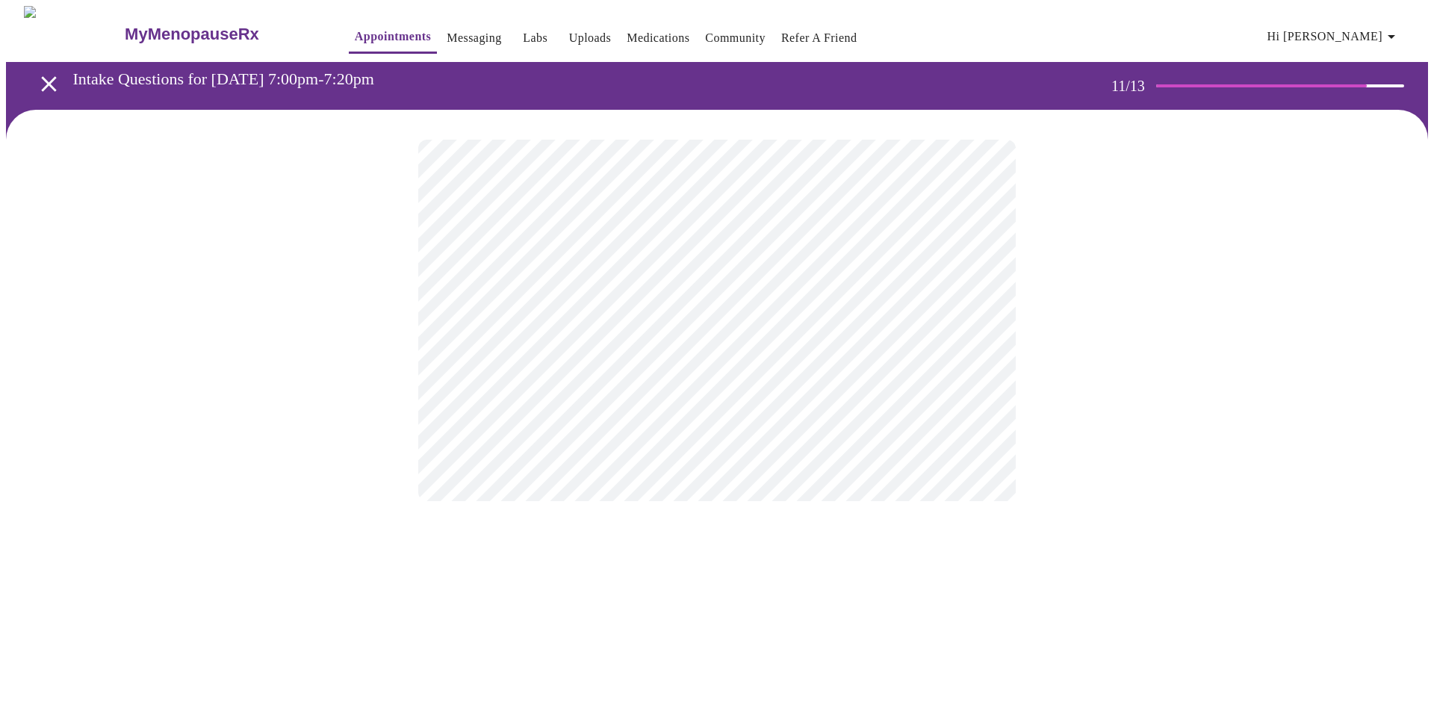
click at [1033, 348] on div at bounding box center [717, 320] width 1422 height 421
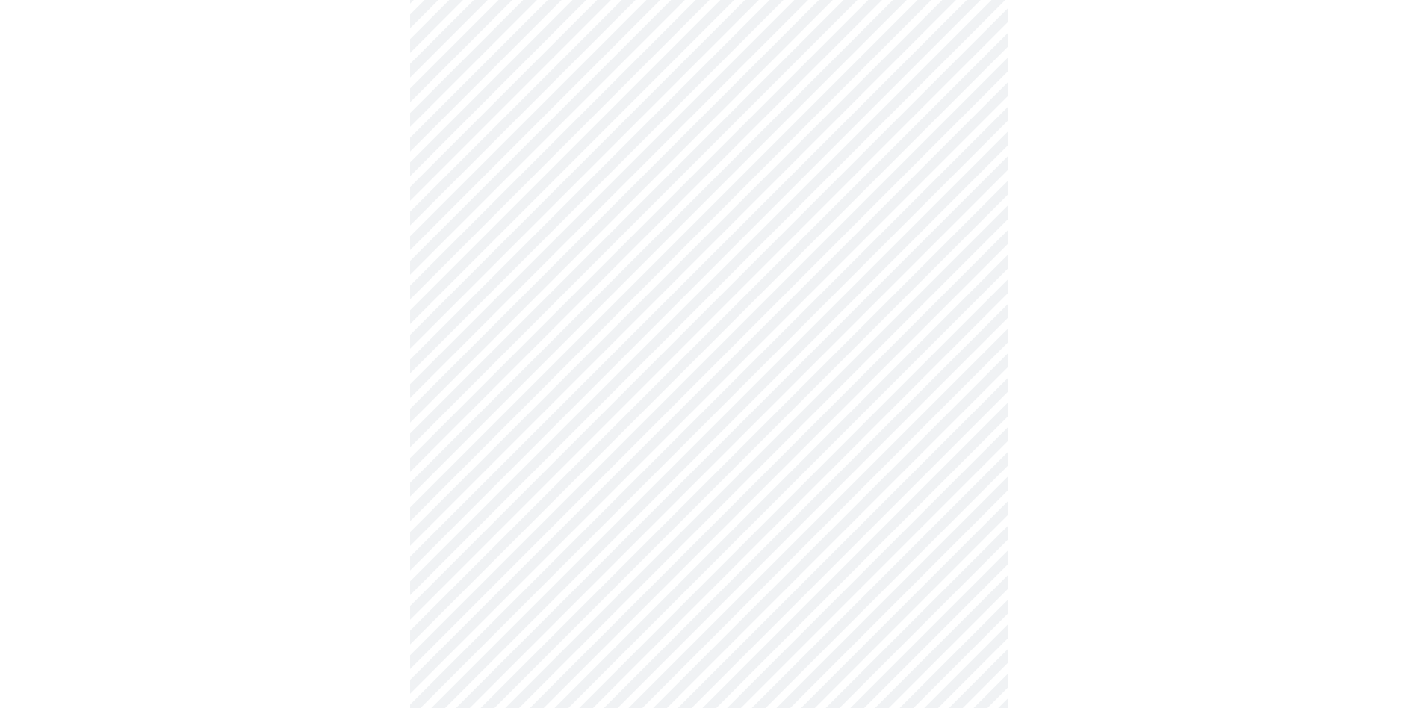
scroll to position [718, 0]
click at [1274, 539] on div at bounding box center [708, 52] width 1405 height 1322
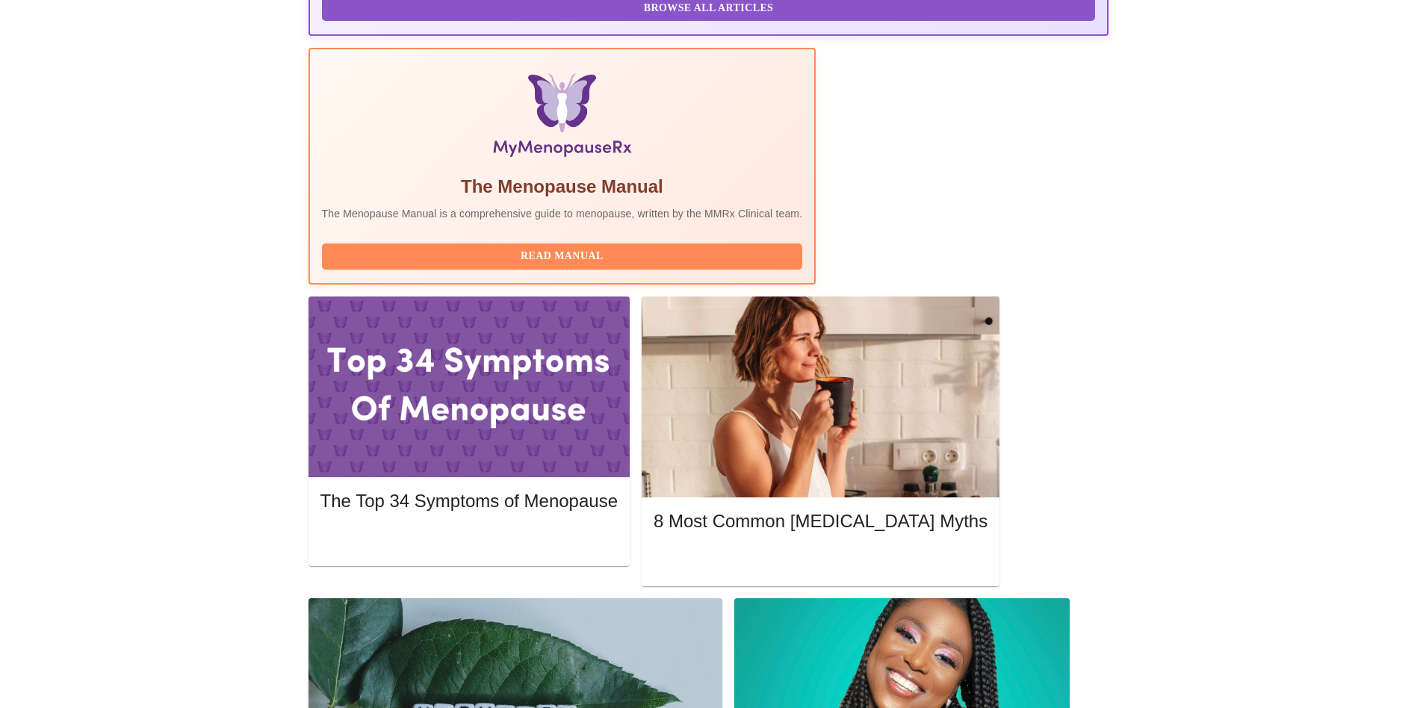
scroll to position [383, 0]
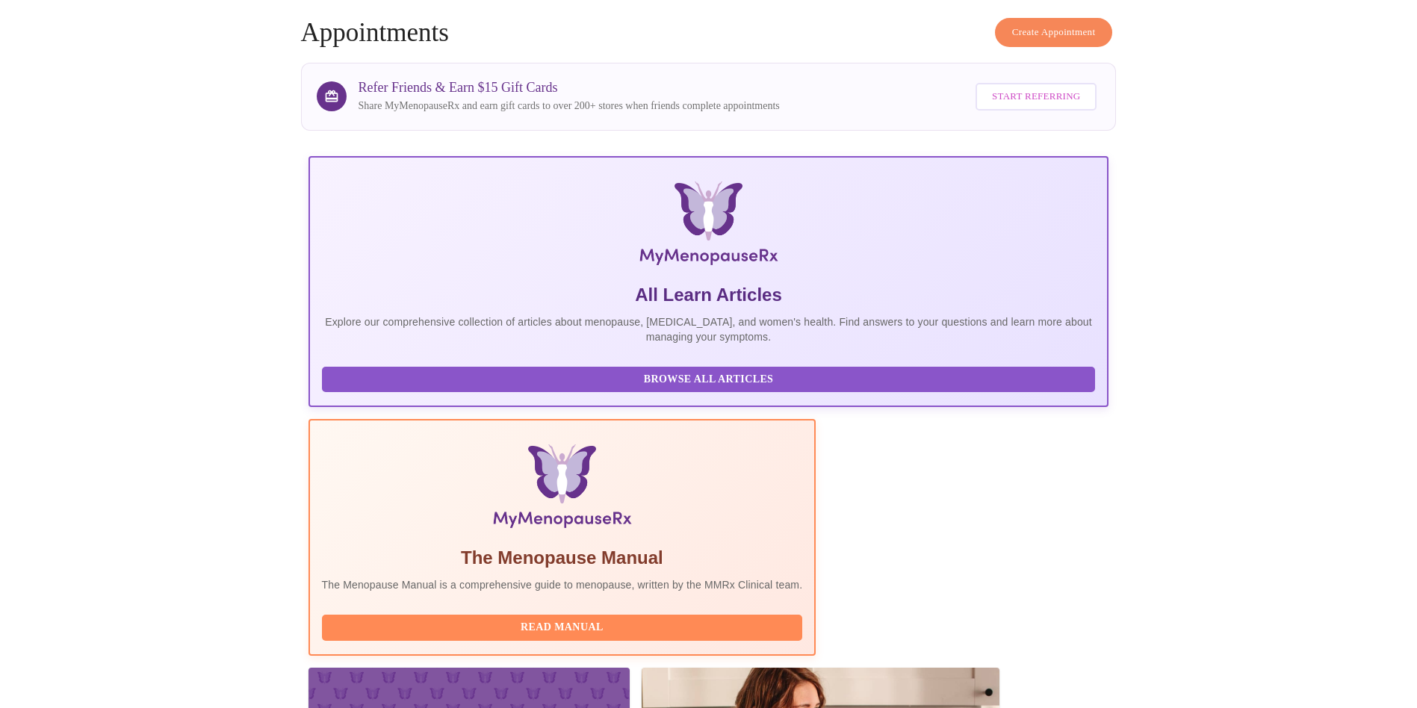
scroll to position [43, 0]
